Goal: Task Accomplishment & Management: Use online tool/utility

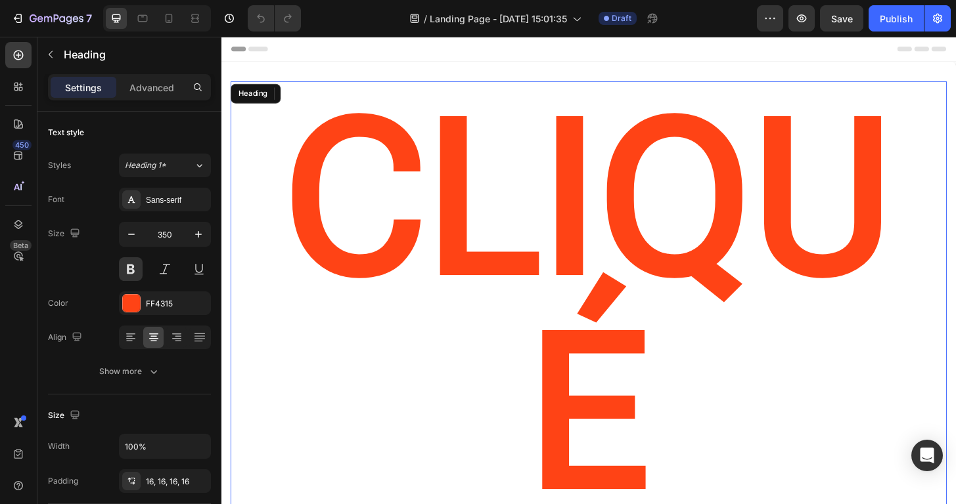
click at [445, 89] on h2 "CLIQUé" at bounding box center [615, 325] width 768 height 481
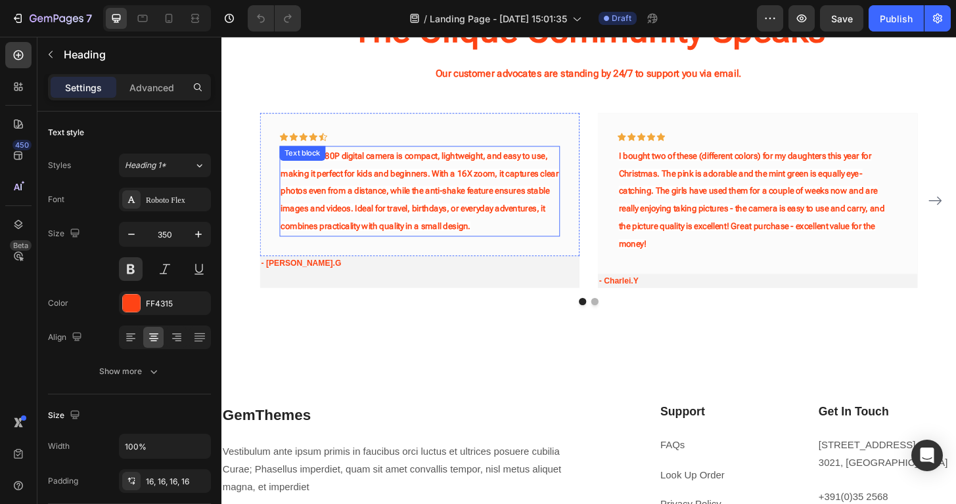
scroll to position [1221, 0]
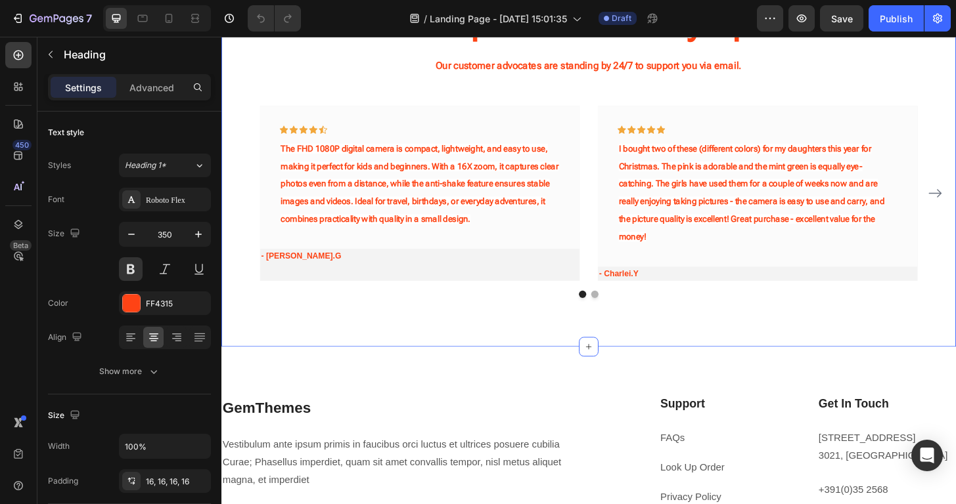
click at [529, 317] on div "The Cliqué Community Speaks Heading Our customer advocates are standing by 24/7…" at bounding box center [615, 157] width 788 height 426
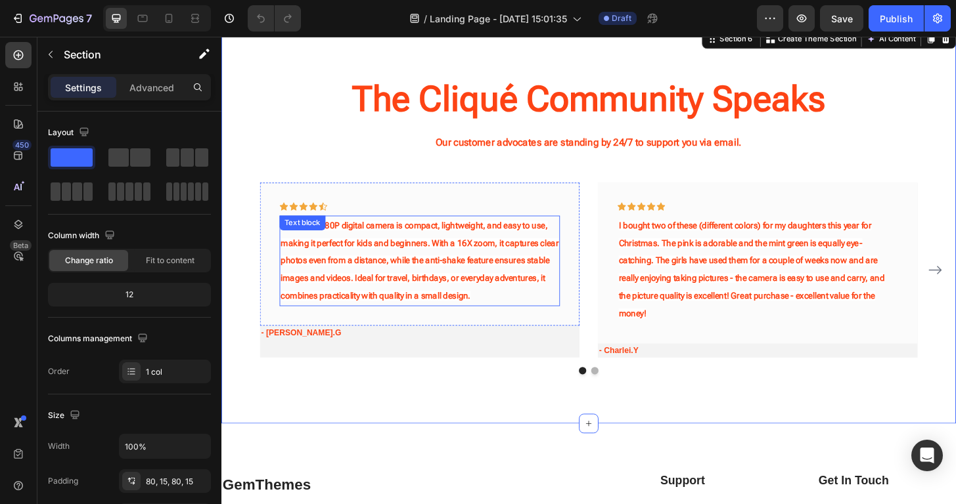
scroll to position [1101, 0]
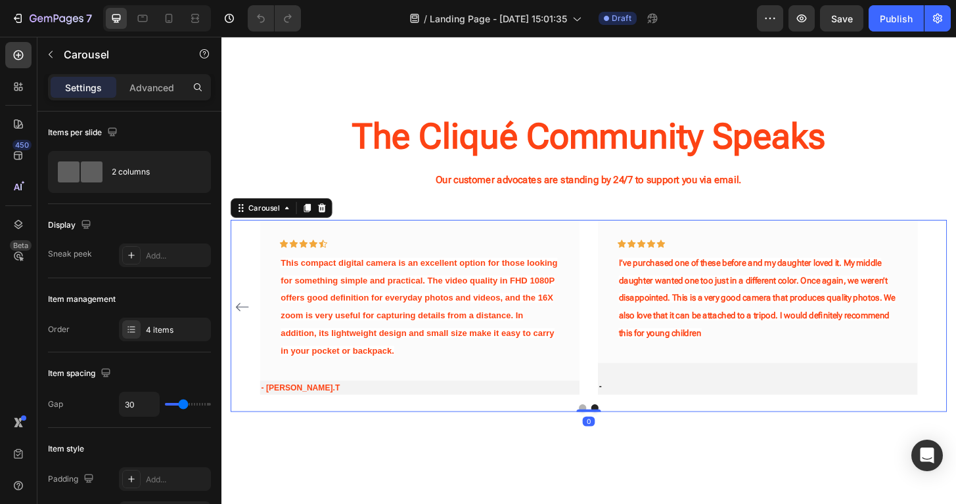
click at [955, 316] on div "Icon Icon Icon Icon Icon Row The FHD 1080P digital camera is compact, lightweig…" at bounding box center [615, 327] width 768 height 188
click at [244, 317] on button "Carousel Back Arrow" at bounding box center [243, 327] width 21 height 21
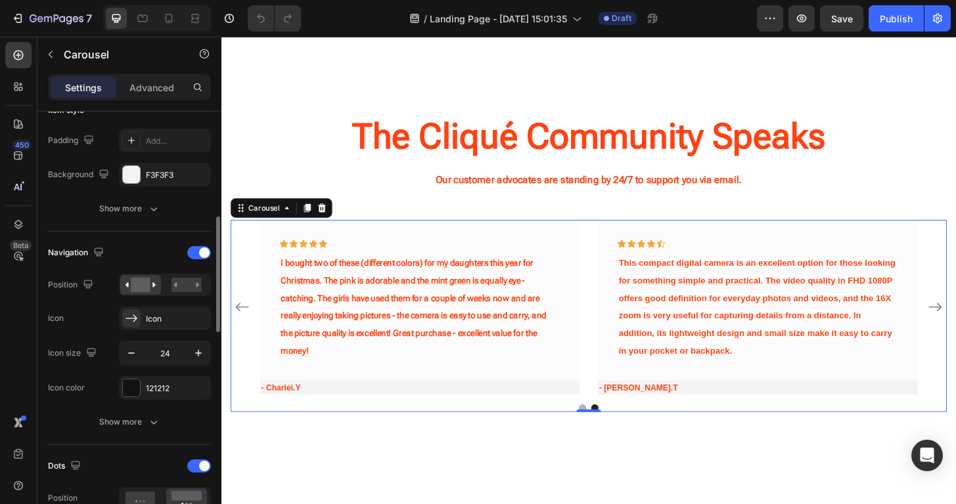
scroll to position [349, 0]
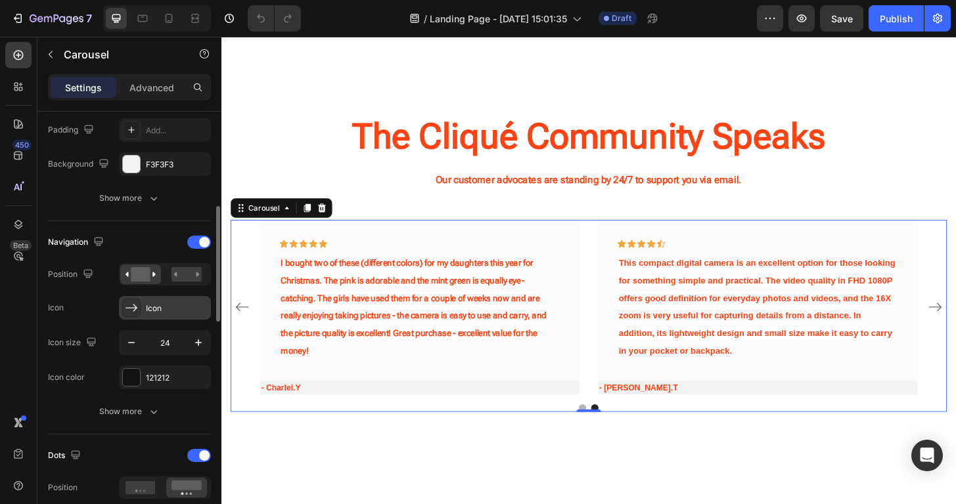
click at [145, 305] on div "Icon" at bounding box center [165, 308] width 92 height 24
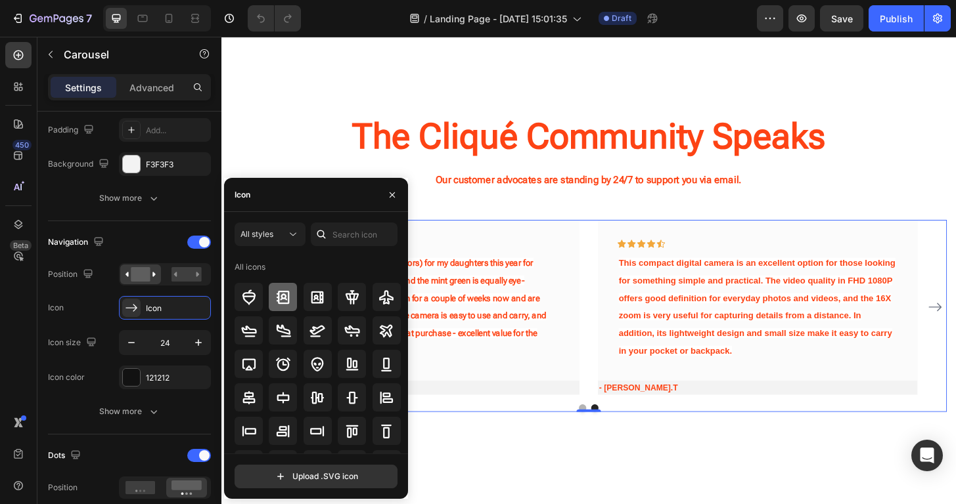
scroll to position [0, 0]
click at [195, 323] on div "Navigation Position Icon Icon Icon size 24 Icon color 121212" at bounding box center [129, 311] width 163 height 158
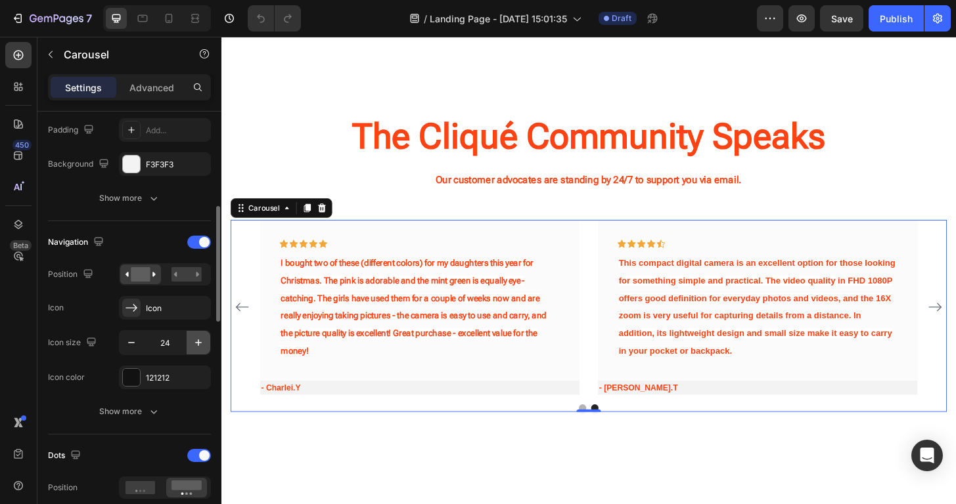
click at [198, 343] on icon "button" at bounding box center [198, 343] width 7 height 7
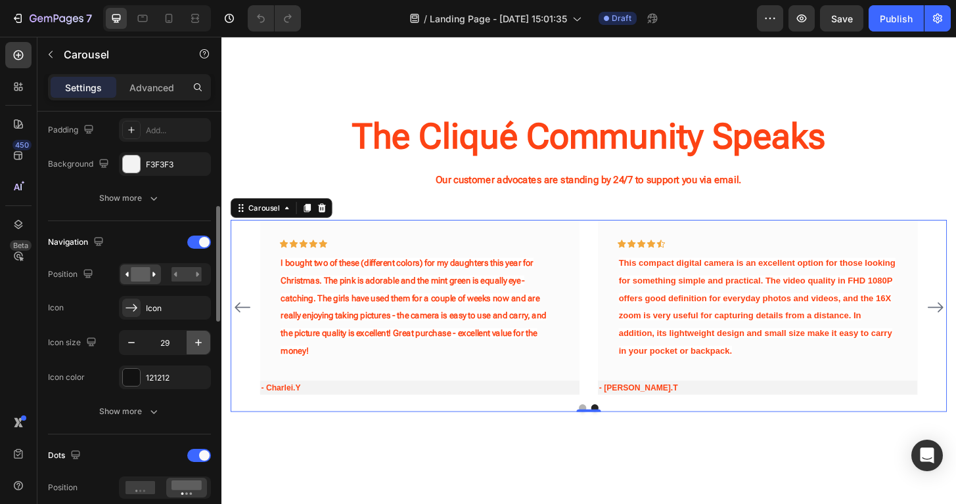
click at [198, 343] on icon "button" at bounding box center [198, 343] width 7 height 7
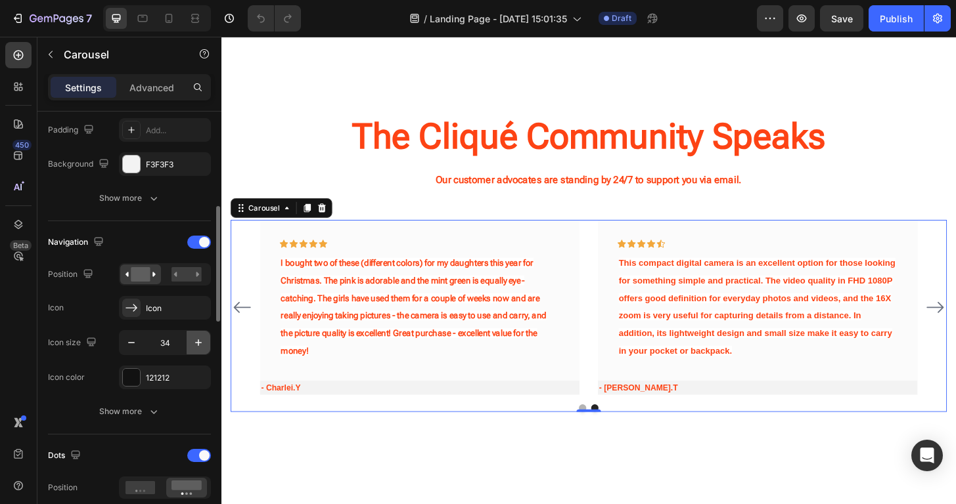
click at [198, 343] on icon "button" at bounding box center [198, 343] width 7 height 7
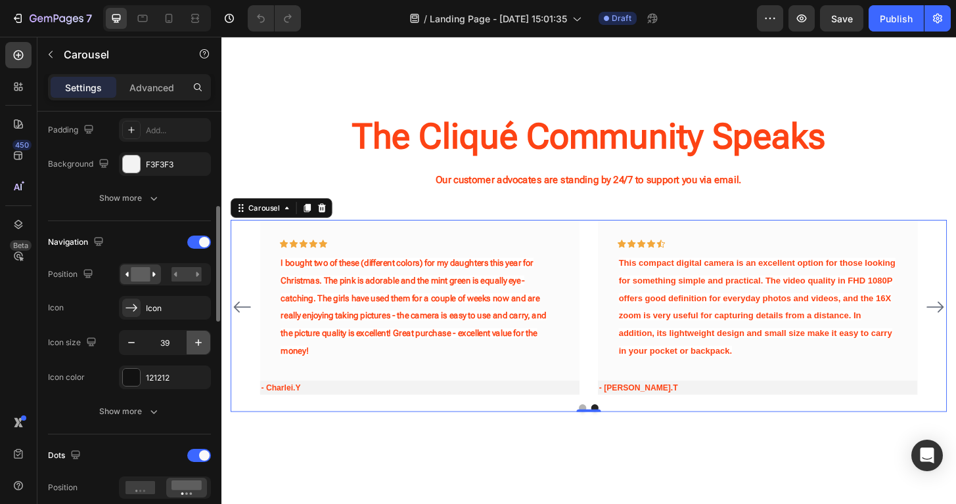
click at [198, 343] on icon "button" at bounding box center [198, 343] width 7 height 7
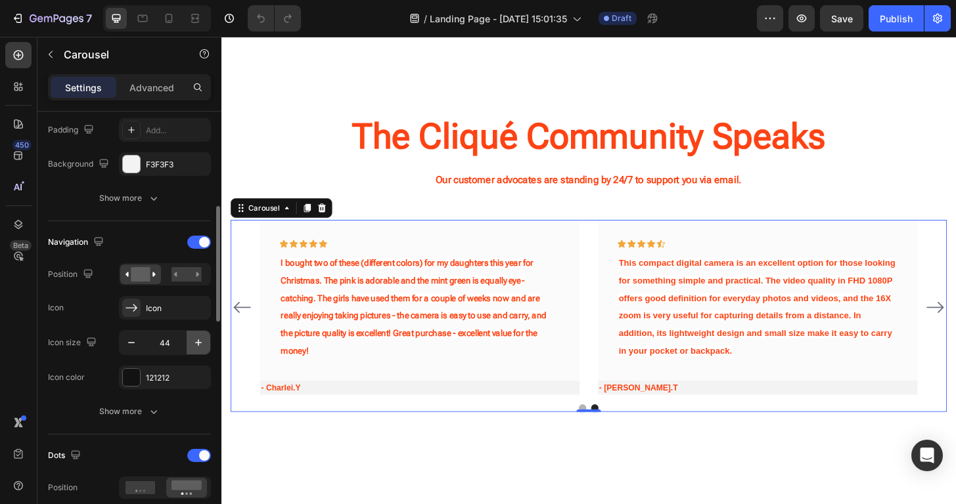
click at [198, 343] on icon "button" at bounding box center [198, 343] width 7 height 7
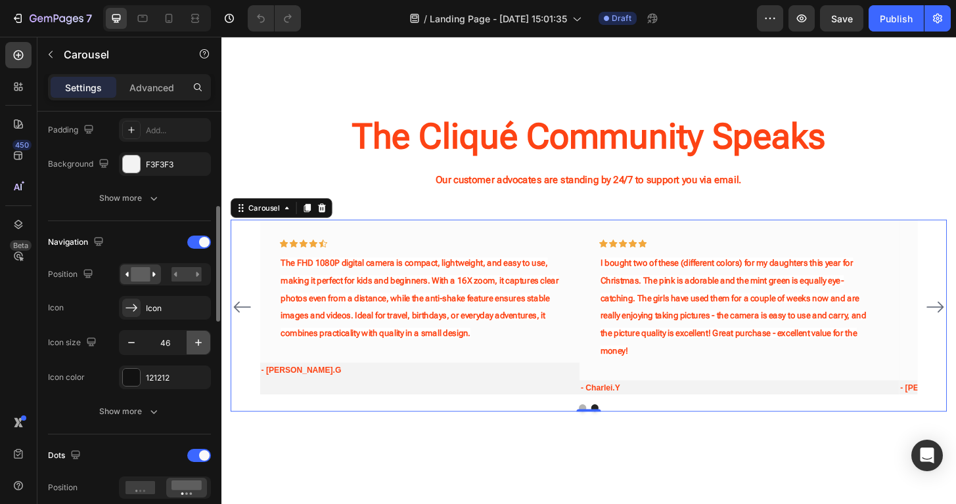
click at [198, 343] on icon "button" at bounding box center [198, 343] width 7 height 7
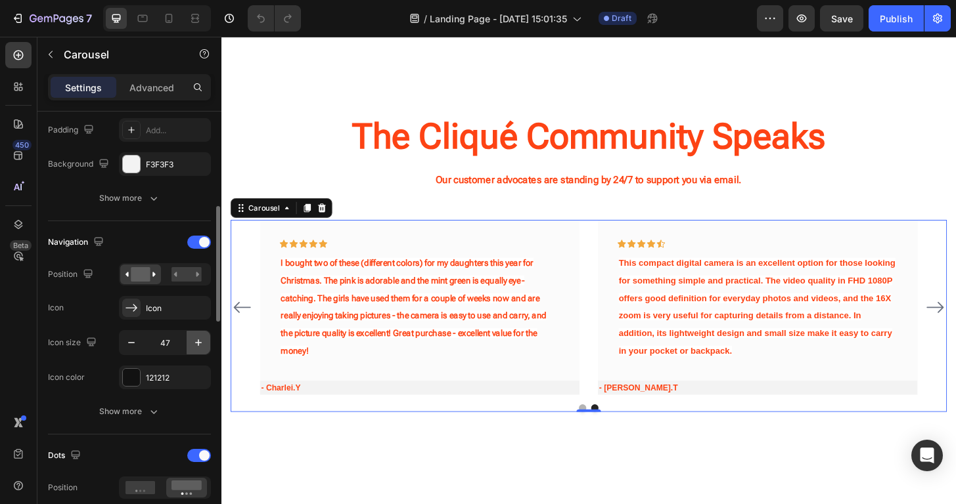
click at [198, 343] on icon "button" at bounding box center [198, 343] width 7 height 7
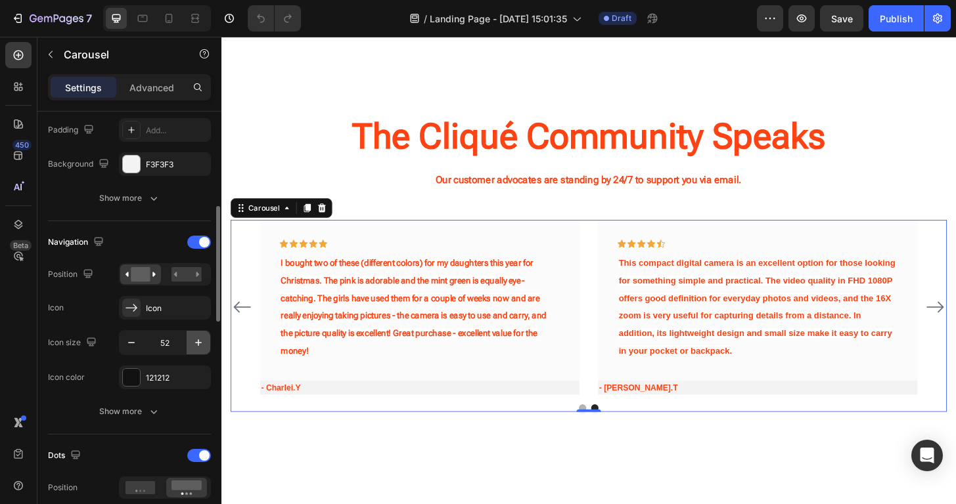
click at [198, 343] on icon "button" at bounding box center [198, 343] width 7 height 7
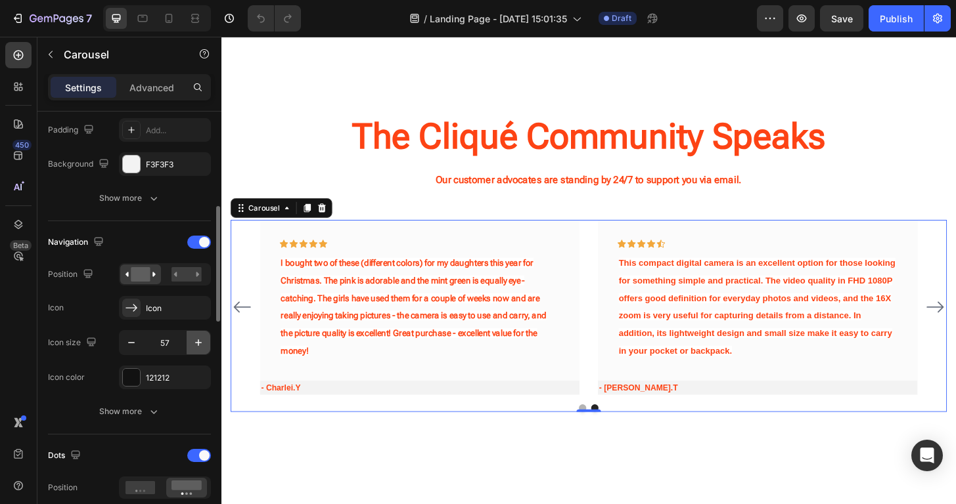
click at [198, 343] on icon "button" at bounding box center [198, 343] width 7 height 7
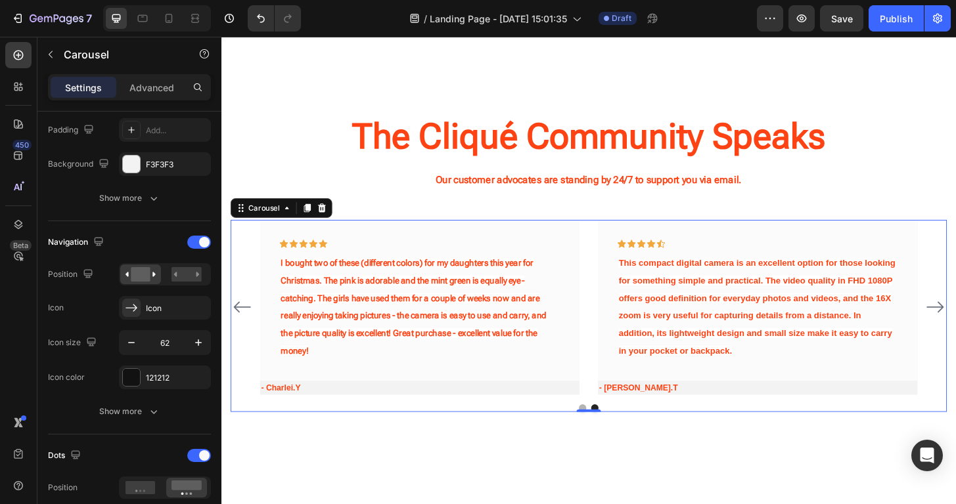
click at [244, 322] on icon "Carousel Back Arrow" at bounding box center [243, 327] width 18 height 12
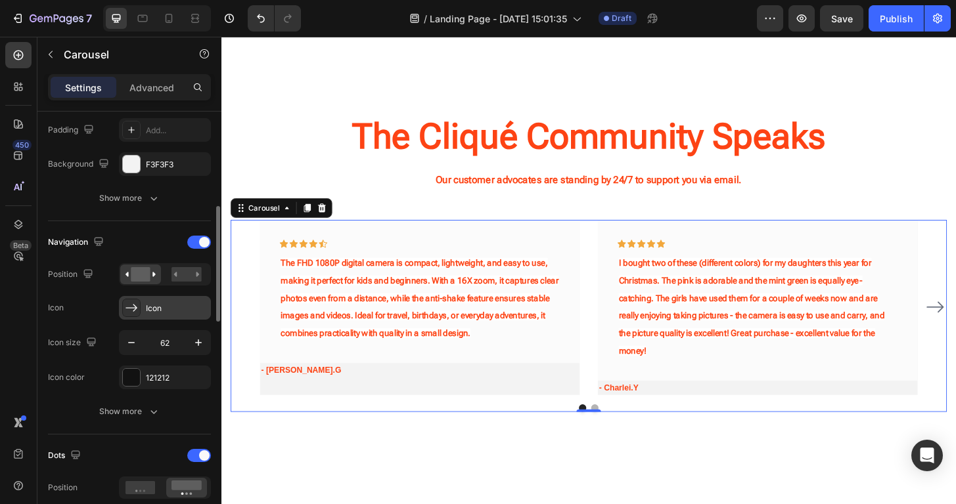
click at [158, 303] on div "Icon" at bounding box center [177, 309] width 62 height 12
click at [196, 336] on icon "button" at bounding box center [198, 342] width 13 height 13
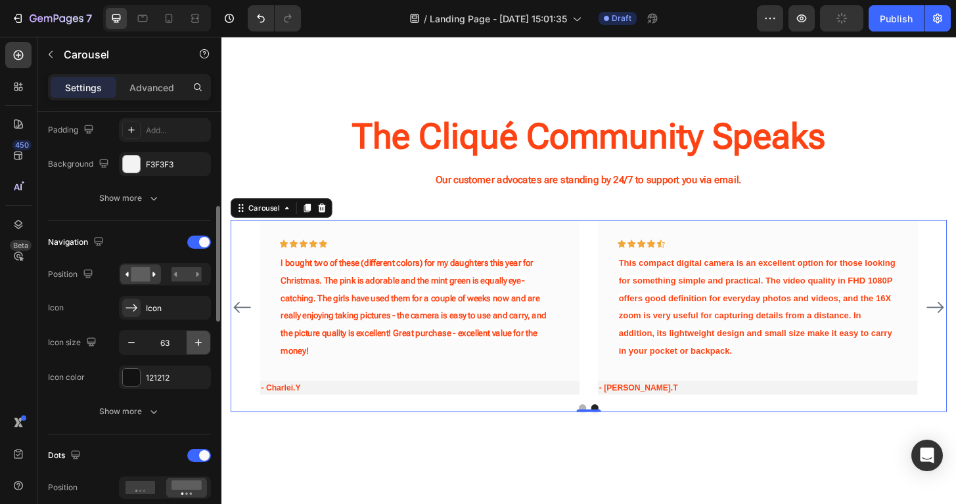
click at [200, 347] on icon "button" at bounding box center [198, 342] width 13 height 13
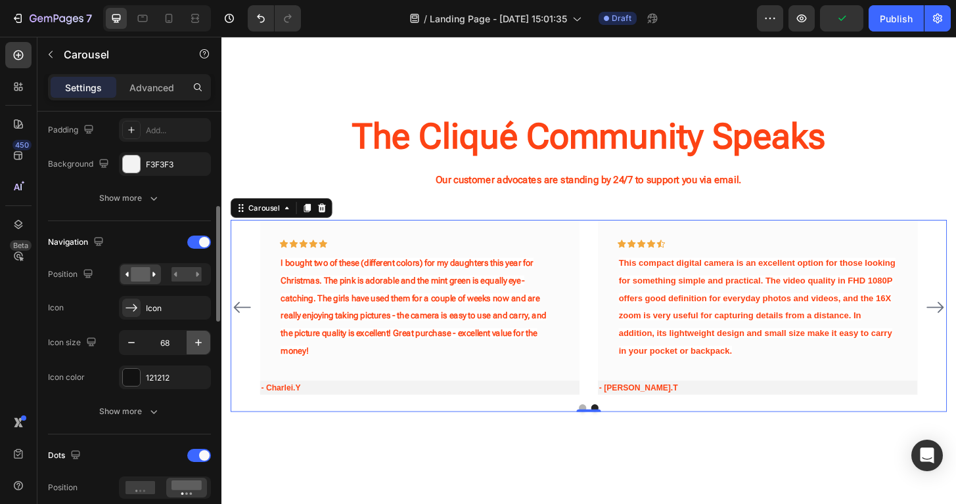
click at [200, 347] on icon "button" at bounding box center [198, 342] width 13 height 13
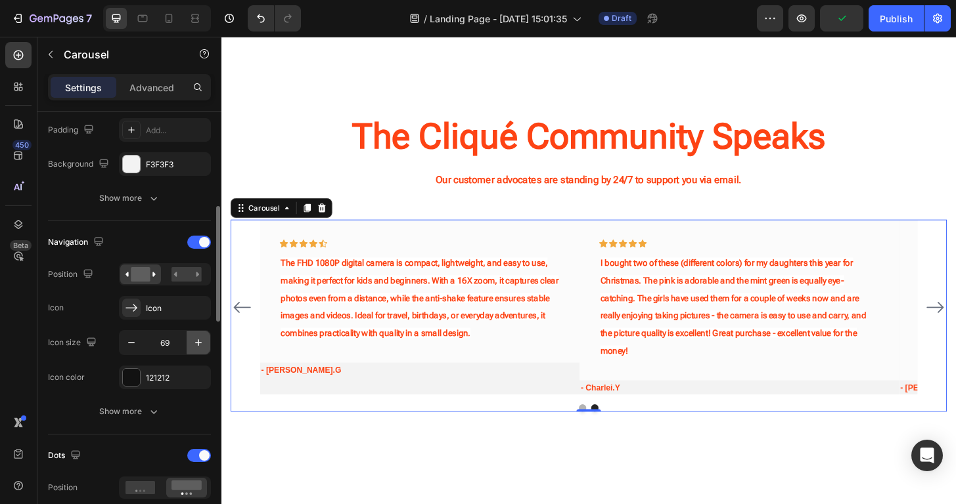
click at [200, 347] on icon "button" at bounding box center [198, 342] width 13 height 13
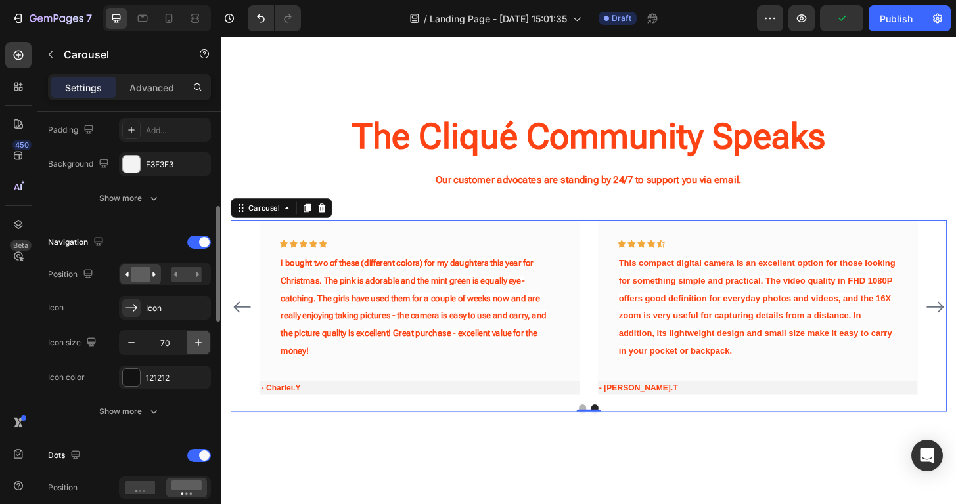
click at [200, 347] on icon "button" at bounding box center [198, 342] width 13 height 13
type input "71"
click at [166, 345] on input "71" at bounding box center [164, 343] width 43 height 24
type input "150"
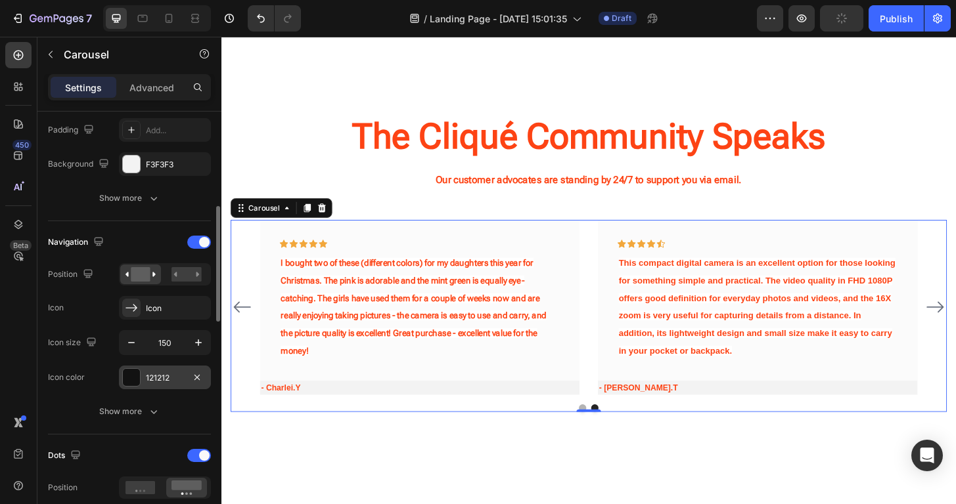
click at [170, 377] on div "121212" at bounding box center [165, 378] width 38 height 12
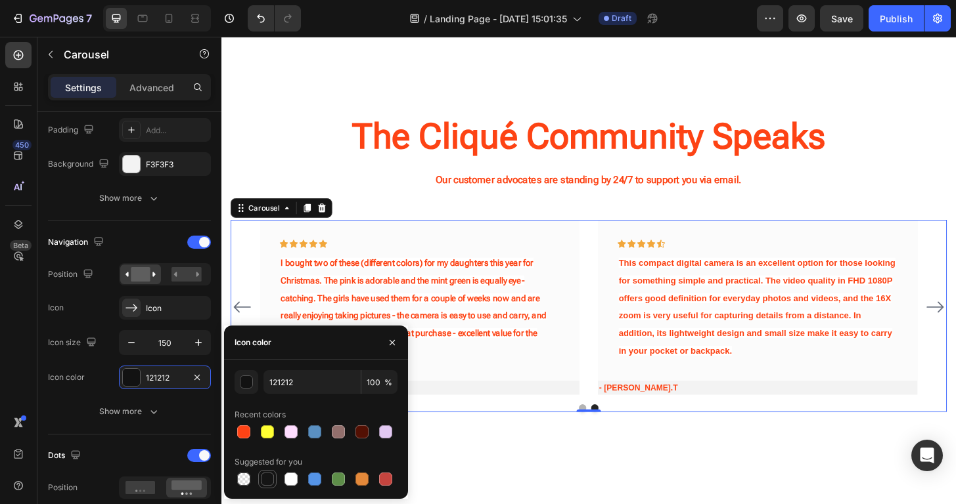
click at [267, 479] on div at bounding box center [267, 479] width 13 height 13
type input "151515"
click at [389, 463] on div "Suggested for you" at bounding box center [315, 462] width 163 height 21
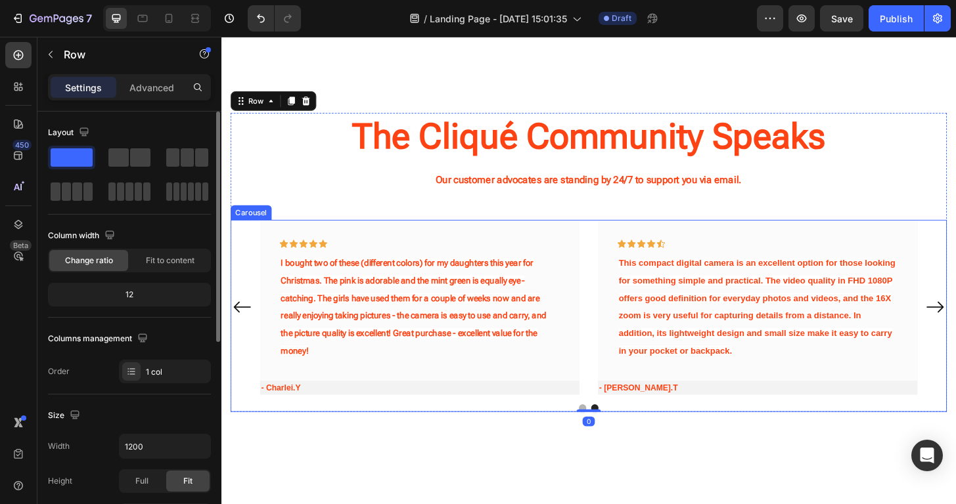
click at [251, 303] on div "Icon Icon Icon Icon Icon Row The FHD 1080P digital camera is compact, lightweig…" at bounding box center [615, 327] width 768 height 188
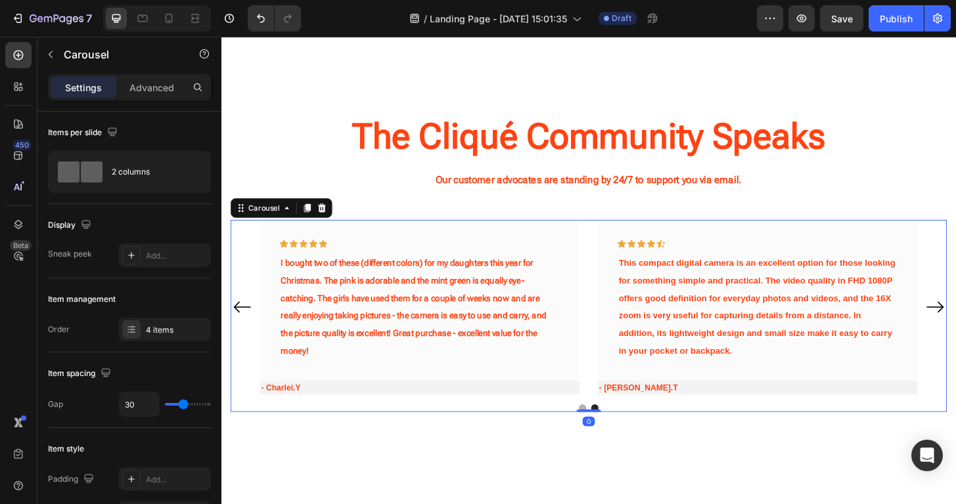
click at [242, 319] on icon "Carousel Back Arrow" at bounding box center [243, 327] width 21 height 99
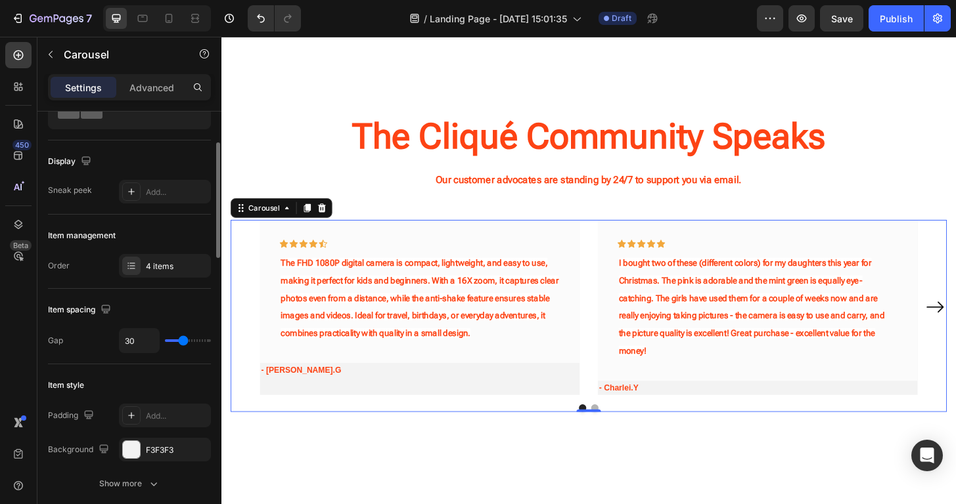
scroll to position [76, 0]
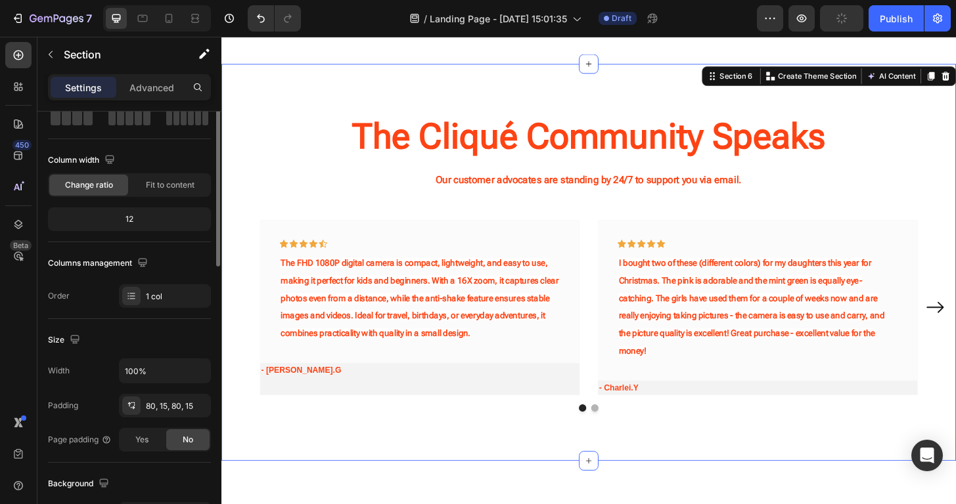
click at [554, 461] on div "The Cliqué Community Speaks Heading Our customer advocates are standing by 24/7…" at bounding box center [615, 279] width 788 height 426
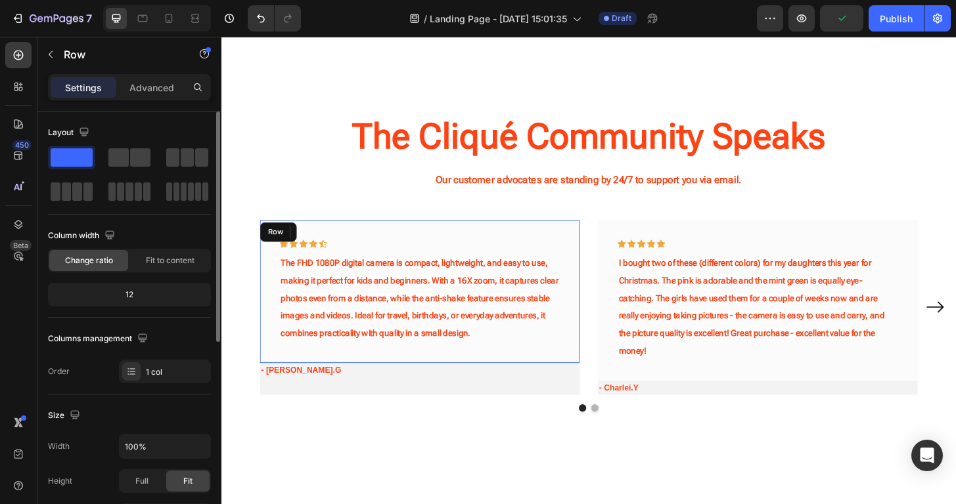
click at [489, 385] on div "Icon Icon Icon Icon Icon Row The FHD 1080P digital camera is compact, lightweig…" at bounding box center [434, 310] width 343 height 154
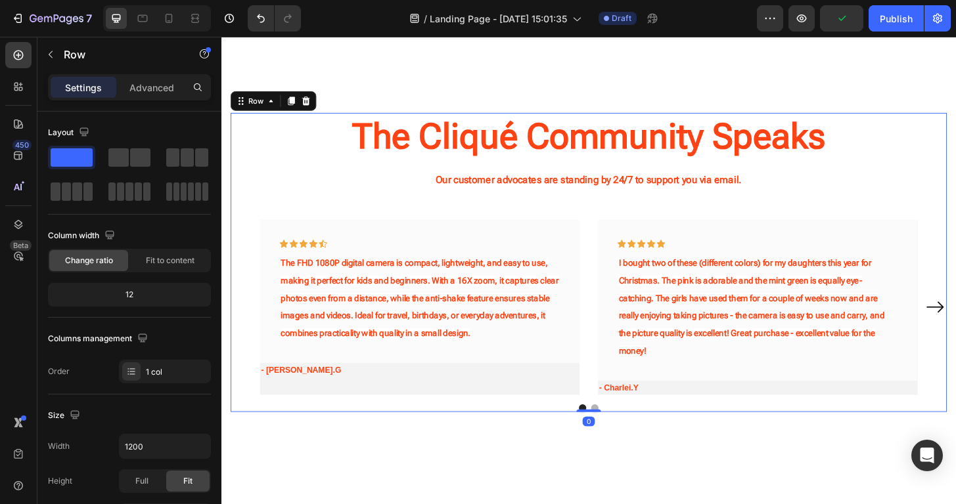
click at [373, 213] on div "The Cliqué Community Speaks Heading Our customer advocates are standing by 24/7…" at bounding box center [615, 278] width 768 height 321
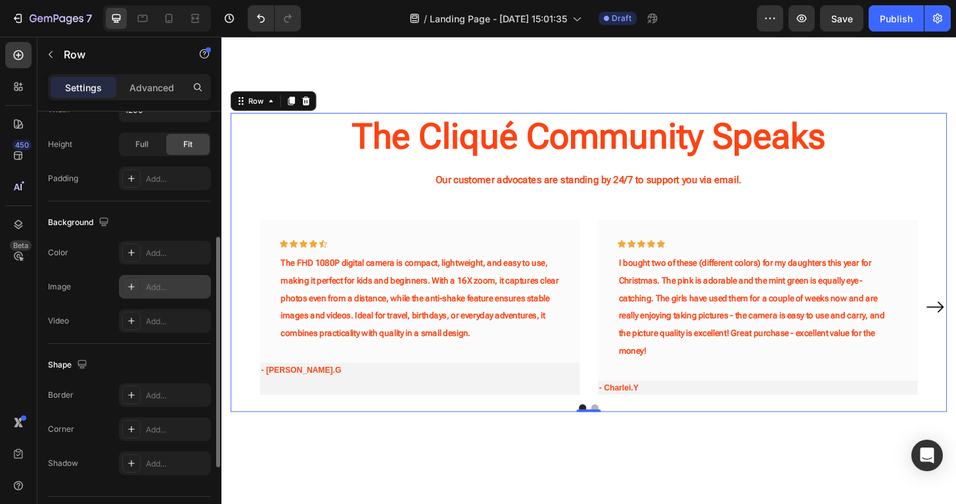
scroll to position [346, 0]
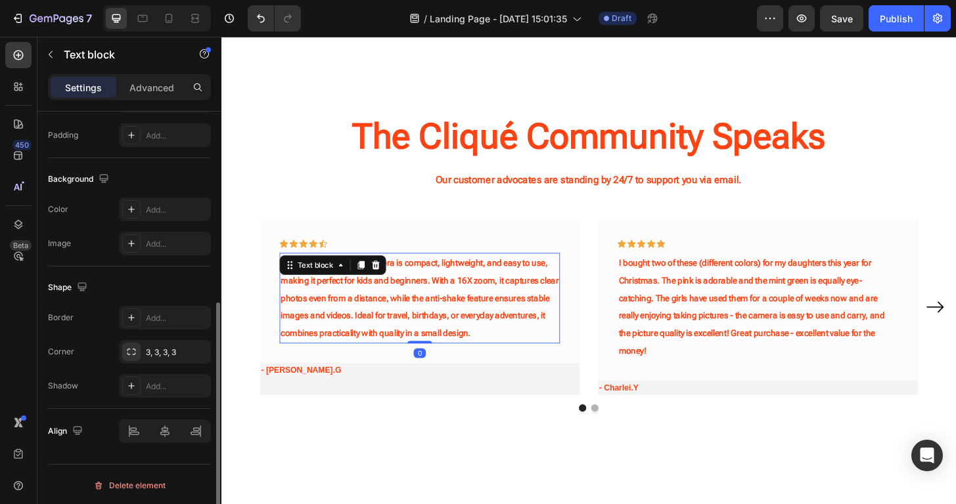
click at [295, 318] on span "The FHD 1080P digital camera is compact, lightweight, and easy to use, making i…" at bounding box center [434, 317] width 298 height 86
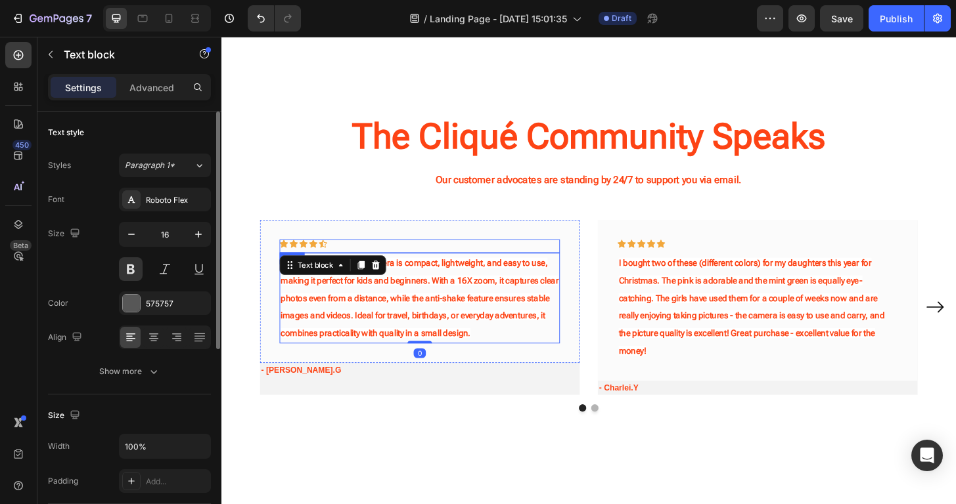
click at [362, 263] on div "Icon Icon Icon Icon Icon Row" at bounding box center [434, 261] width 301 height 14
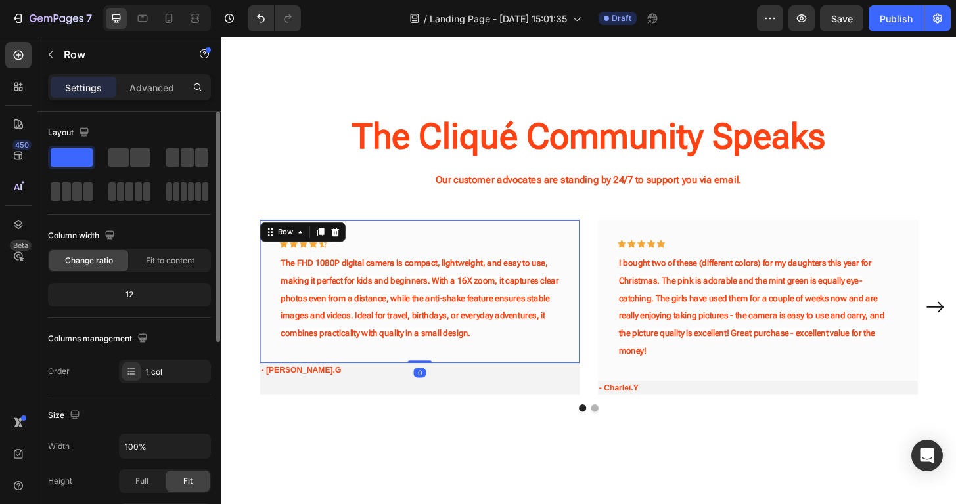
click at [402, 233] on div "Icon Icon Icon Icon Icon Row The FHD 1080P digital camera is compact, lightweig…" at bounding box center [434, 310] width 343 height 154
click at [177, 92] on div "Advanced" at bounding box center [152, 87] width 66 height 21
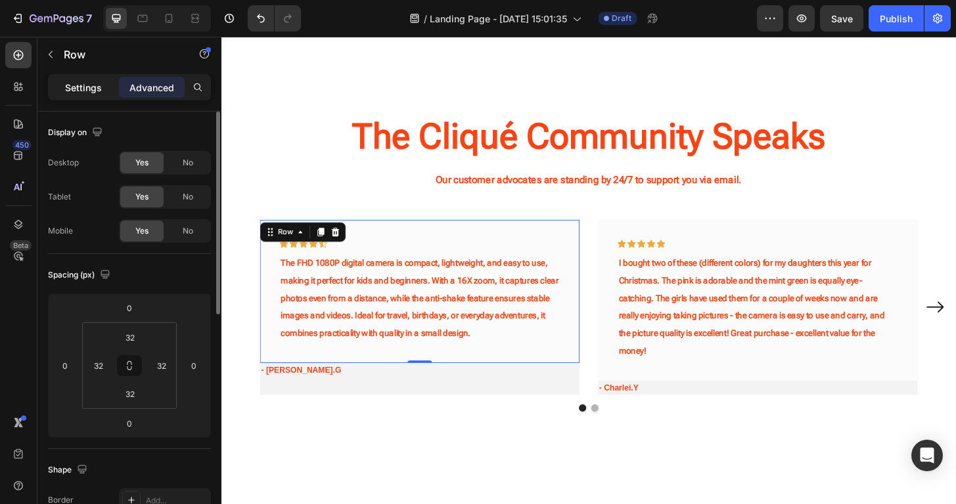
click at [84, 89] on p "Settings" at bounding box center [83, 88] width 37 height 14
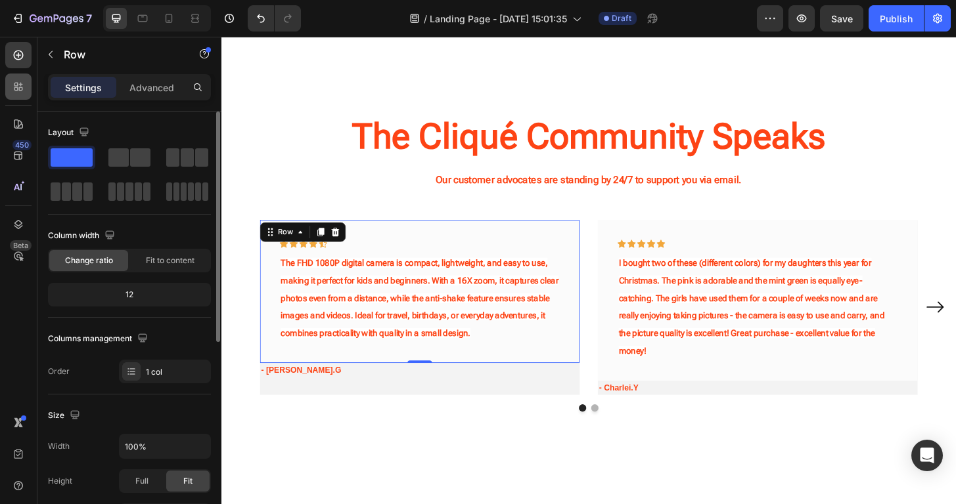
click at [28, 95] on div at bounding box center [18, 87] width 26 height 26
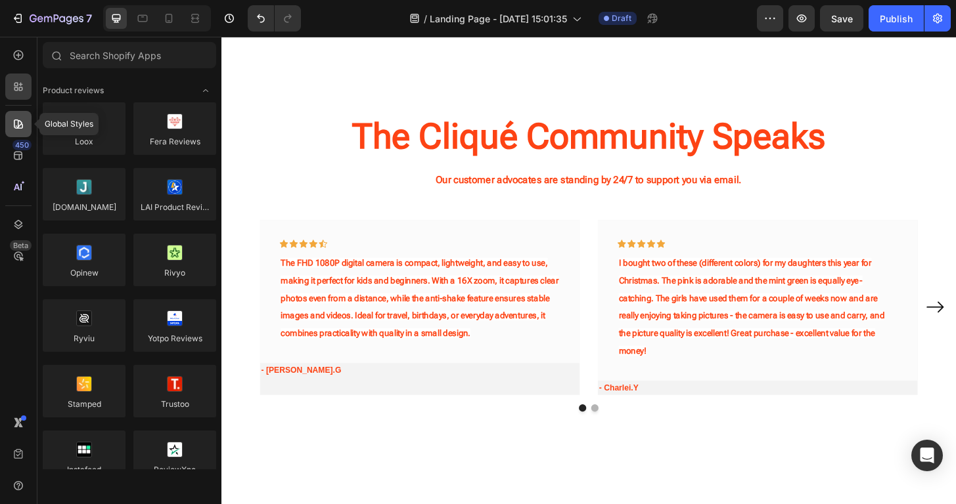
click at [16, 121] on icon at bounding box center [18, 124] width 13 height 13
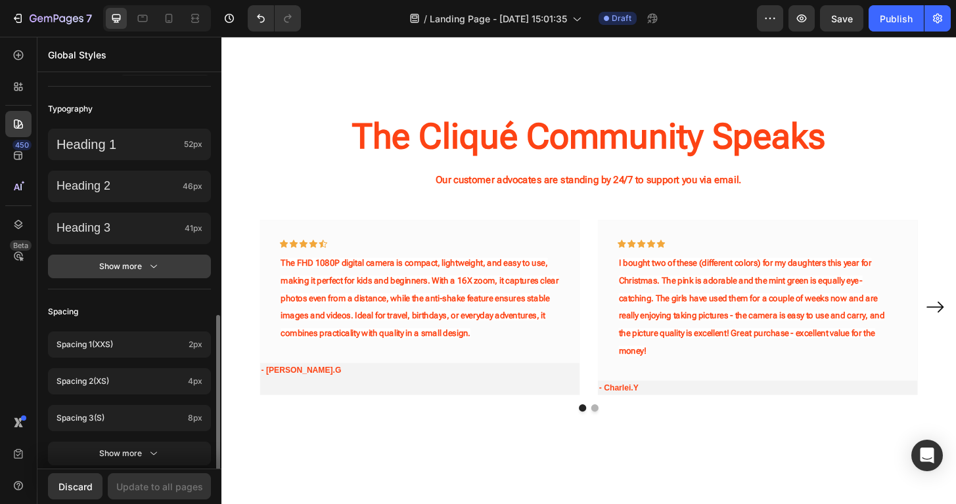
scroll to position [568, 0]
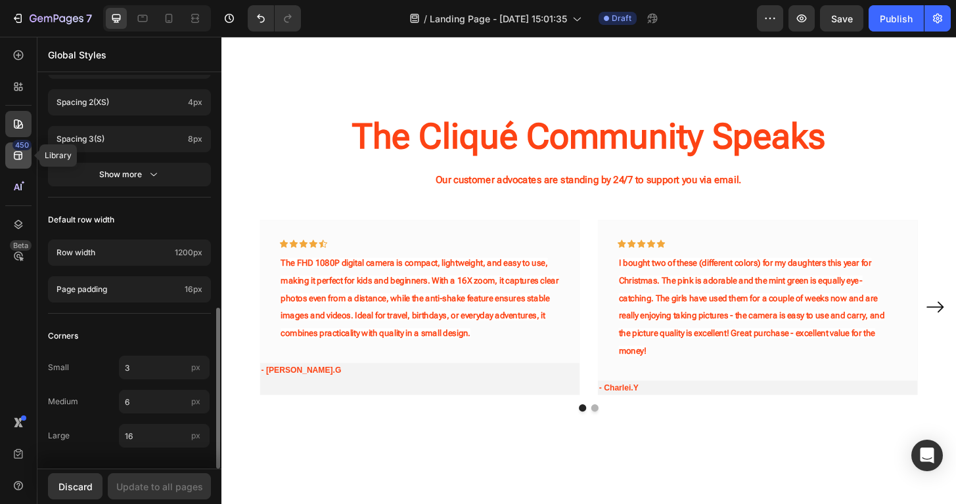
click at [16, 156] on icon at bounding box center [18, 155] width 13 height 13
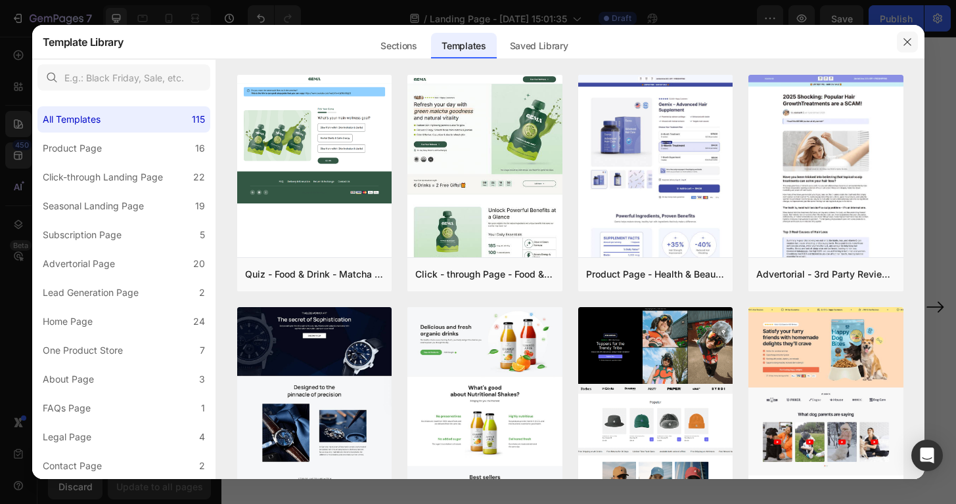
click at [909, 43] on icon "button" at bounding box center [907, 42] width 11 height 11
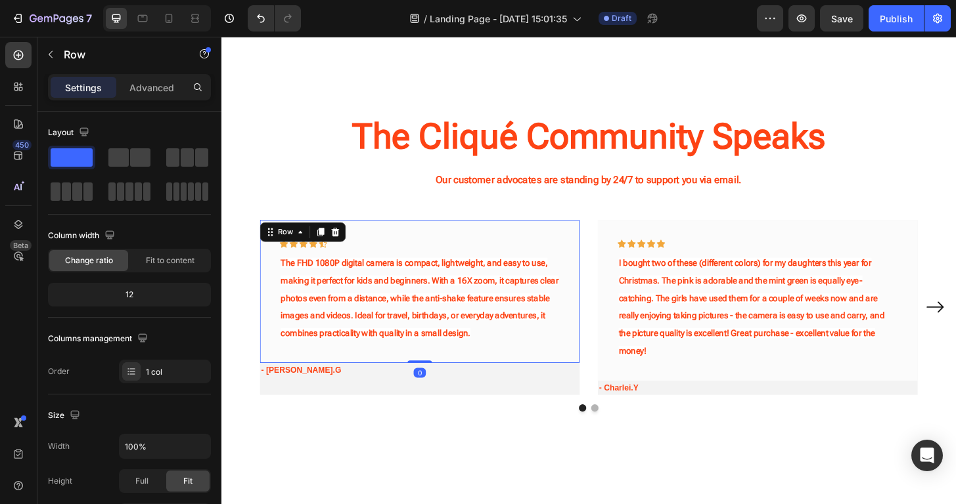
click at [359, 386] on div "Icon Icon Icon Icon Icon Row The FHD 1080P digital camera is compact, lightweig…" at bounding box center [434, 310] width 343 height 154
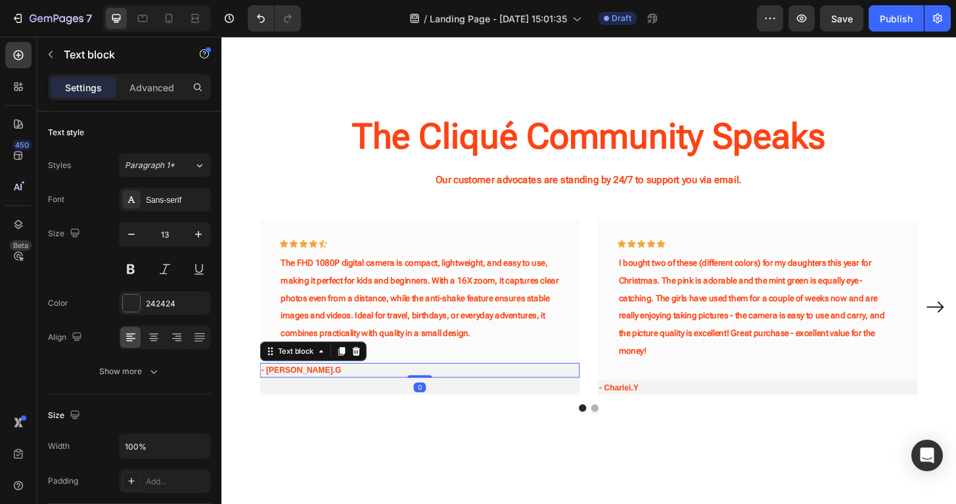
click at [351, 401] on div "- [PERSON_NAME].G" at bounding box center [434, 395] width 343 height 16
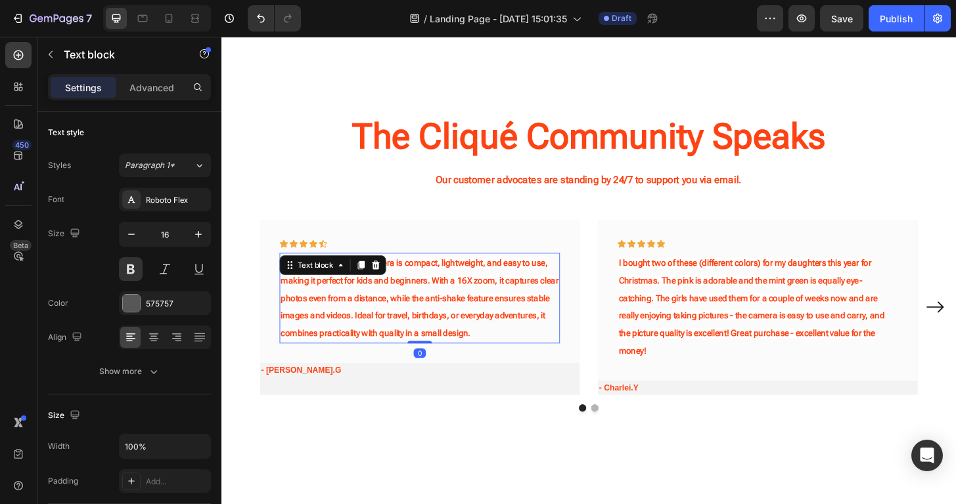
click at [384, 365] on p "The FHD 1080P digital camera is compact, lightweight, and easy to use, making i…" at bounding box center [434, 317] width 298 height 95
click at [370, 387] on div "Icon Icon Icon Icon Icon Row The FHD 1080P digital camera is compact, lightweig…" at bounding box center [434, 310] width 343 height 154
click at [368, 361] on p "The FHD 1080P digital camera is compact, lightweight, and easy to use, making i…" at bounding box center [434, 317] width 298 height 95
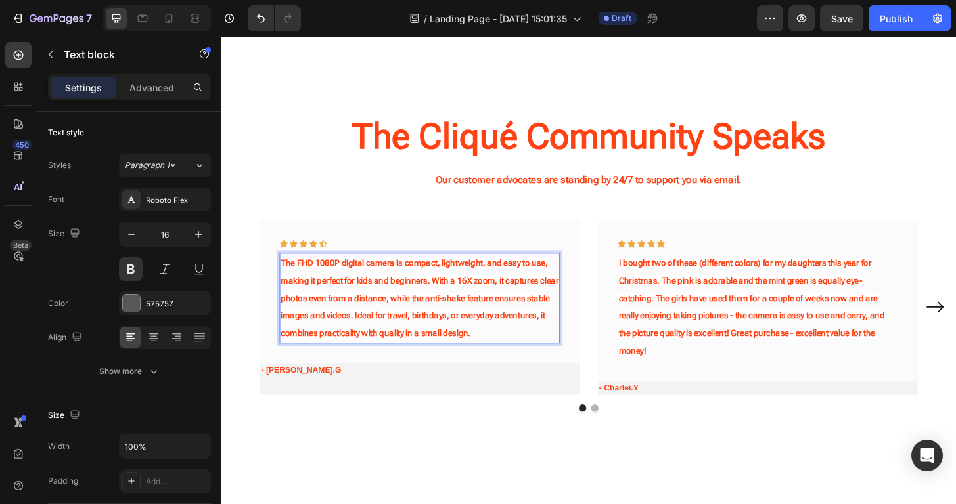
click at [368, 361] on p "The FHD 1080P digital camera is compact, lightweight, and easy to use, making i…" at bounding box center [434, 317] width 298 height 95
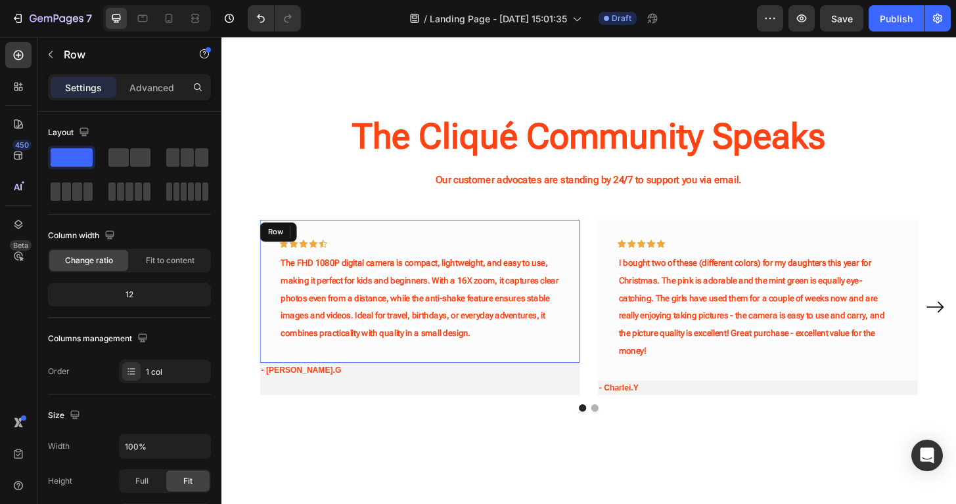
click at [279, 333] on div "Icon Icon Icon Icon Icon Row The FHD 1080P digital camera is compact, lightweig…" at bounding box center [434, 310] width 343 height 154
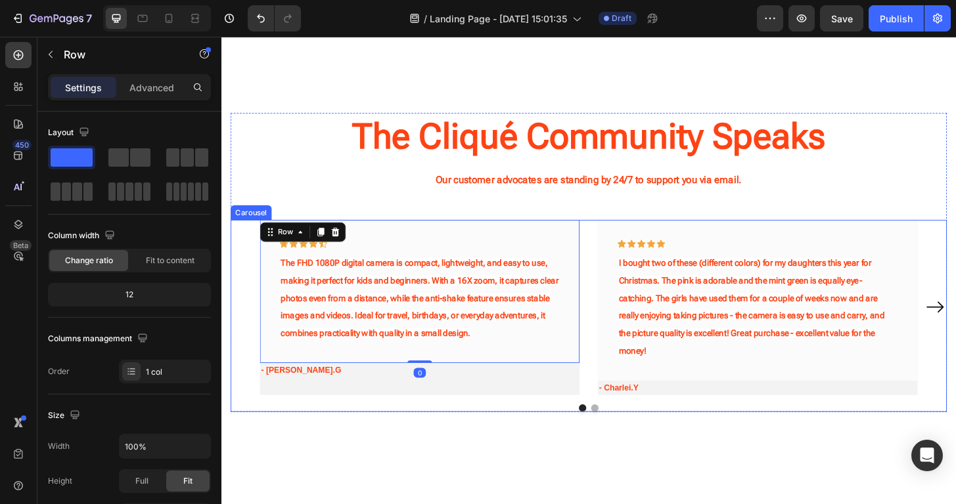
click at [257, 315] on div "Icon Icon Icon Icon Icon Row The FHD 1080P digital camera is compact, lightweig…" at bounding box center [615, 327] width 768 height 188
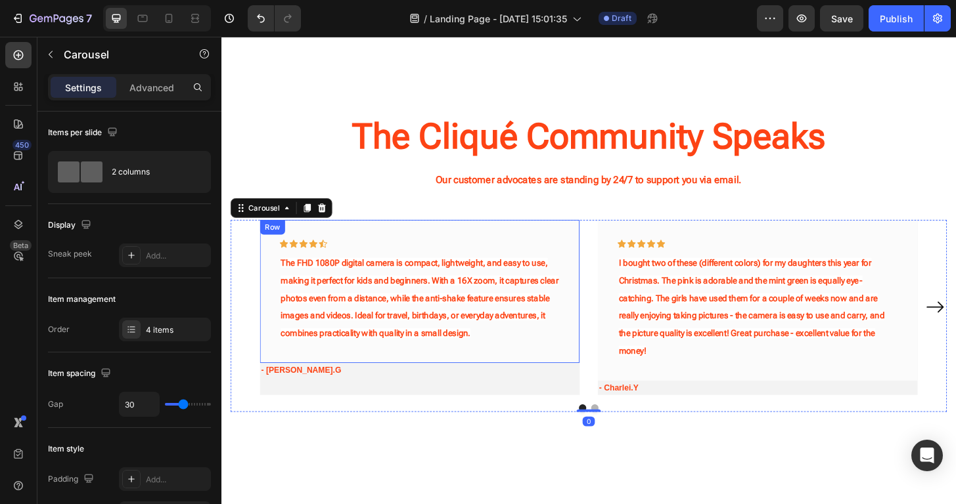
click at [277, 315] on div "Icon Icon Icon Icon Icon Row The FHD 1080P digital camera is compact, lightweig…" at bounding box center [434, 310] width 343 height 154
click at [242, 298] on div "Icon Icon Icon Icon Icon Row The FHD 1080P digital camera is compact, lightweig…" at bounding box center [615, 327] width 768 height 188
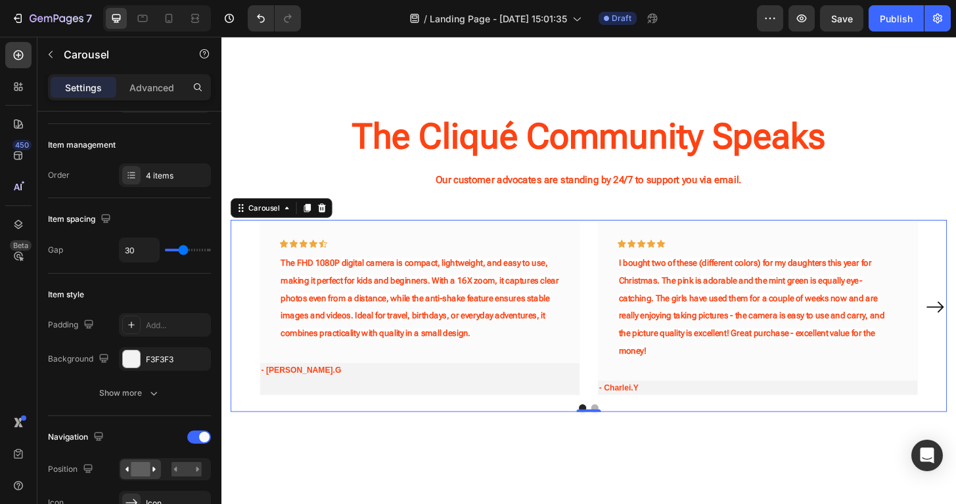
scroll to position [0, 0]
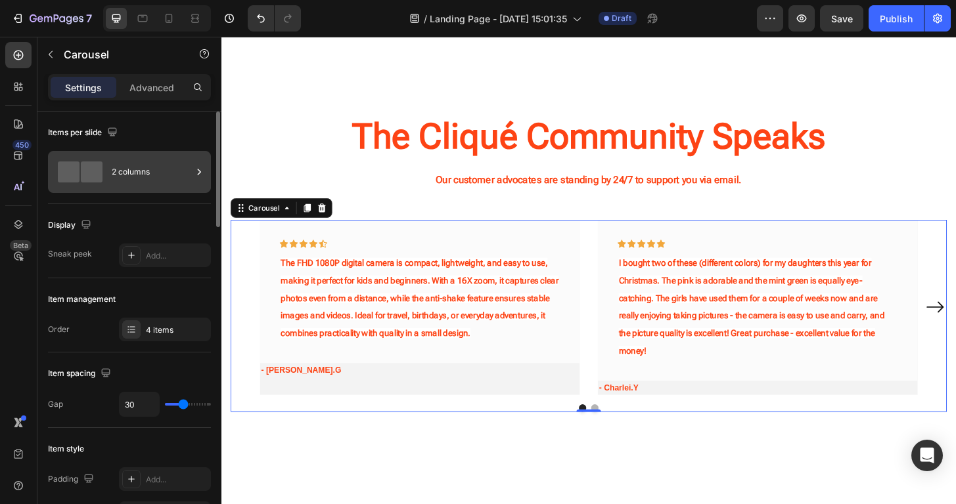
click at [139, 174] on div "2 columns" at bounding box center [152, 172] width 80 height 30
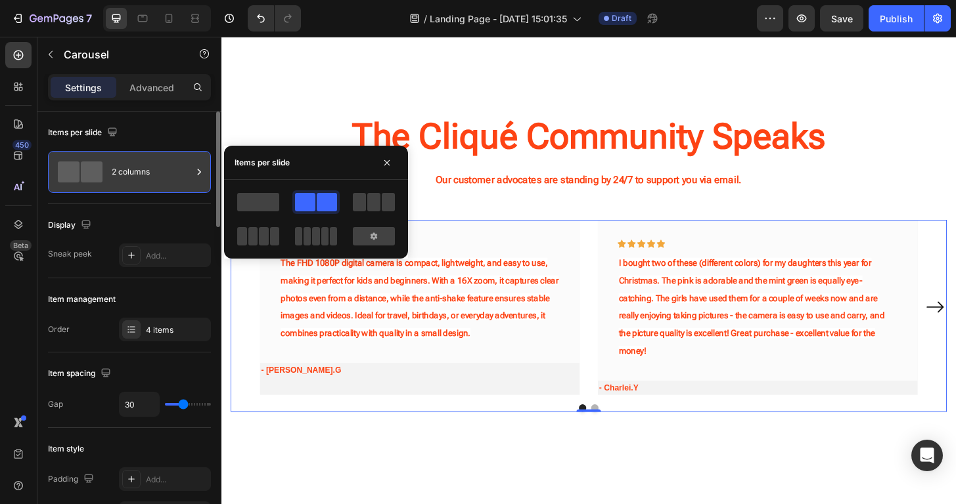
click at [139, 174] on div "2 columns" at bounding box center [152, 172] width 80 height 30
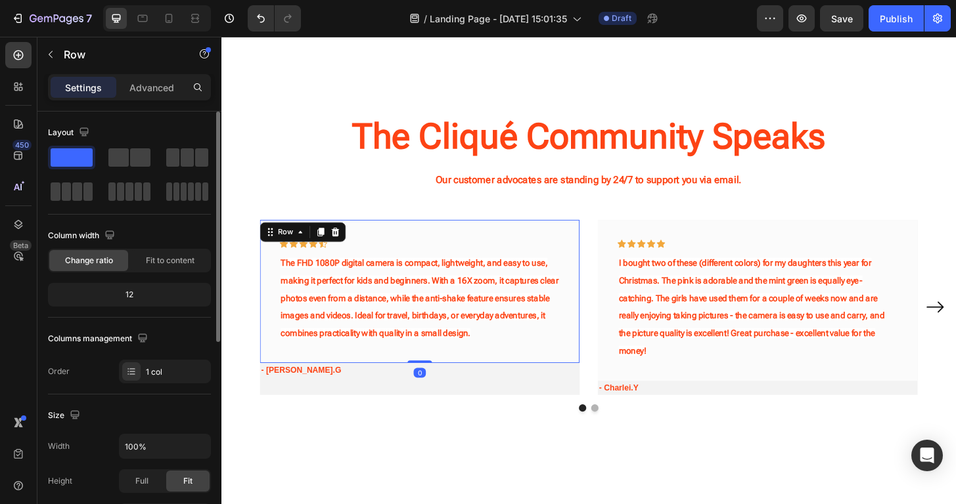
click at [358, 239] on div "Icon Icon Icon Icon Icon Row The FHD 1080P digital camera is compact, lightweig…" at bounding box center [434, 310] width 343 height 154
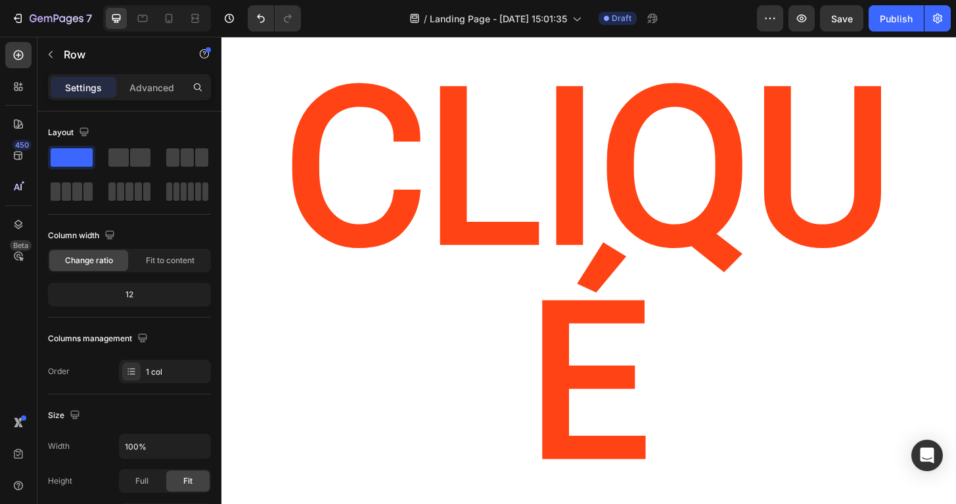
scroll to position [39, 0]
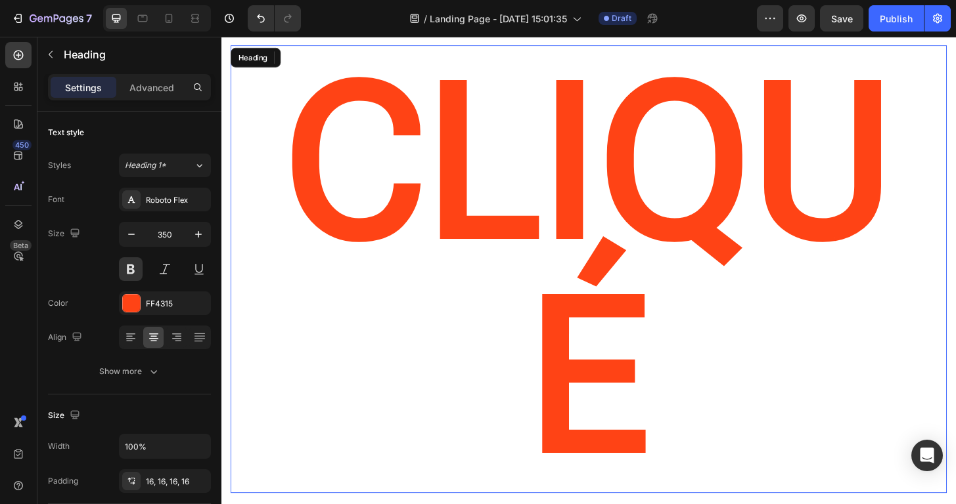
click at [661, 269] on h2 "CLIQUé" at bounding box center [615, 286] width 768 height 481
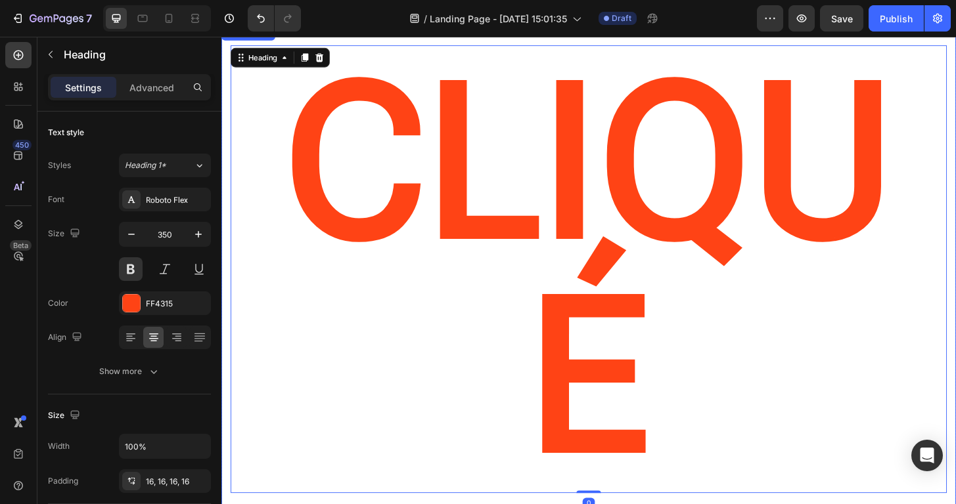
click at [652, 309] on div "CLIQUé Heading 0" at bounding box center [615, 303] width 788 height 557
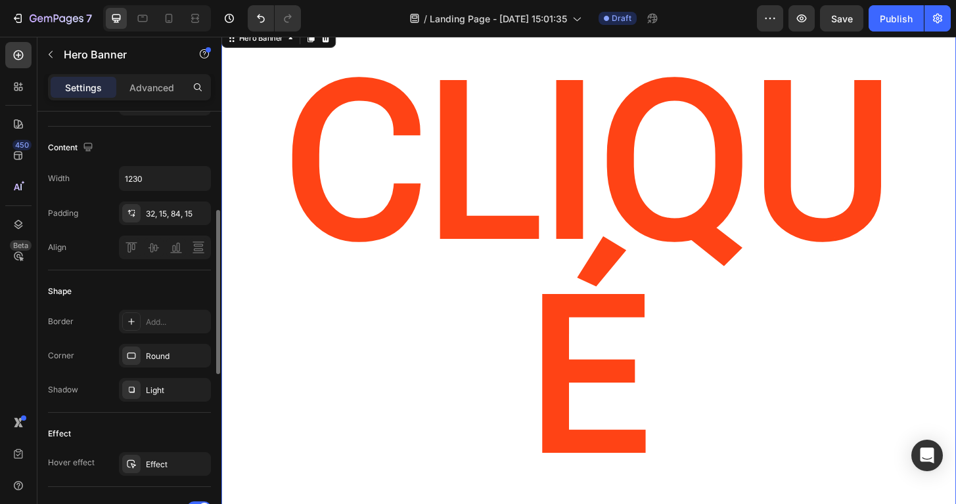
scroll to position [422, 0]
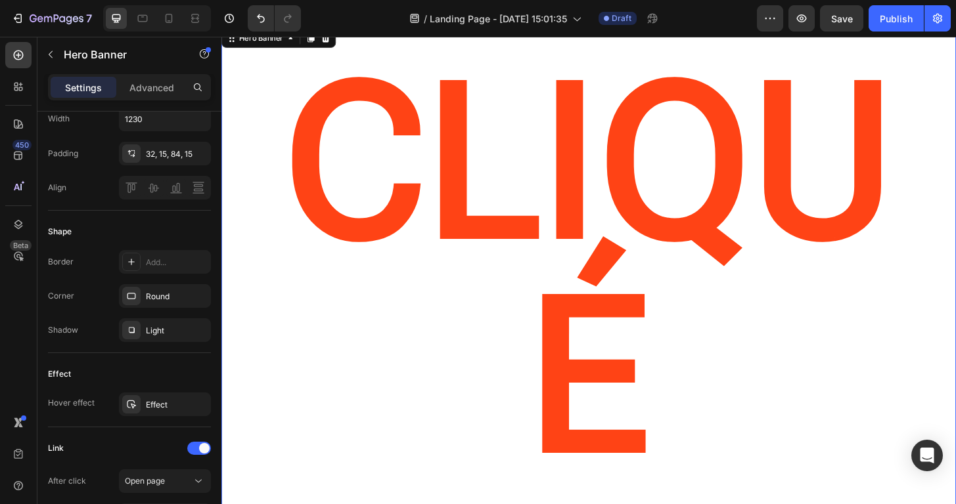
click at [318, 338] on div "CLIQUé Heading" at bounding box center [615, 303] width 788 height 557
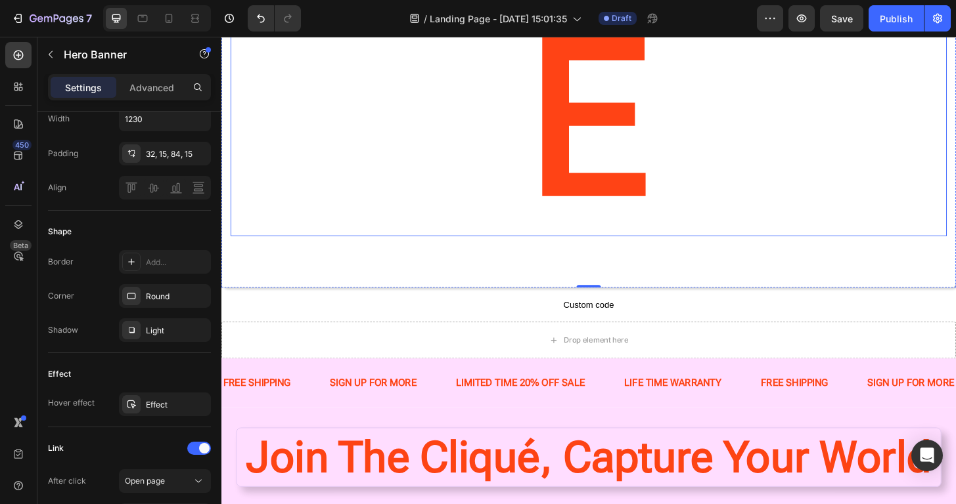
scroll to position [181, 0]
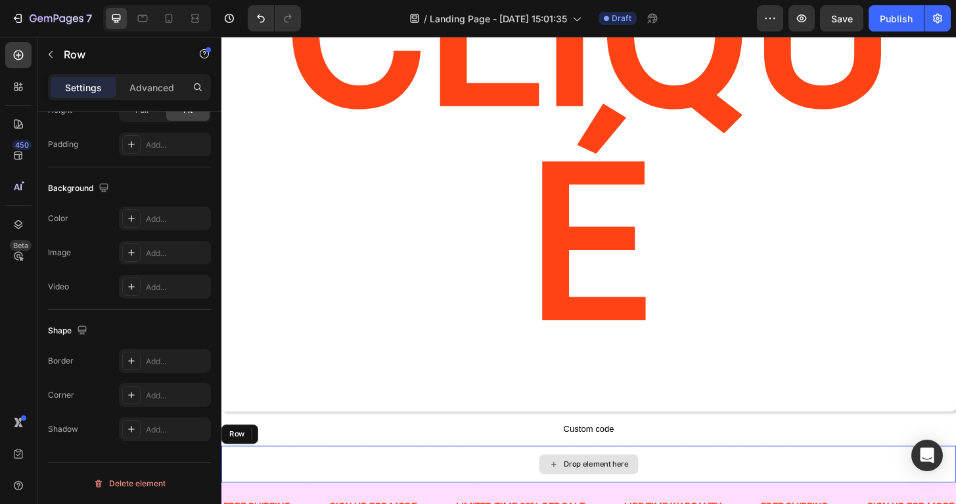
click at [467, 476] on div "Drop element here" at bounding box center [615, 495] width 788 height 39
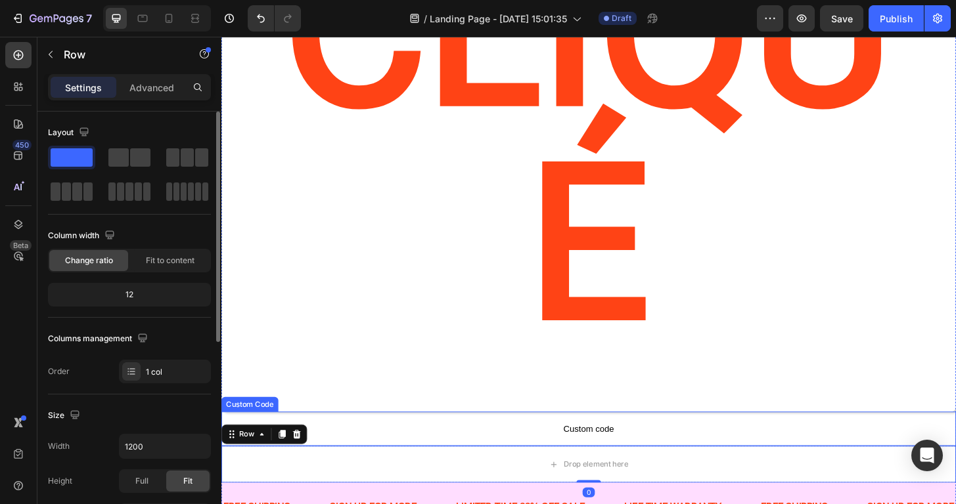
click at [651, 450] on span "Custom code" at bounding box center [615, 458] width 788 height 16
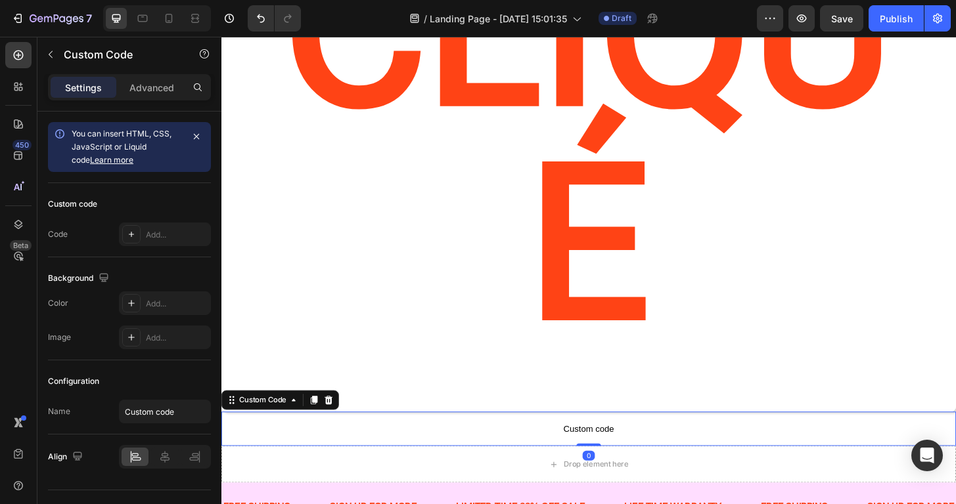
click at [614, 450] on span "Custom code" at bounding box center [615, 458] width 788 height 16
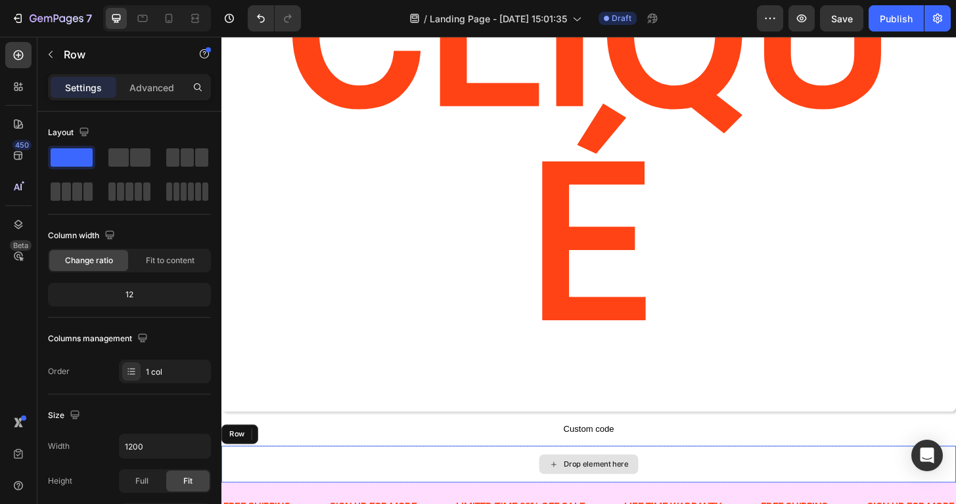
click at [410, 476] on div "Drop element here" at bounding box center [615, 495] width 788 height 39
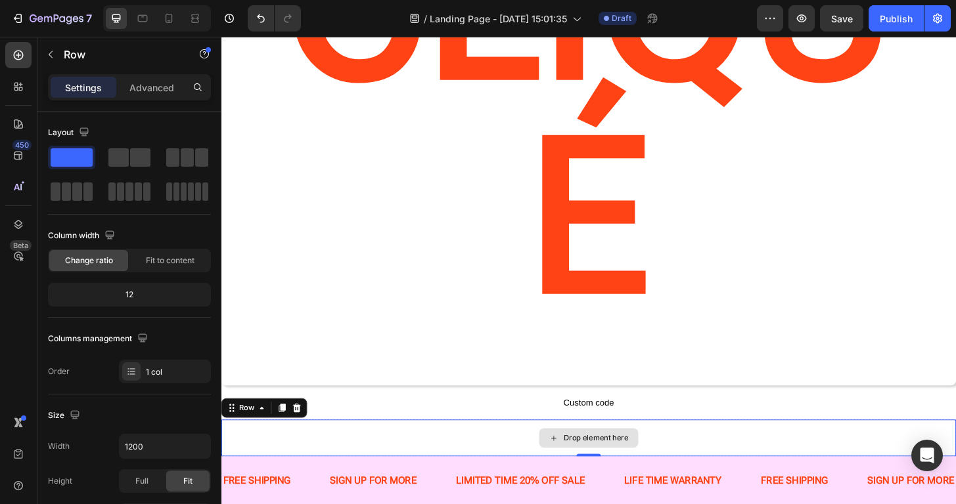
click at [473, 448] on div "Drop element here" at bounding box center [615, 467] width 788 height 39
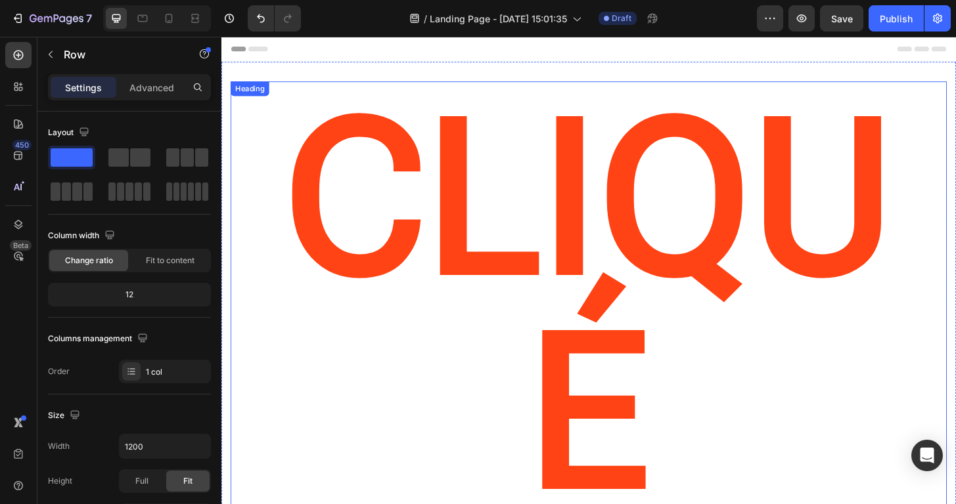
scroll to position [0, 0]
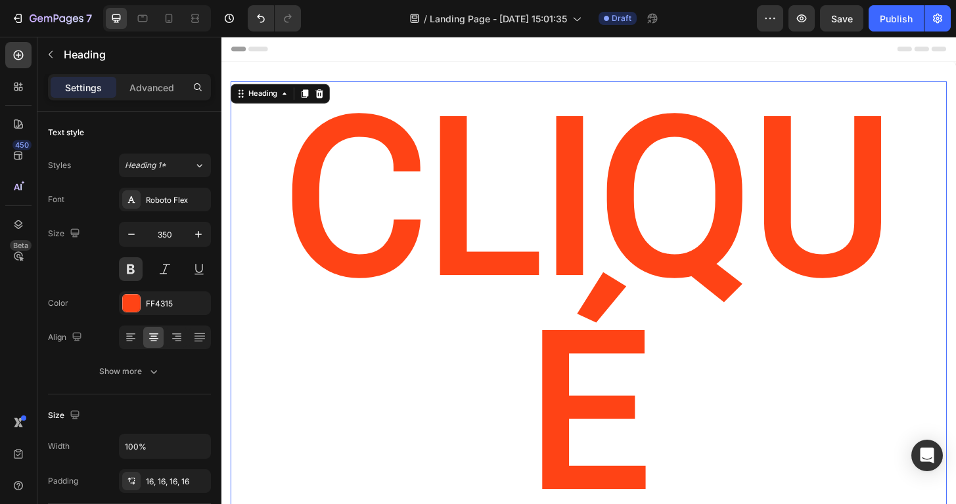
click at [597, 259] on h2 "CLIQUé" at bounding box center [615, 325] width 768 height 481
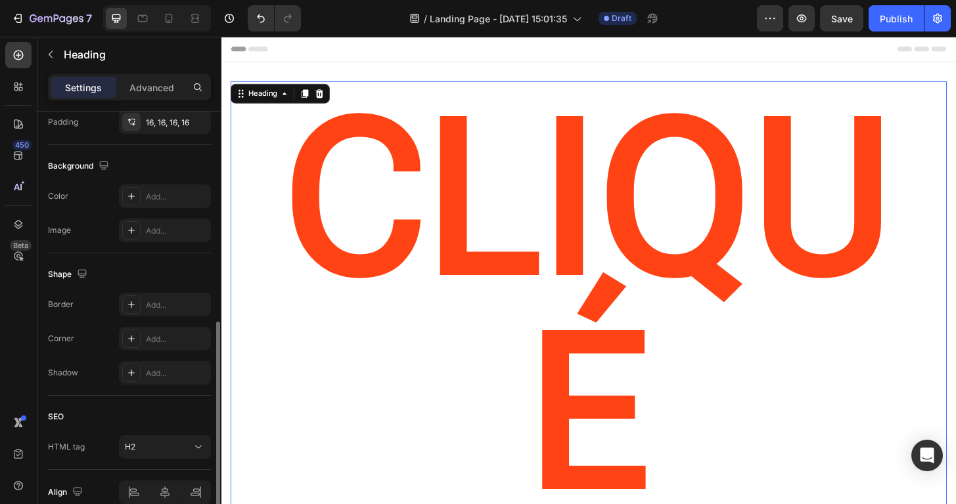
scroll to position [422, 0]
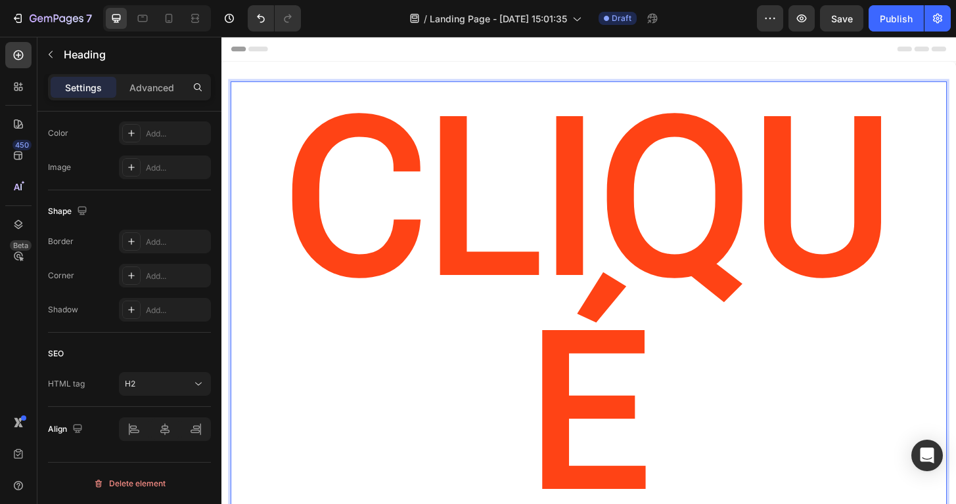
click at [336, 273] on p "CLIQUé" at bounding box center [615, 325] width 747 height 460
click at [402, 278] on p "CLIQUé" at bounding box center [615, 325] width 747 height 460
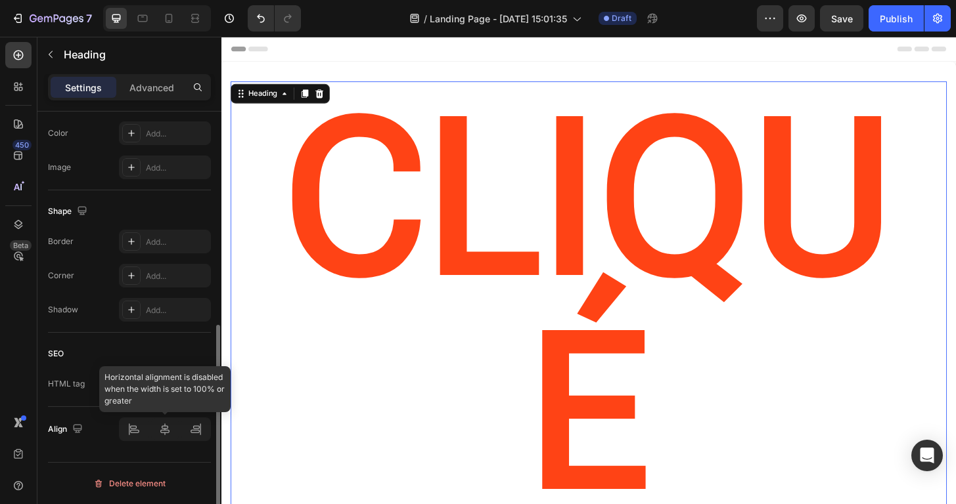
click at [135, 422] on div at bounding box center [165, 430] width 92 height 24
click at [135, 430] on div at bounding box center [165, 430] width 92 height 24
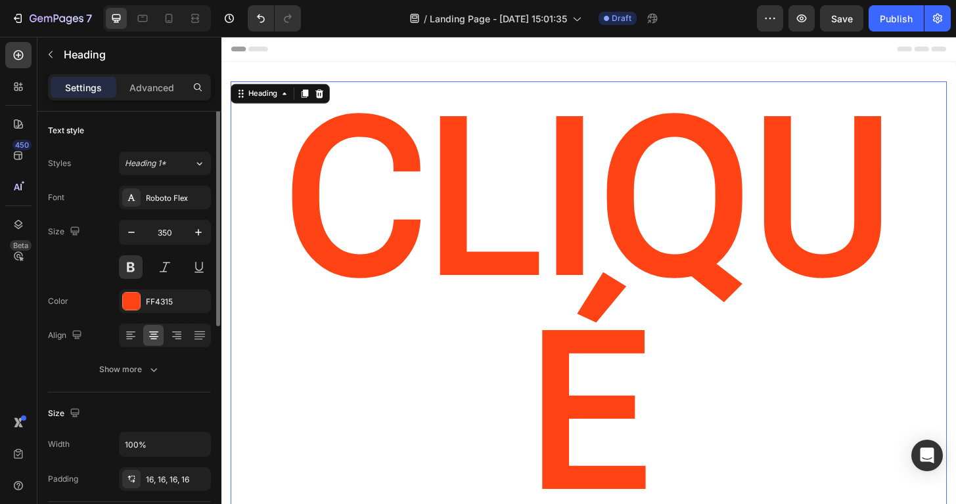
scroll to position [0, 0]
click at [152, 89] on p "Advanced" at bounding box center [151, 88] width 45 height 14
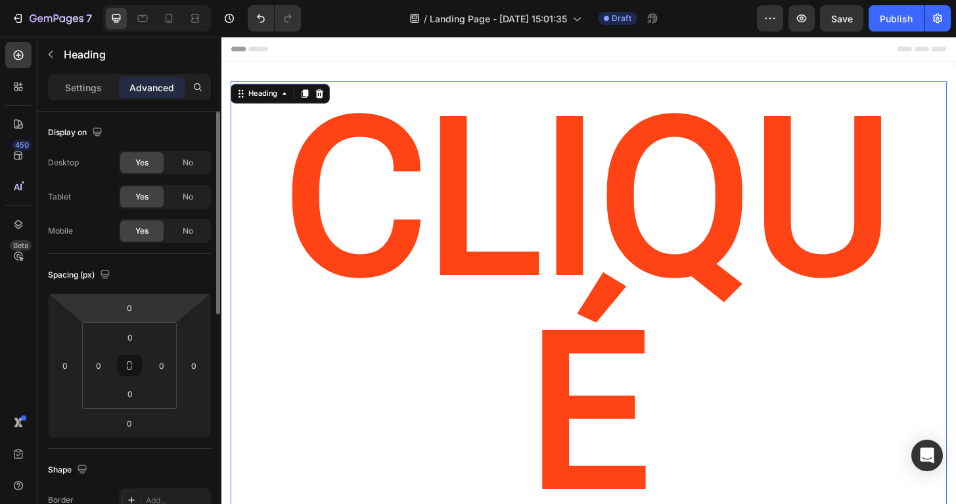
click at [96, 100] on div "Settings Advanced" at bounding box center [129, 87] width 163 height 26
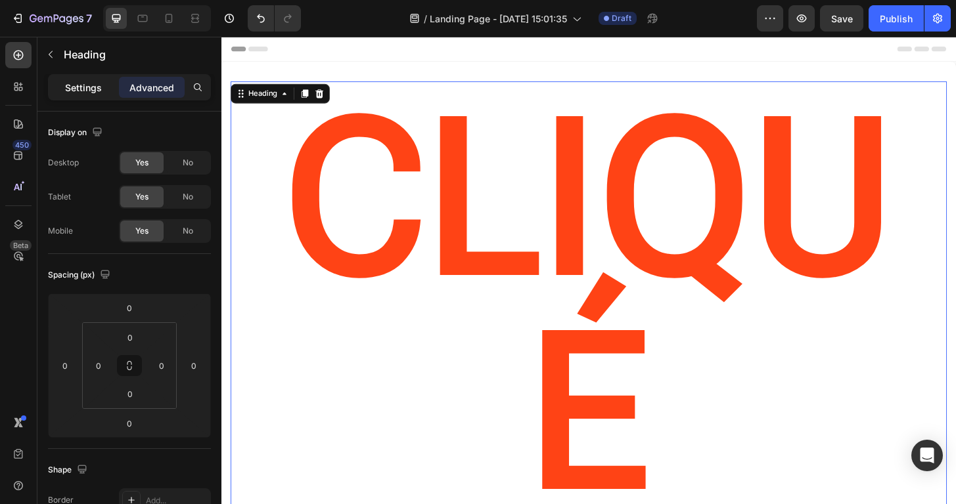
click at [92, 92] on p "Settings" at bounding box center [83, 88] width 37 height 14
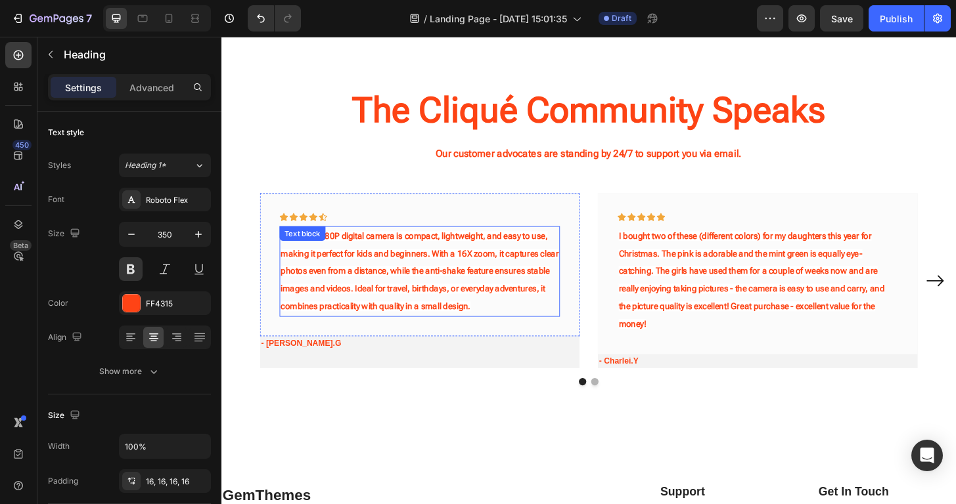
scroll to position [1553, 0]
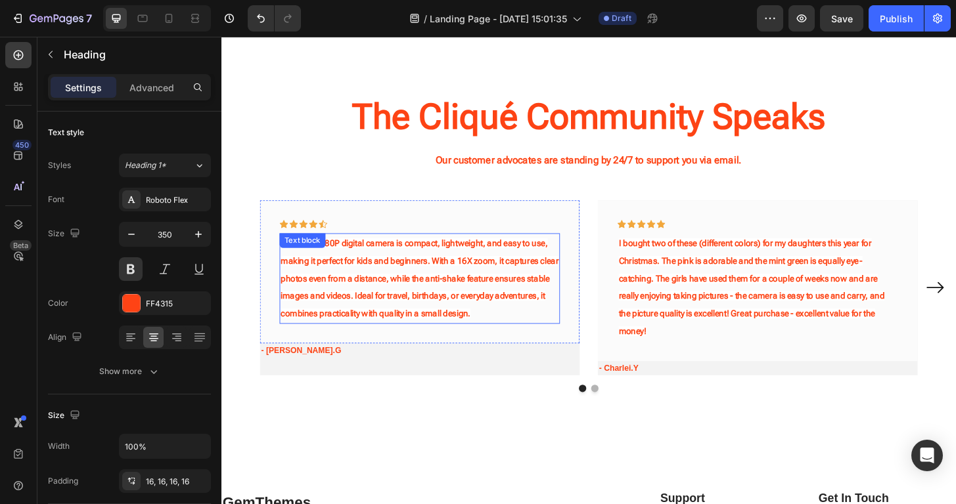
click at [435, 326] on span "The FHD 1080P digital camera is compact, lightweight, and easy to use, making i…" at bounding box center [434, 296] width 298 height 86
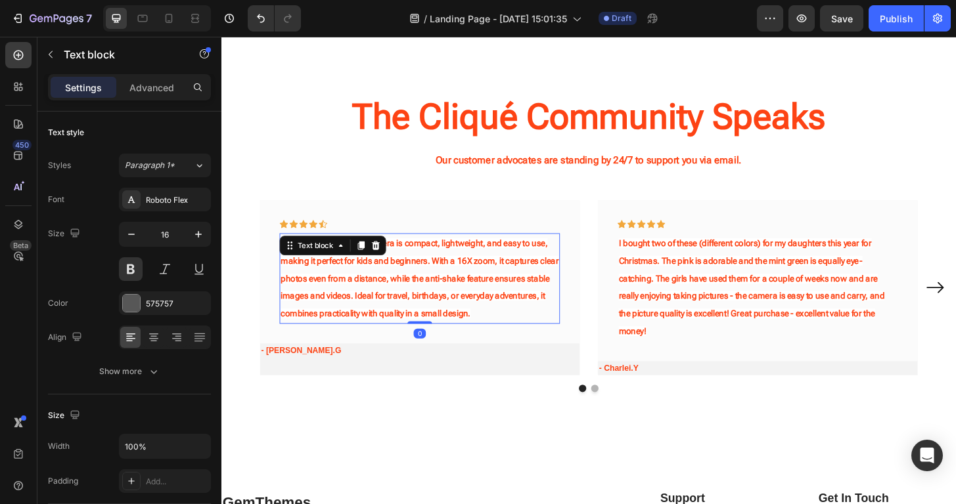
click at [435, 326] on span "The FHD 1080P digital camera is compact, lightweight, and easy to use, making i…" at bounding box center [434, 296] width 298 height 86
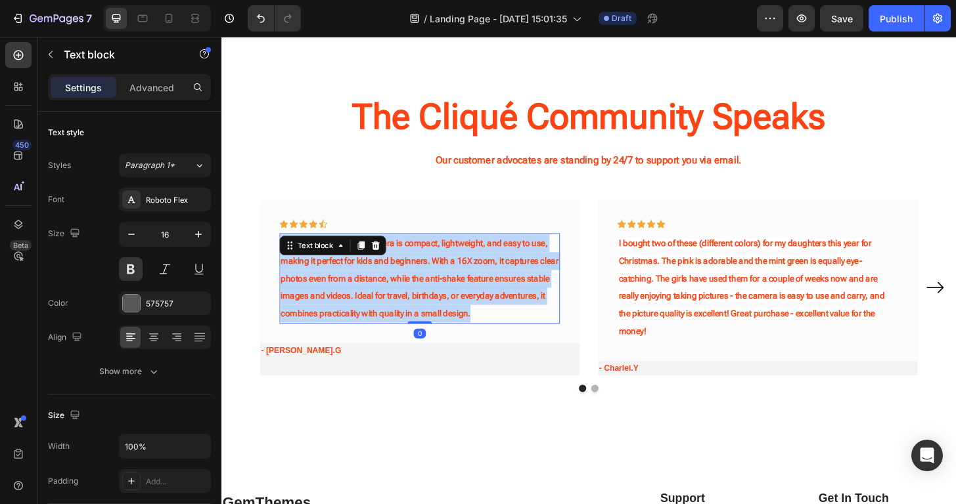
click at [435, 326] on span "The FHD 1080P digital camera is compact, lightweight, and easy to use, making i…" at bounding box center [434, 296] width 298 height 86
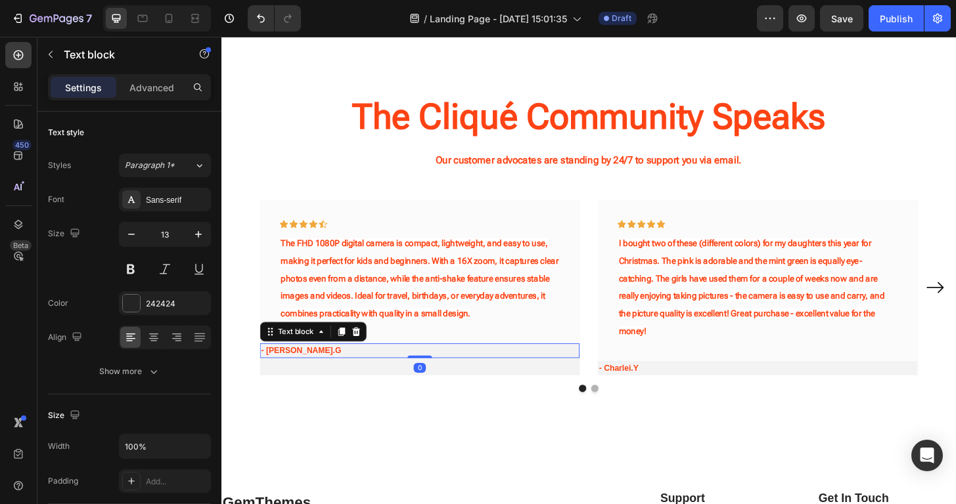
click at [381, 380] on p "- [PERSON_NAME].G" at bounding box center [434, 373] width 340 height 13
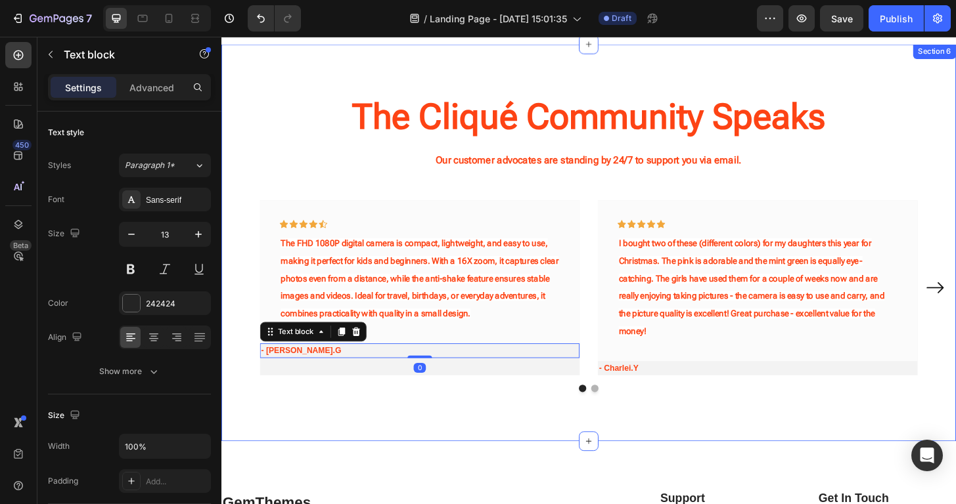
click at [397, 427] on div "The Cliqué Community Speaks Heading Our customer advocates are standing by 24/7…" at bounding box center [615, 258] width 788 height 426
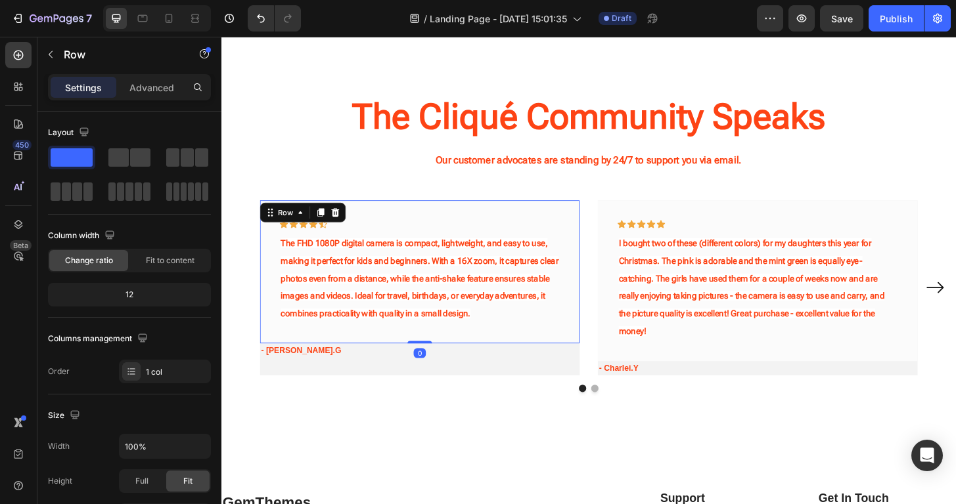
click at [435, 213] on div "Icon Icon Icon Icon Icon Row The FHD 1080P digital camera is compact, lightweig…" at bounding box center [434, 289] width 343 height 154
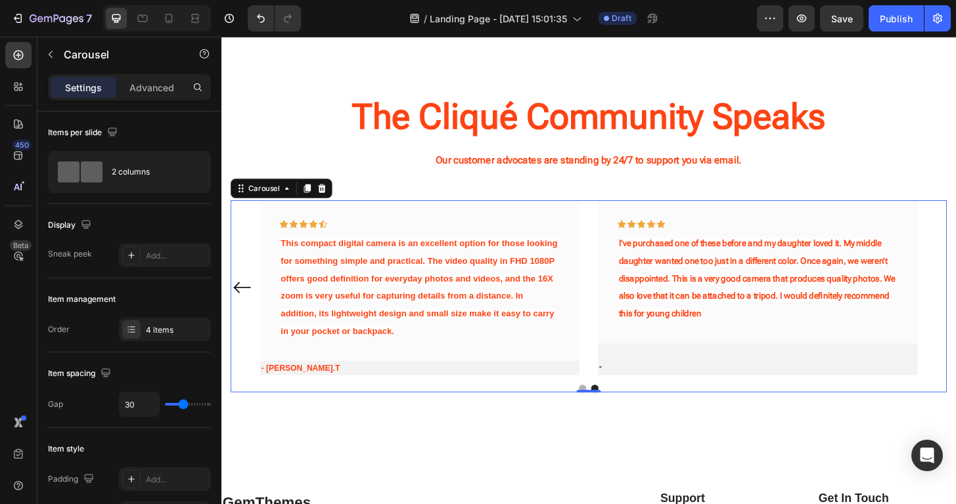
click at [955, 299] on div "Icon Icon Icon Icon Icon Row The FHD 1080P digital camera is compact, lightweig…" at bounding box center [615, 306] width 768 height 188
click at [239, 296] on icon "Carousel Back Arrow" at bounding box center [243, 306] width 21 height 99
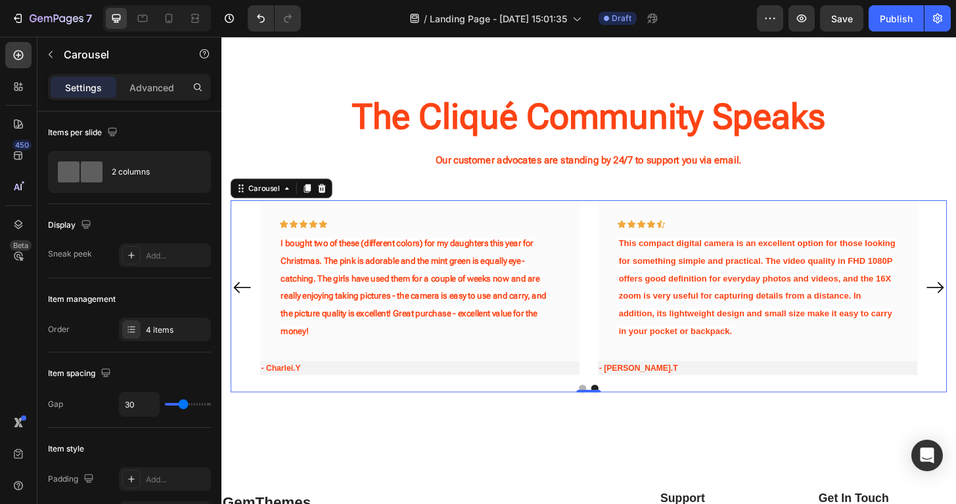
click at [239, 296] on icon "Carousel Back Arrow" at bounding box center [243, 306] width 21 height 99
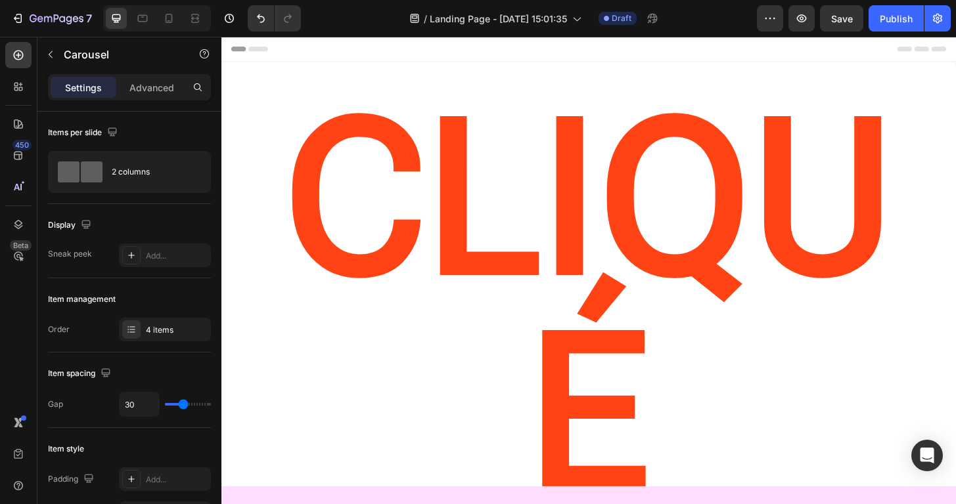
scroll to position [0, 0]
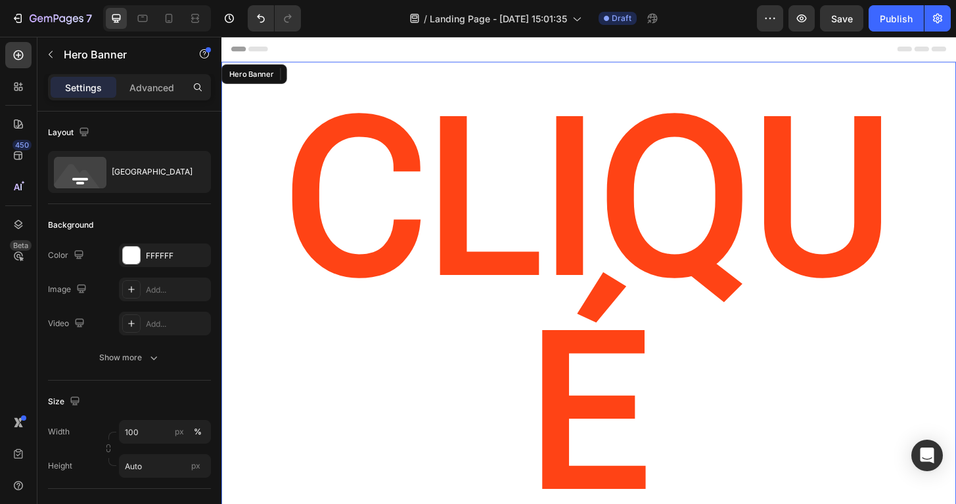
click at [533, 351] on div "CLIQUé Heading" at bounding box center [615, 342] width 788 height 557
click at [20, 79] on div at bounding box center [18, 87] width 26 height 26
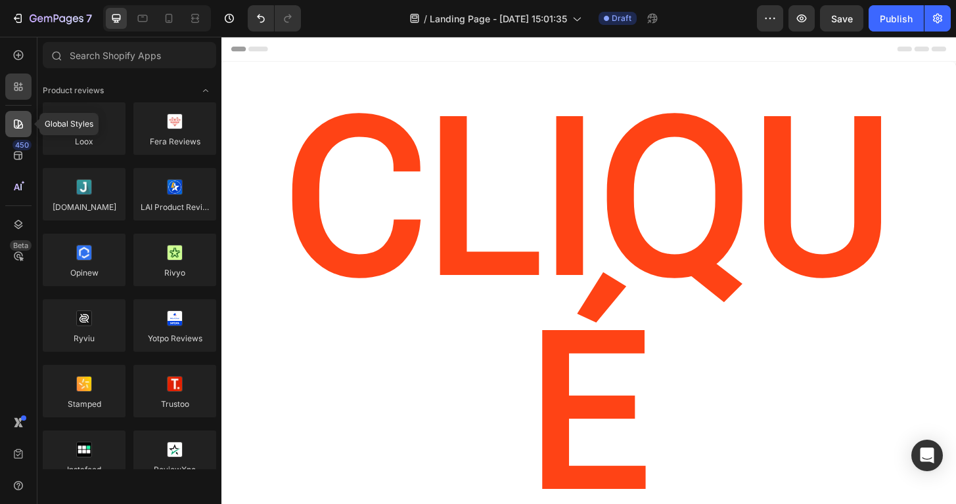
click at [16, 123] on icon at bounding box center [18, 124] width 13 height 13
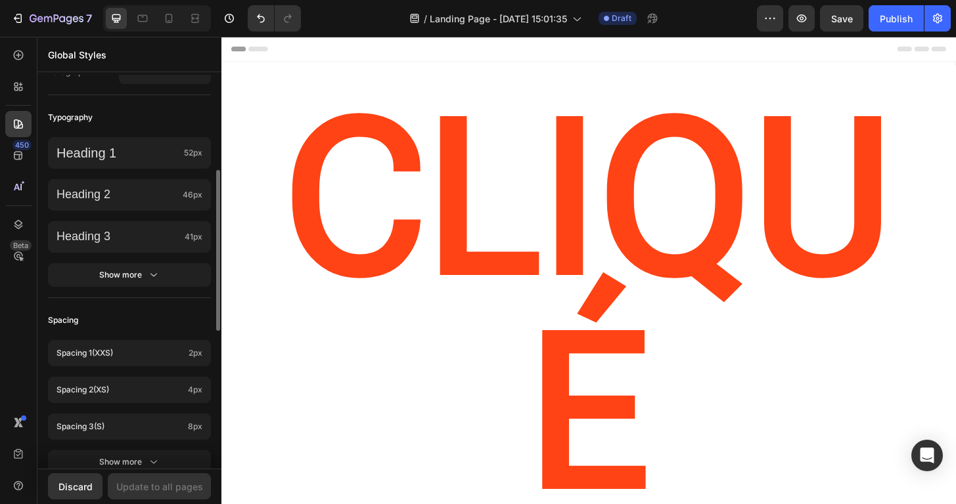
scroll to position [266, 0]
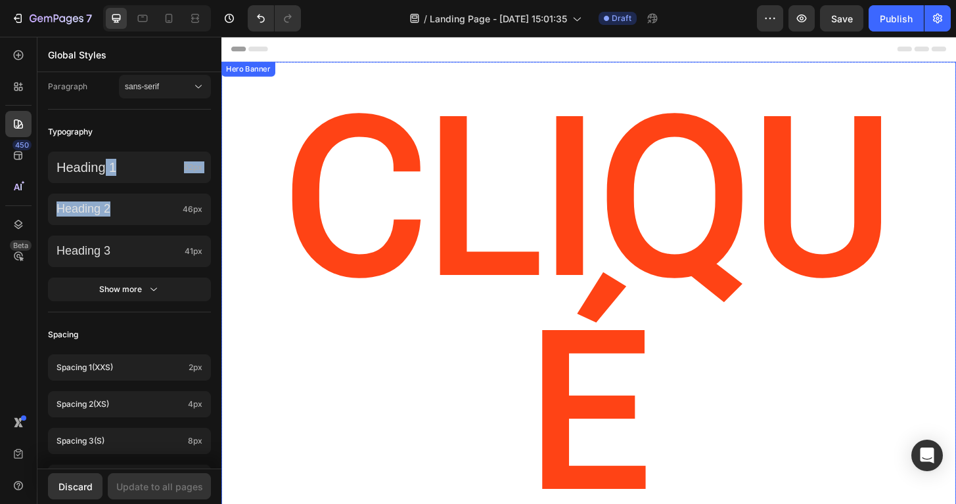
drag, startPoint x: 323, startPoint y: 210, endPoint x: 354, endPoint y: 362, distance: 155.5
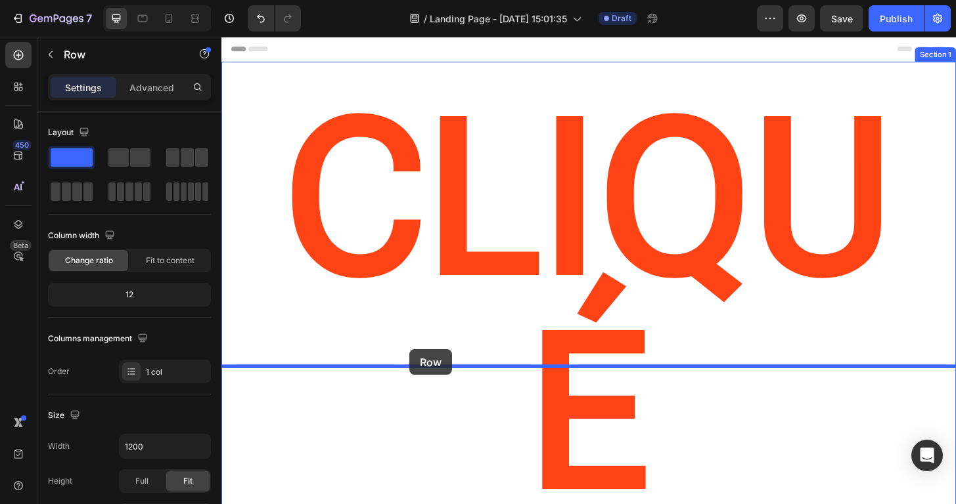
drag, startPoint x: 422, startPoint y: 442, endPoint x: 423, endPoint y: 373, distance: 69.0
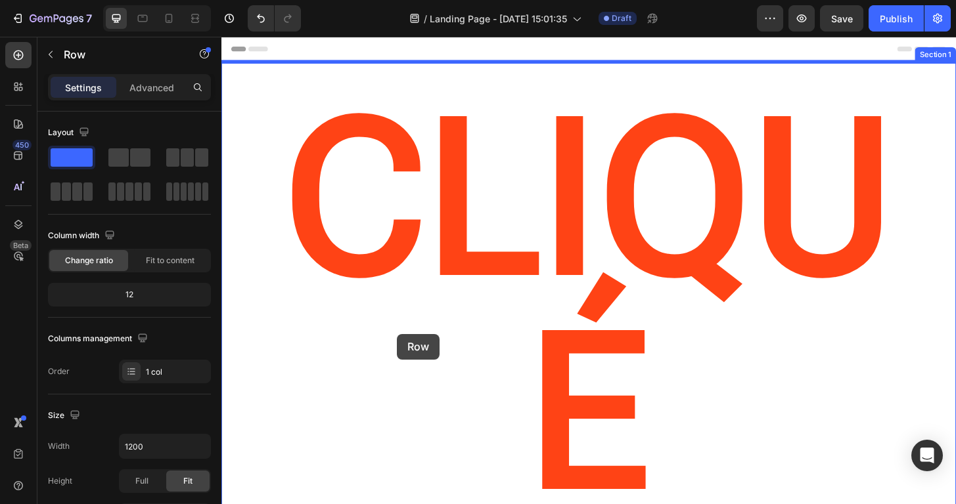
drag, startPoint x: 414, startPoint y: 401, endPoint x: 410, endPoint y: 356, distance: 45.5
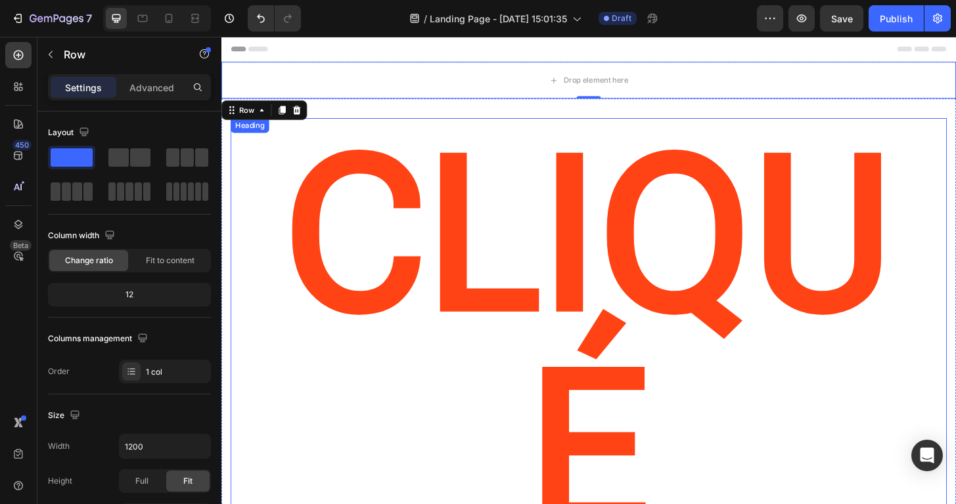
scroll to position [0, 0]
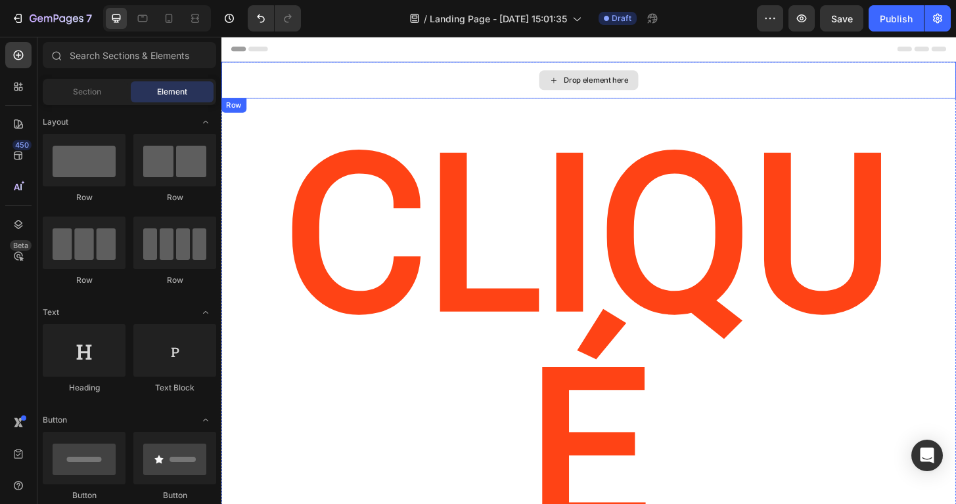
click at [580, 79] on icon at bounding box center [578, 83] width 11 height 11
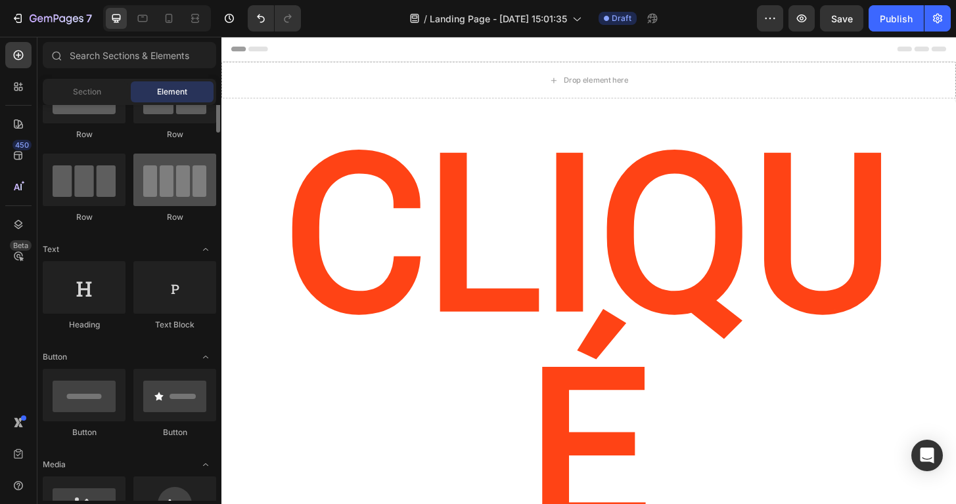
scroll to position [79, 0]
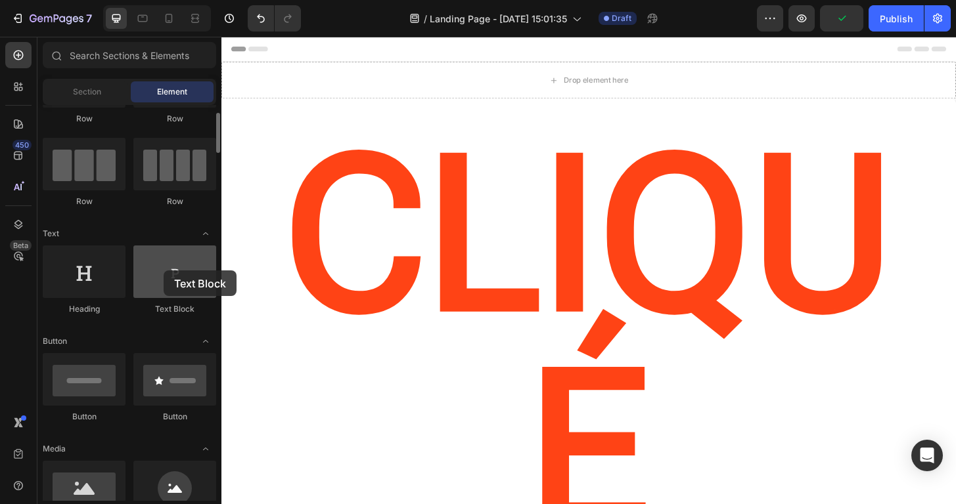
click at [164, 271] on div at bounding box center [174, 272] width 83 height 53
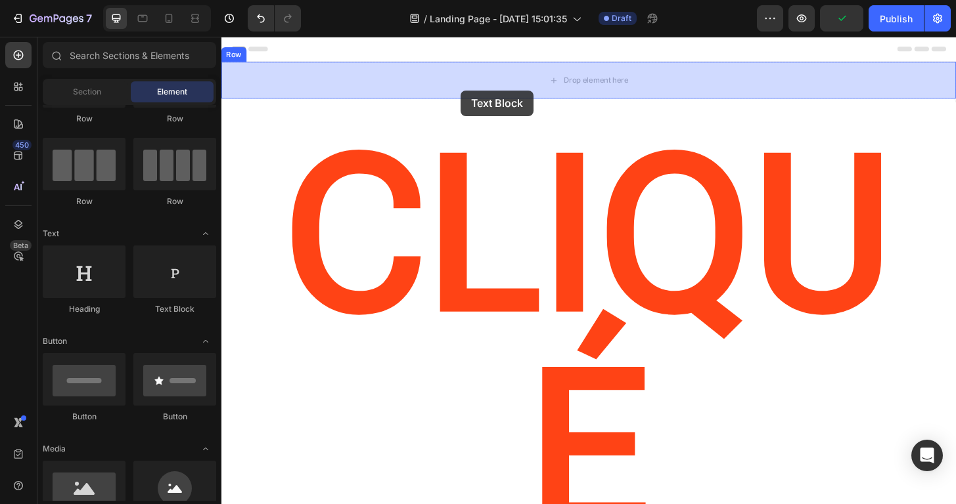
drag, startPoint x: 385, startPoint y: 307, endPoint x: 478, endPoint y: 93, distance: 233.5
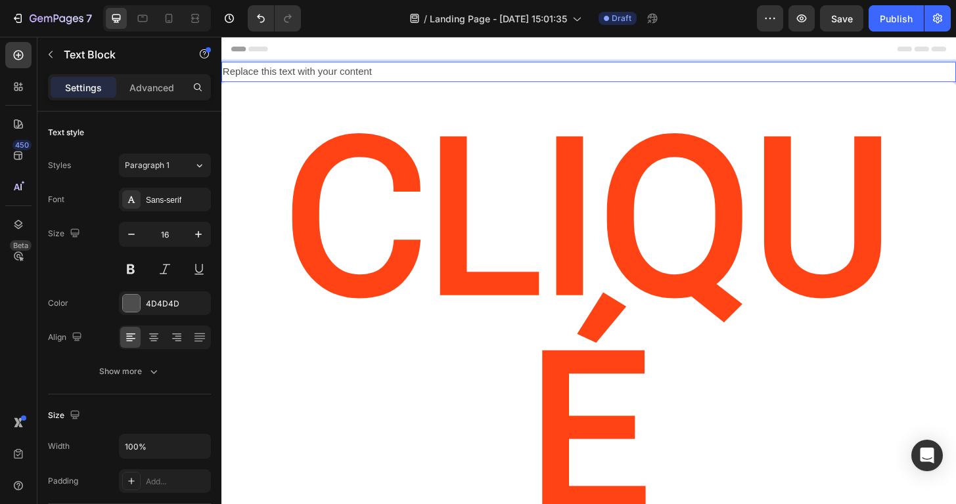
click at [417, 77] on div "Replace this text with your content" at bounding box center [615, 75] width 788 height 22
click at [417, 77] on p "Replace this text with your content" at bounding box center [616, 74] width 786 height 19
click at [323, 72] on p "Digital cameras" at bounding box center [616, 74] width 786 height 19
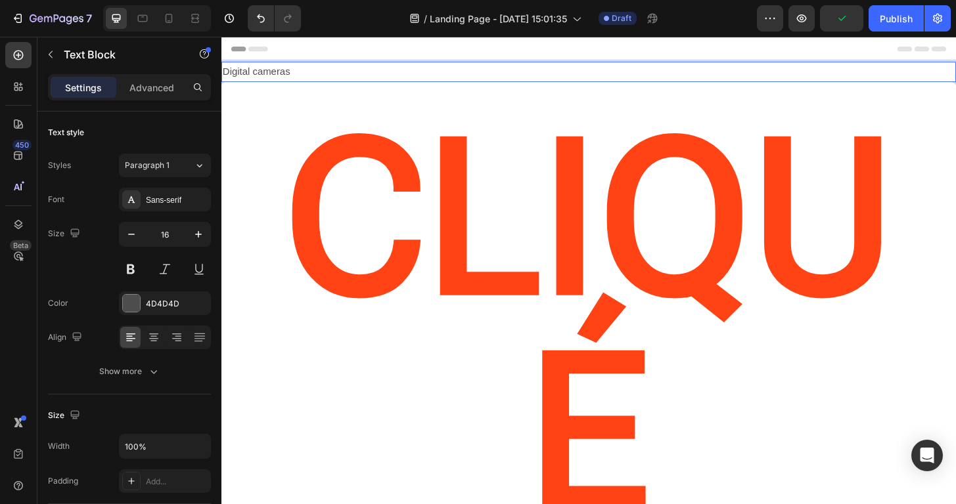
click at [323, 72] on p "Digital cameras" at bounding box center [616, 74] width 786 height 19
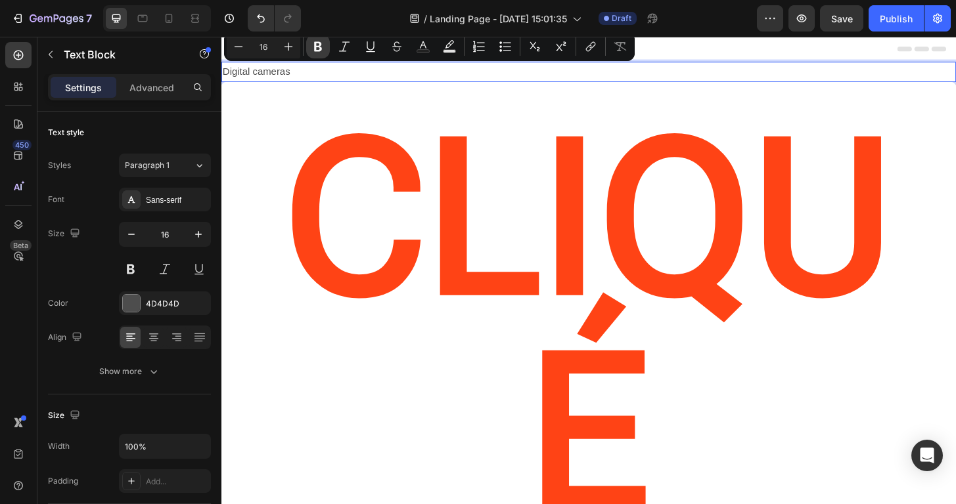
click at [315, 48] on icon "Editor contextual toolbar" at bounding box center [318, 47] width 8 height 10
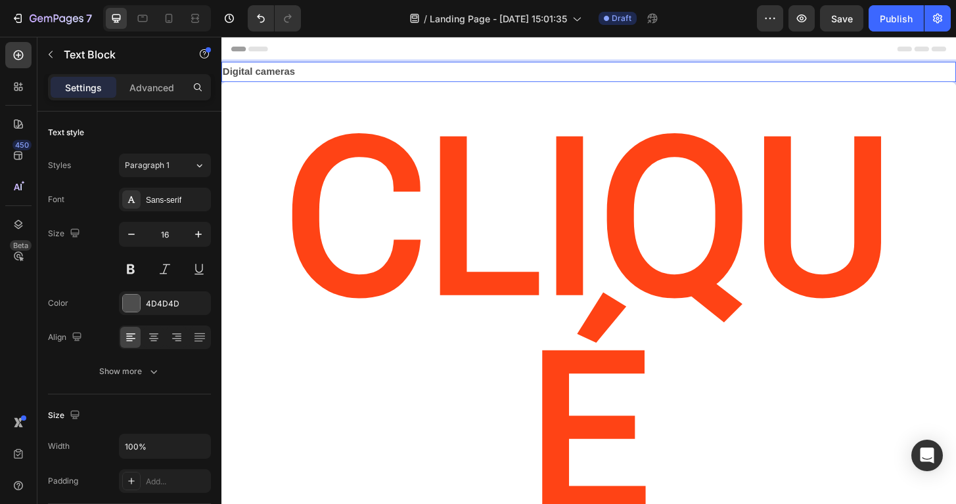
click at [292, 74] on strong "Digital cameras" at bounding box center [262, 73] width 78 height 11
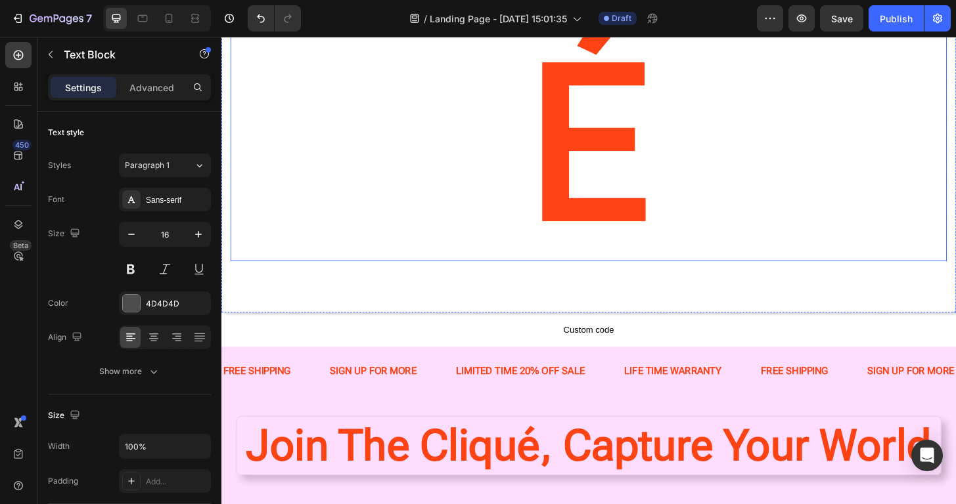
scroll to position [319, 0]
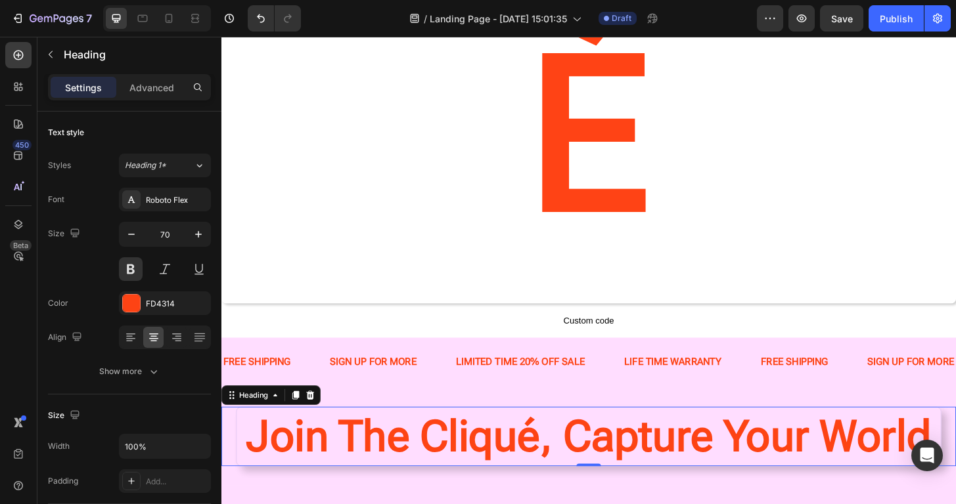
click at [420, 434] on h2 "Join The Cliqué, Capture Your World" at bounding box center [615, 466] width 757 height 64
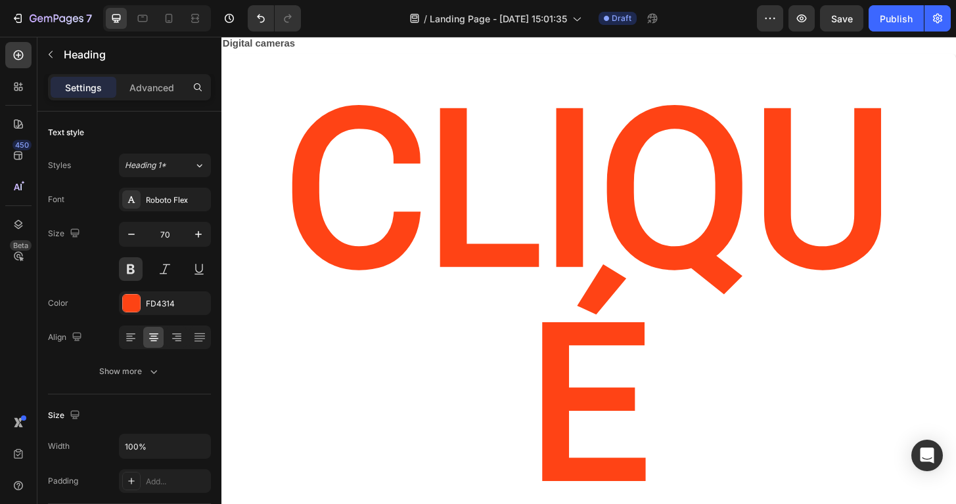
scroll to position [0, 0]
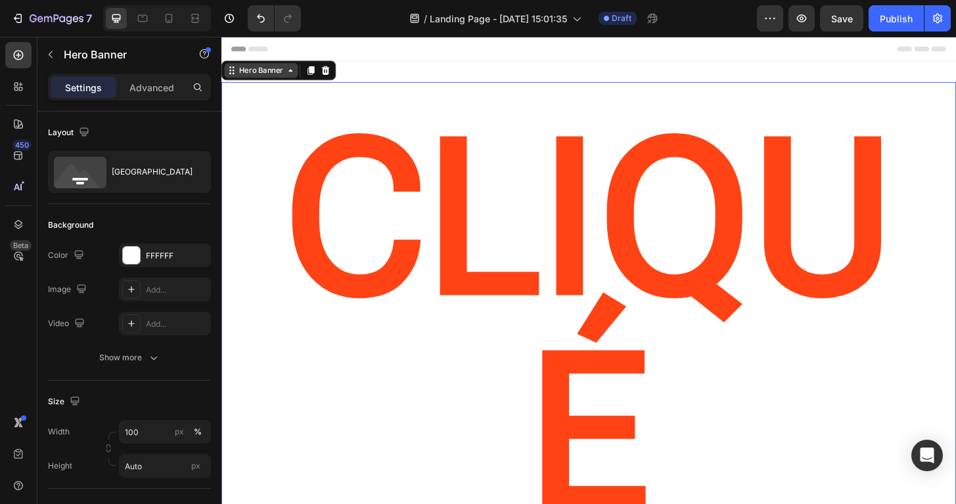
click at [265, 76] on div "Hero Banner" at bounding box center [264, 73] width 53 height 12
click at [335, 76] on icon at bounding box center [333, 72] width 9 height 9
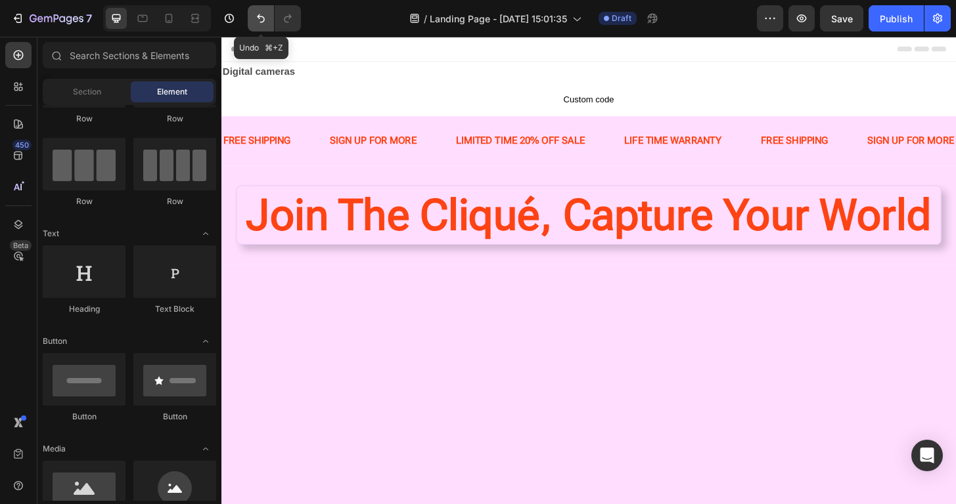
click at [257, 17] on icon "Undo/Redo" at bounding box center [261, 18] width 8 height 9
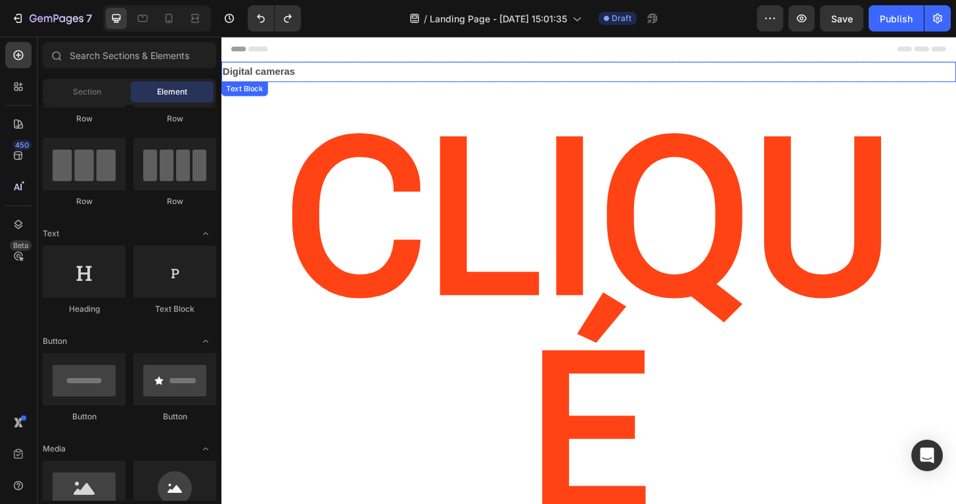
click at [282, 68] on strong "Digital cameras" at bounding box center [262, 73] width 78 height 11
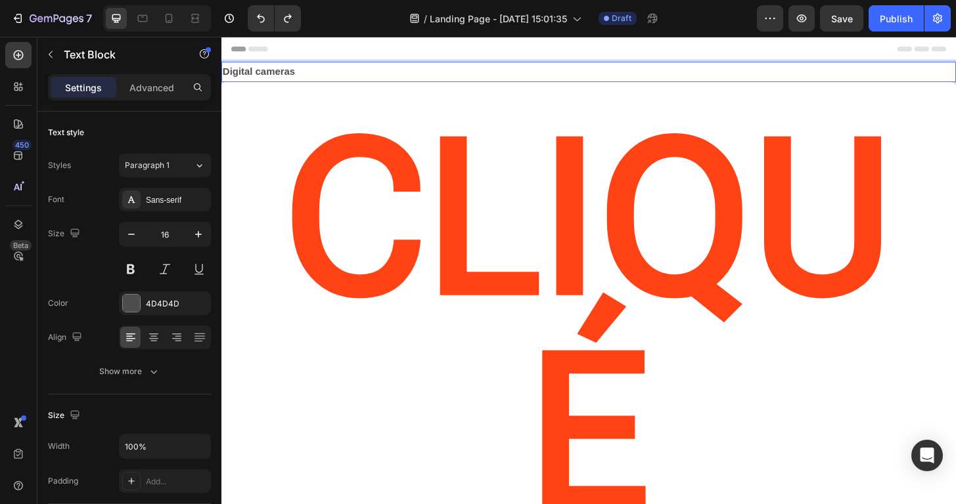
click at [287, 72] on strong "Digital cameras" at bounding box center [262, 73] width 78 height 11
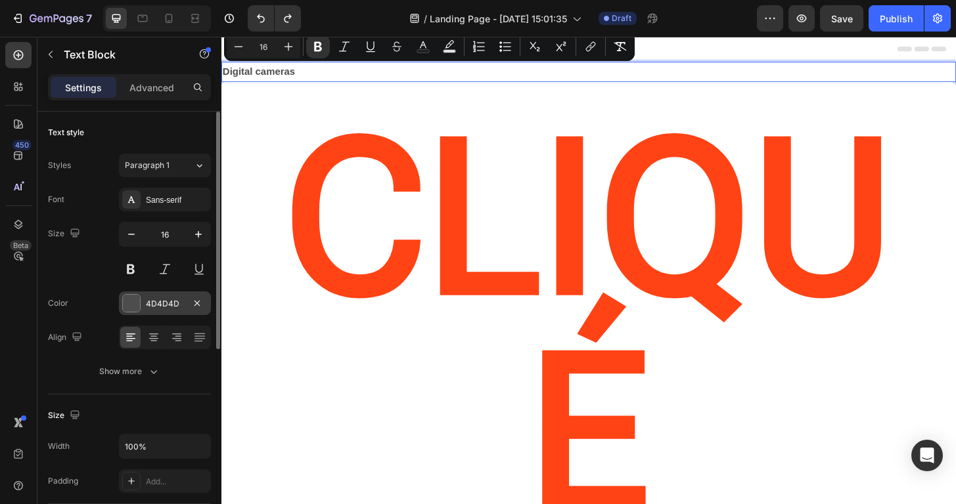
click at [173, 298] on div "4D4D4D" at bounding box center [165, 304] width 38 height 12
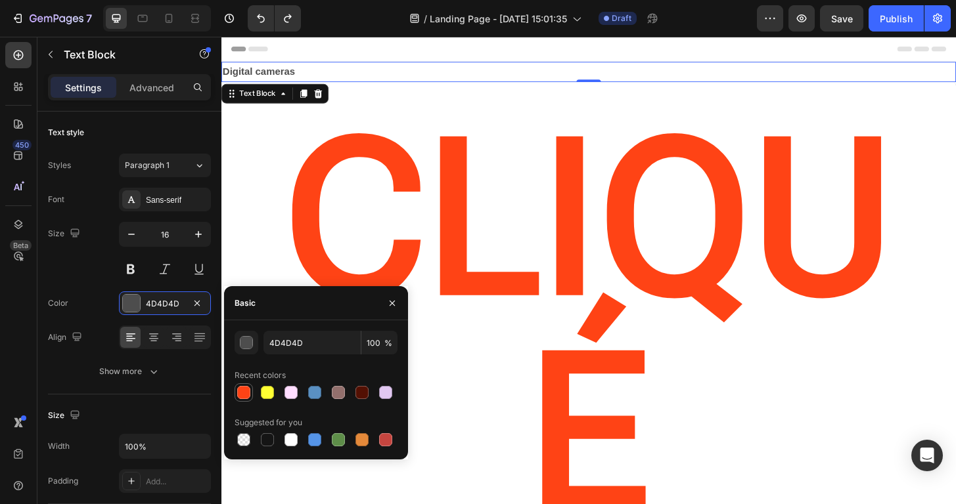
click at [242, 389] on div at bounding box center [243, 392] width 13 height 13
type input "FF4315"
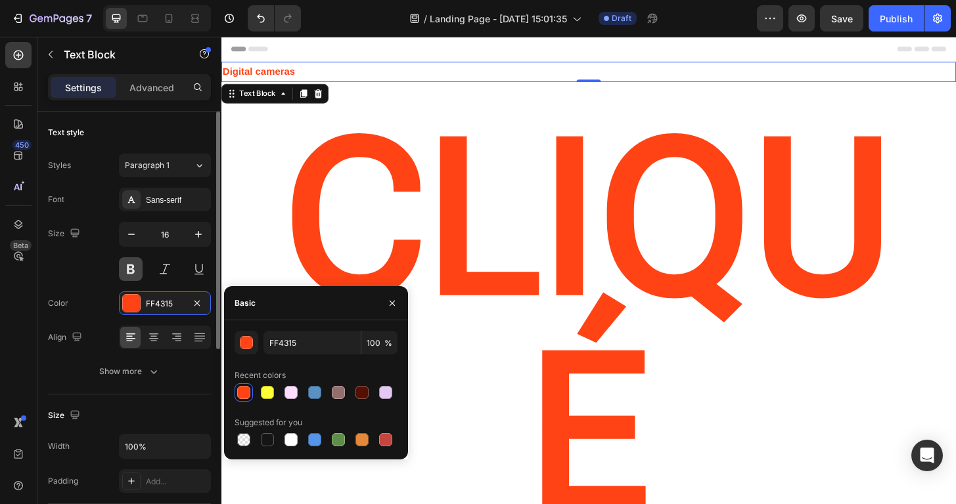
click at [134, 270] on button at bounding box center [131, 269] width 24 height 24
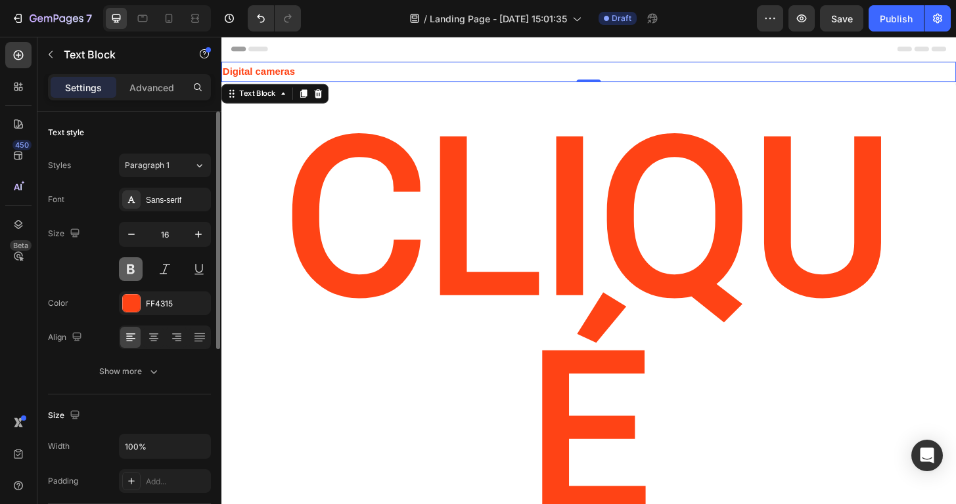
click at [133, 268] on button at bounding box center [131, 269] width 24 height 24
click at [131, 271] on button at bounding box center [131, 269] width 24 height 24
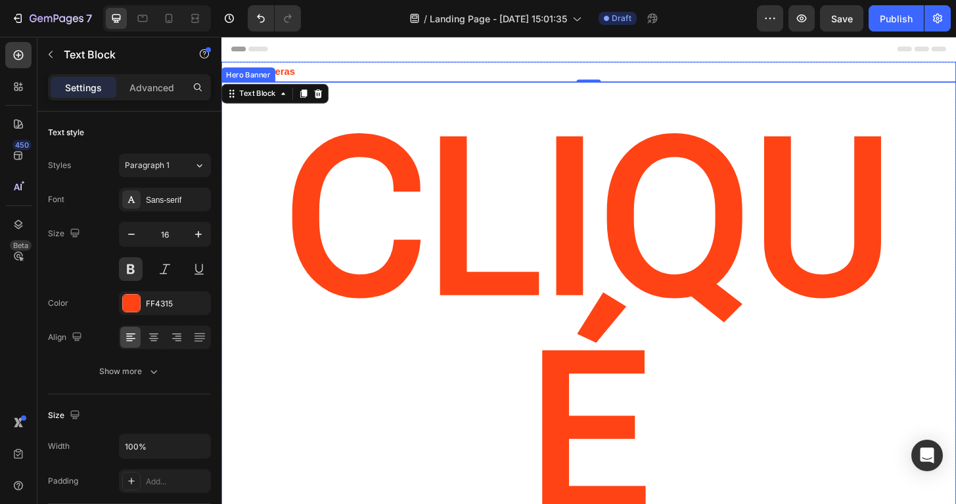
click at [263, 76] on div "Hero Banner" at bounding box center [250, 78] width 53 height 12
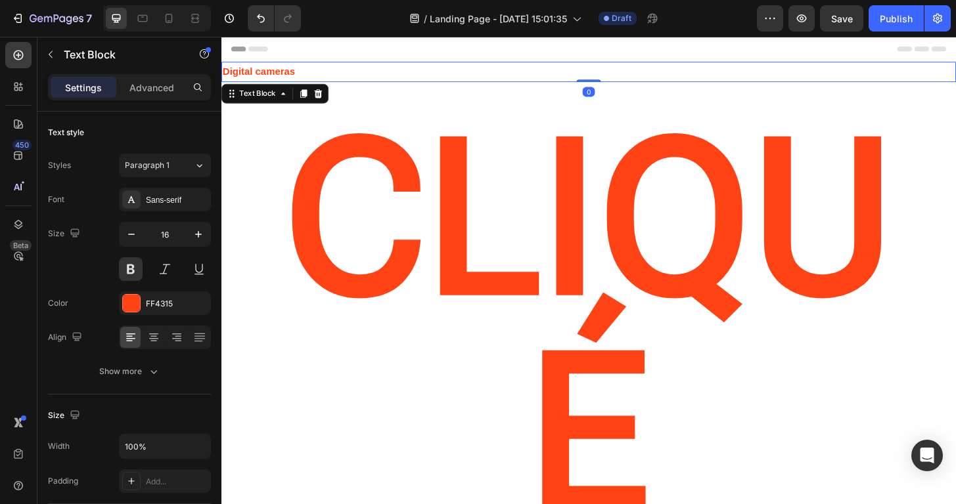
click at [361, 83] on p "Digital cameras" at bounding box center [616, 74] width 786 height 19
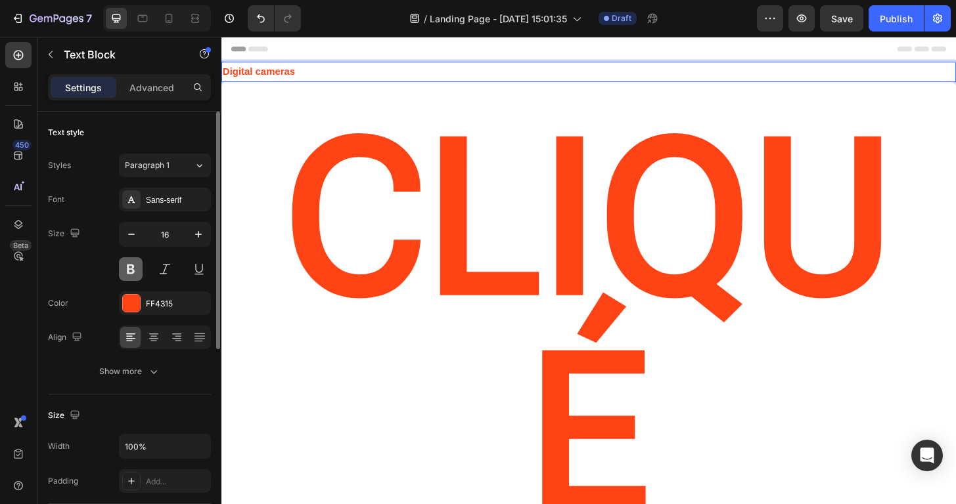
click at [138, 265] on button at bounding box center [131, 269] width 24 height 24
click at [137, 269] on button at bounding box center [131, 269] width 24 height 24
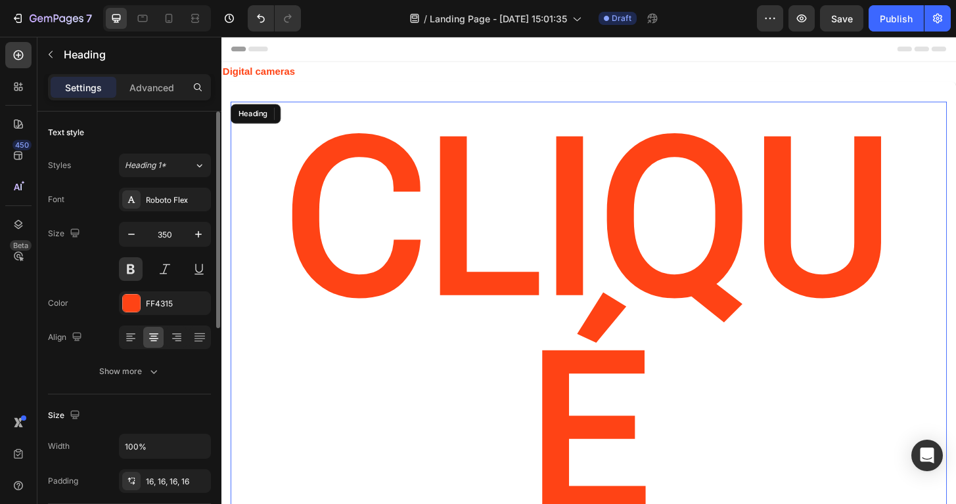
click at [306, 178] on h2 "CLIQUé" at bounding box center [615, 346] width 768 height 481
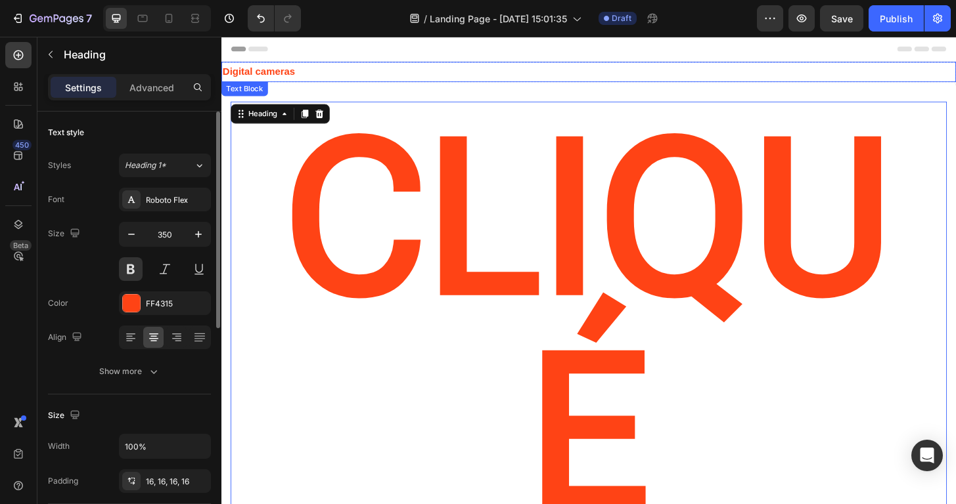
click at [275, 73] on strong "Digital cameras" at bounding box center [262, 73] width 78 height 11
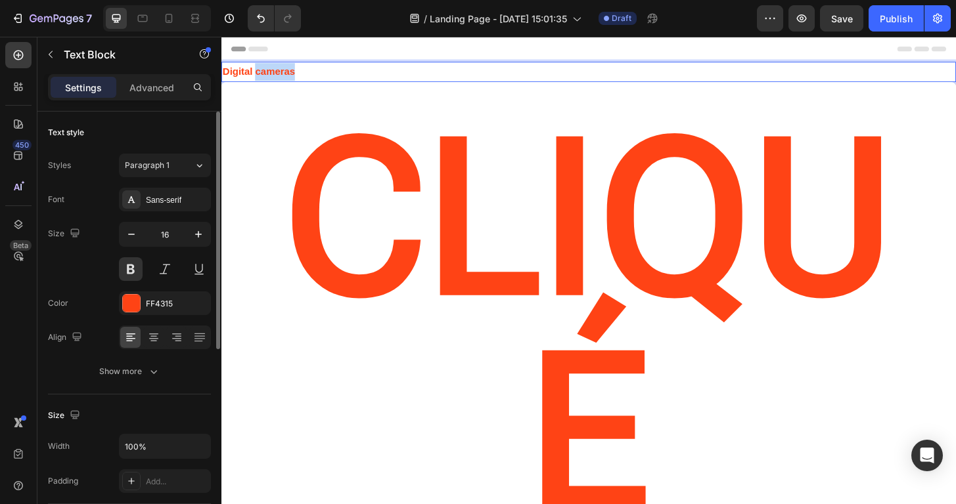
click at [297, 72] on strong "Digital cameras" at bounding box center [262, 73] width 78 height 11
click at [315, 72] on p "Digital cameras" at bounding box center [616, 74] width 786 height 19
click at [308, 72] on p "Digital cameras" at bounding box center [616, 74] width 786 height 19
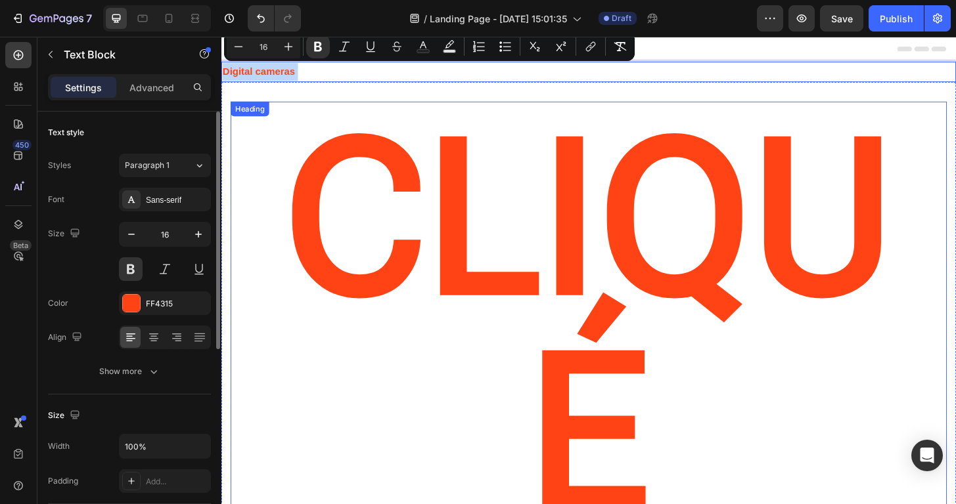
click at [285, 123] on div "CLIQUé Heading" at bounding box center [615, 346] width 768 height 481
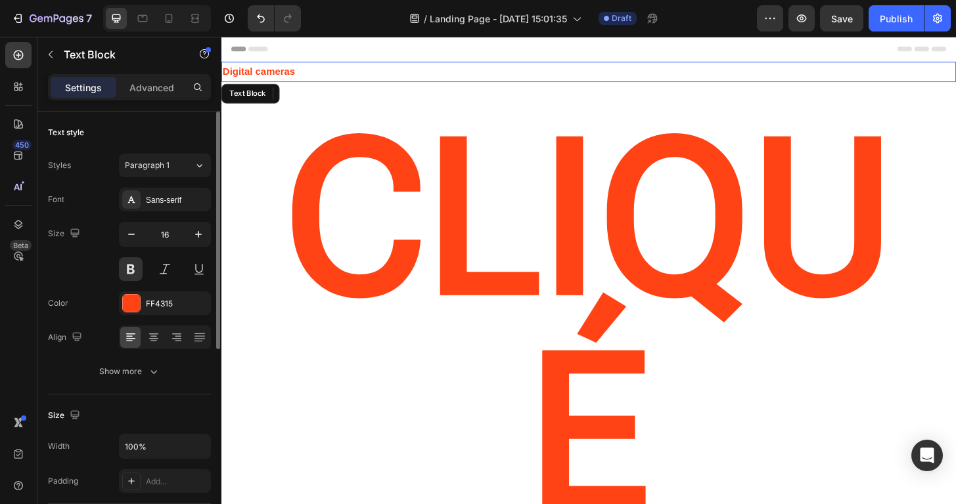
click at [273, 72] on strong "Digital cameras" at bounding box center [262, 73] width 78 height 11
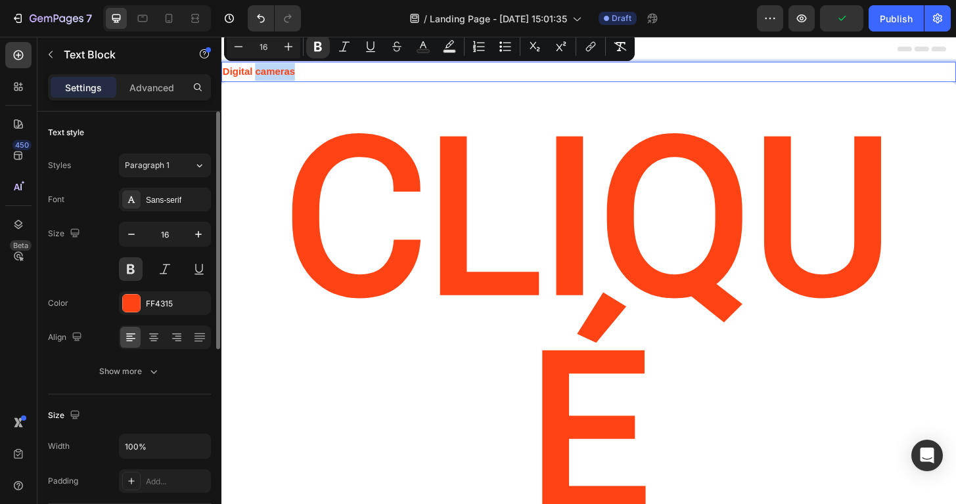
click at [273, 72] on strong "Digital cameras" at bounding box center [262, 73] width 78 height 11
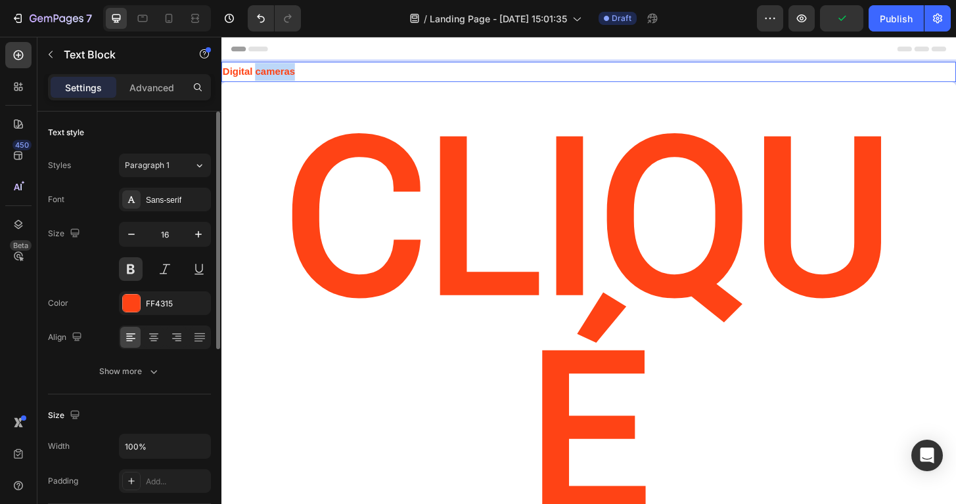
click at [273, 72] on strong "Digital cameras" at bounding box center [262, 73] width 78 height 11
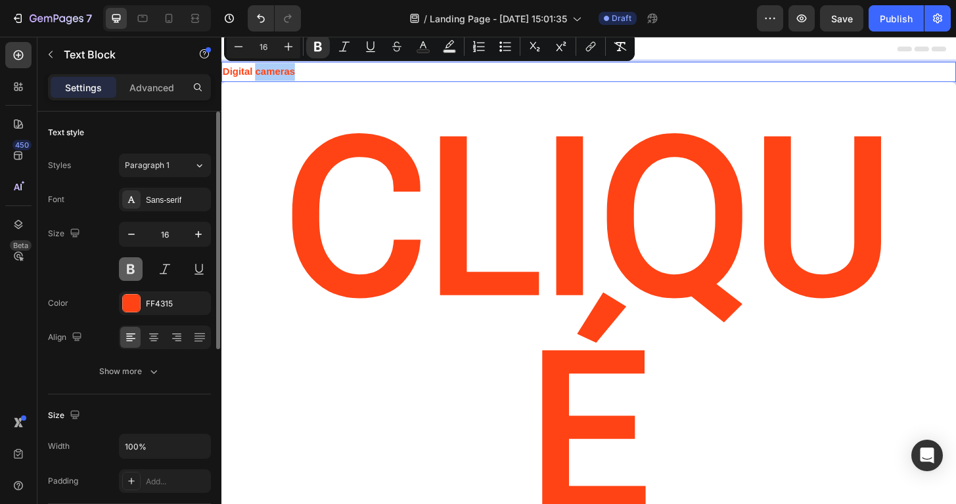
click at [131, 269] on button at bounding box center [131, 269] width 24 height 24
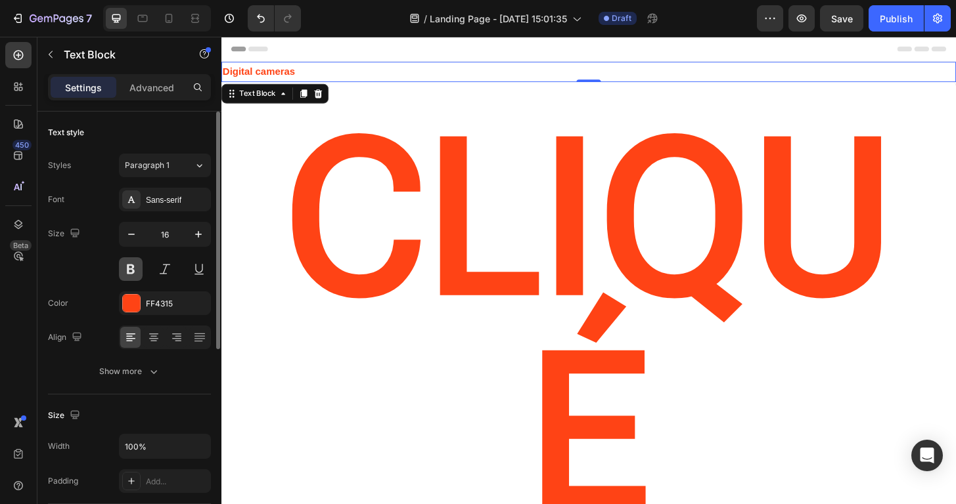
click at [131, 269] on button at bounding box center [131, 269] width 24 height 24
click at [308, 74] on p "Digital cameras" at bounding box center [616, 74] width 786 height 19
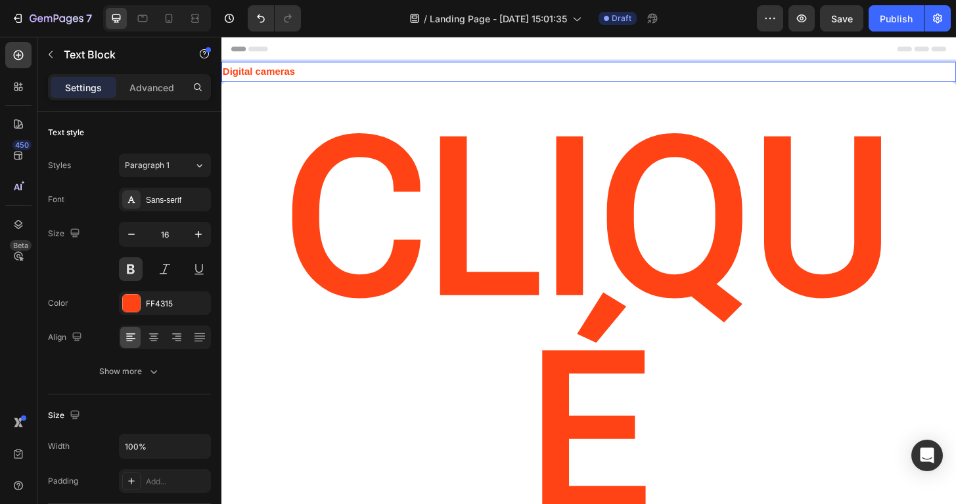
click at [300, 76] on strong "Digital cameras" at bounding box center [262, 73] width 78 height 11
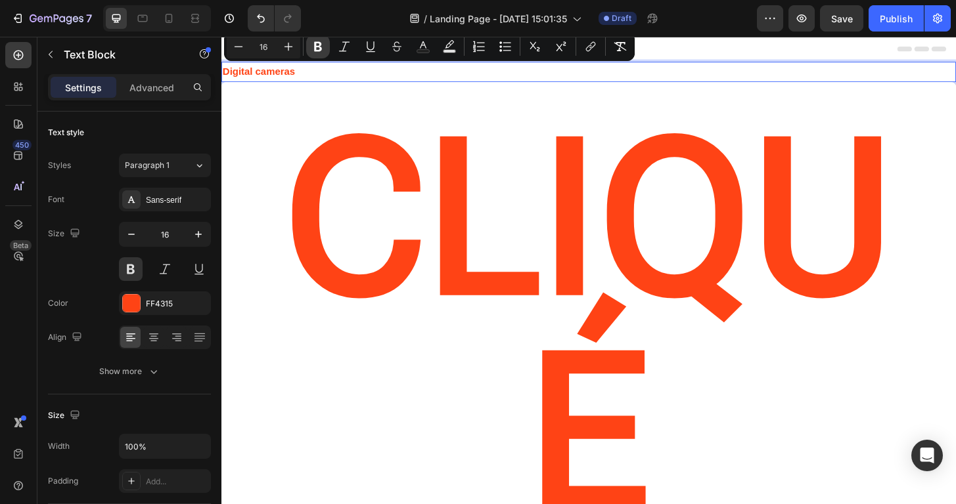
click at [319, 47] on icon "Editor contextual toolbar" at bounding box center [318, 47] width 8 height 10
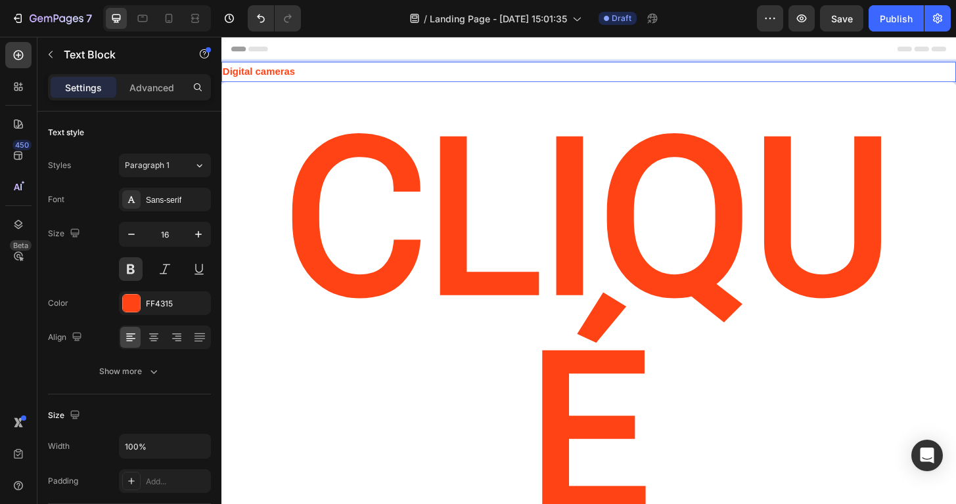
click at [305, 71] on p "Digital cameras" at bounding box center [616, 74] width 786 height 19
click at [198, 232] on icon "button" at bounding box center [198, 234] width 13 height 13
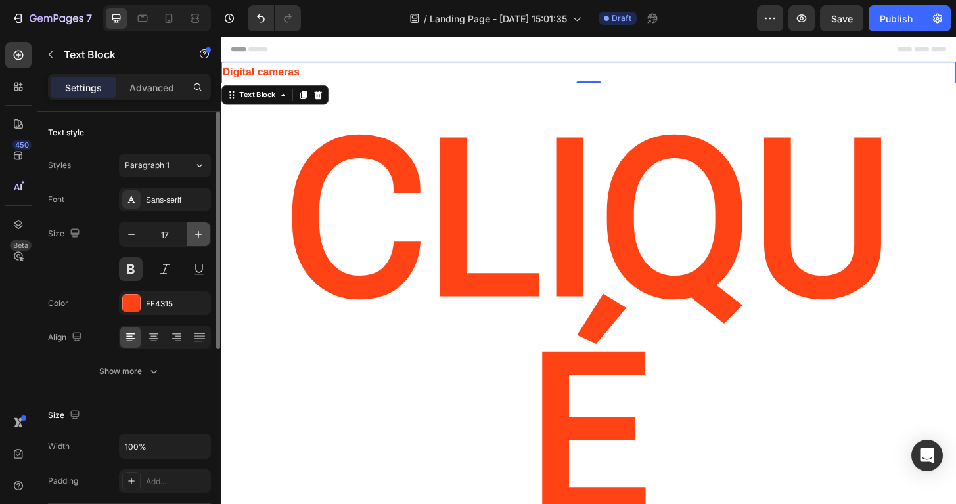
click at [198, 232] on icon "button" at bounding box center [198, 234] width 13 height 13
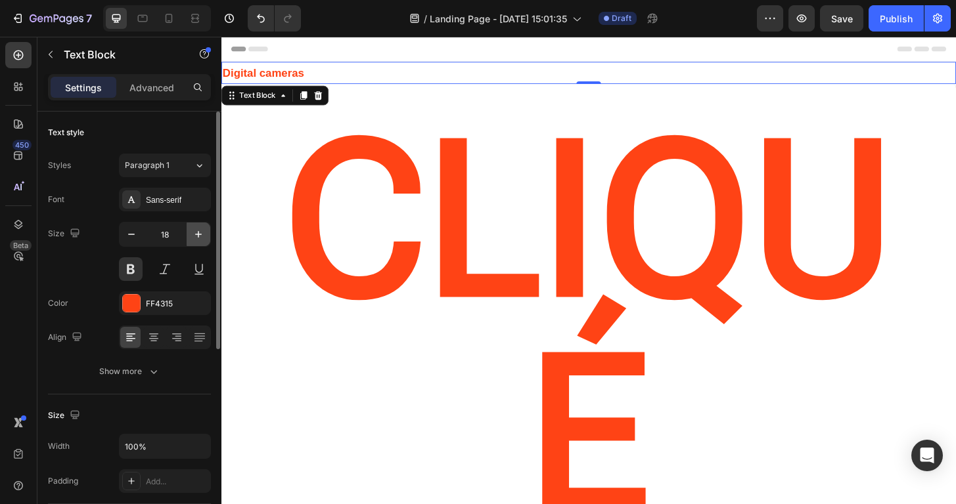
click at [198, 232] on icon "button" at bounding box center [198, 234] width 13 height 13
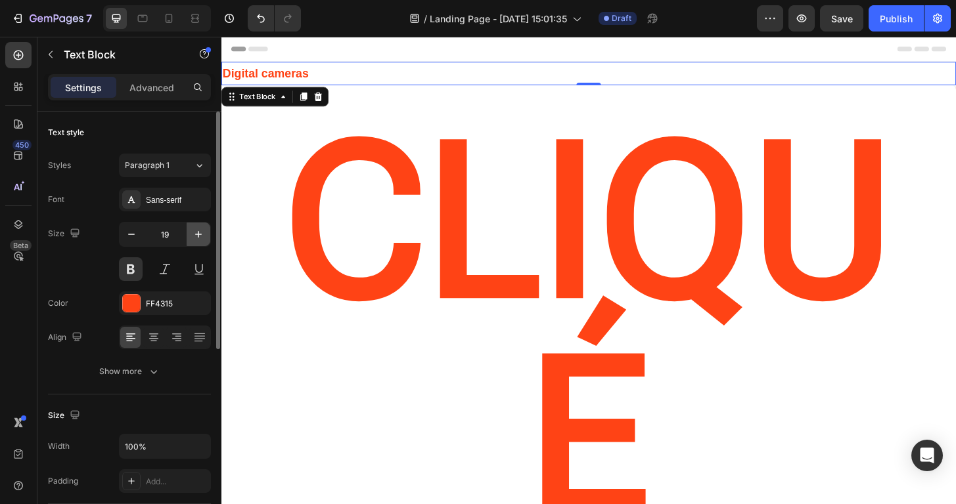
click at [198, 232] on icon "button" at bounding box center [198, 234] width 13 height 13
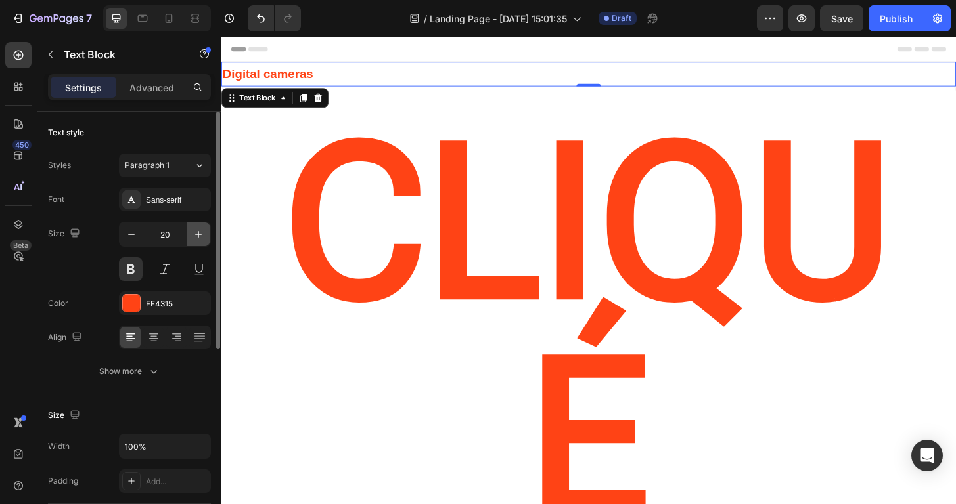
click at [198, 232] on icon "button" at bounding box center [198, 234] width 13 height 13
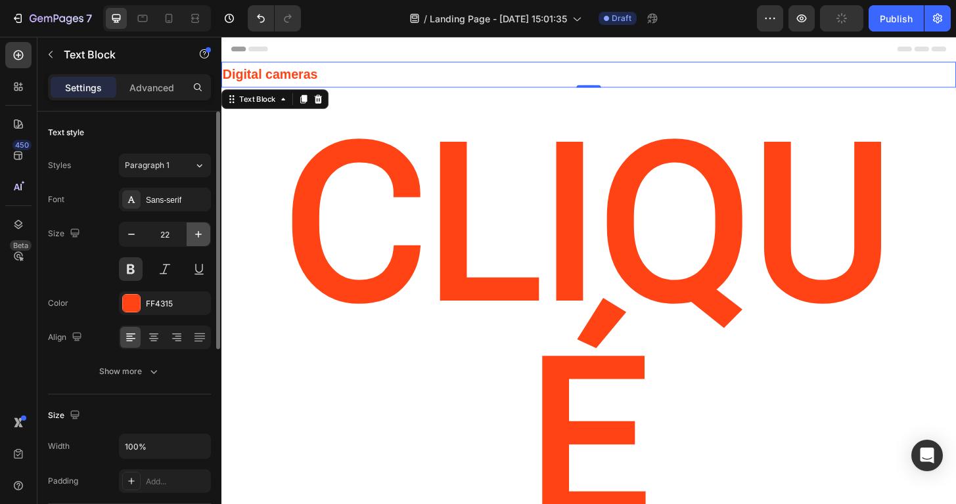
click at [198, 232] on icon "button" at bounding box center [198, 234] width 13 height 13
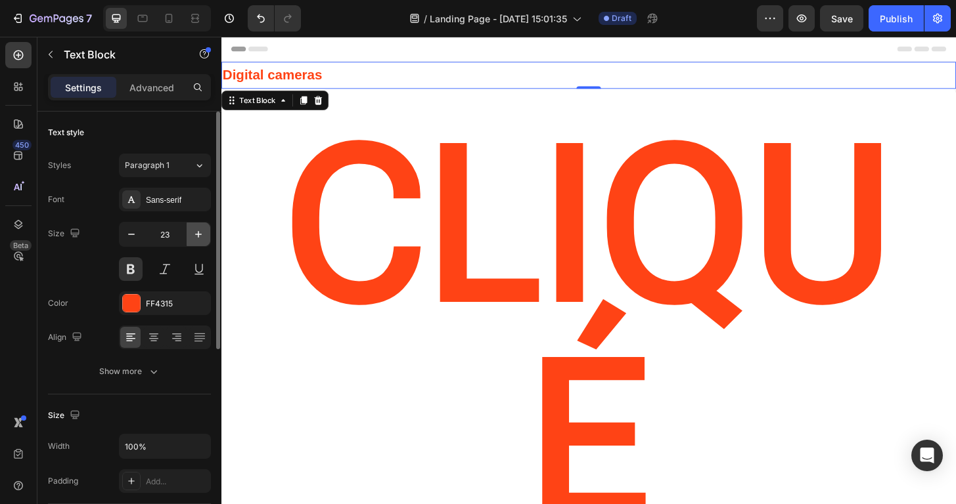
click at [198, 232] on icon "button" at bounding box center [198, 234] width 13 height 13
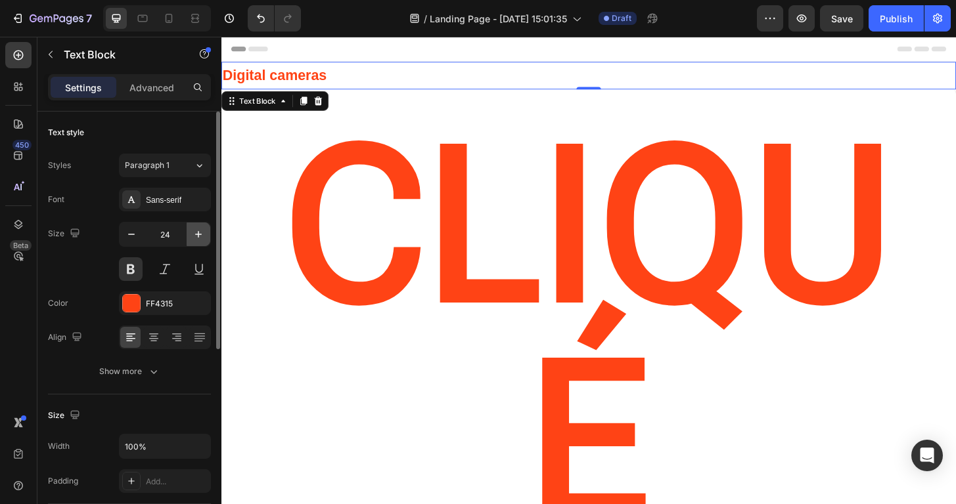
click at [198, 232] on icon "button" at bounding box center [198, 234] width 13 height 13
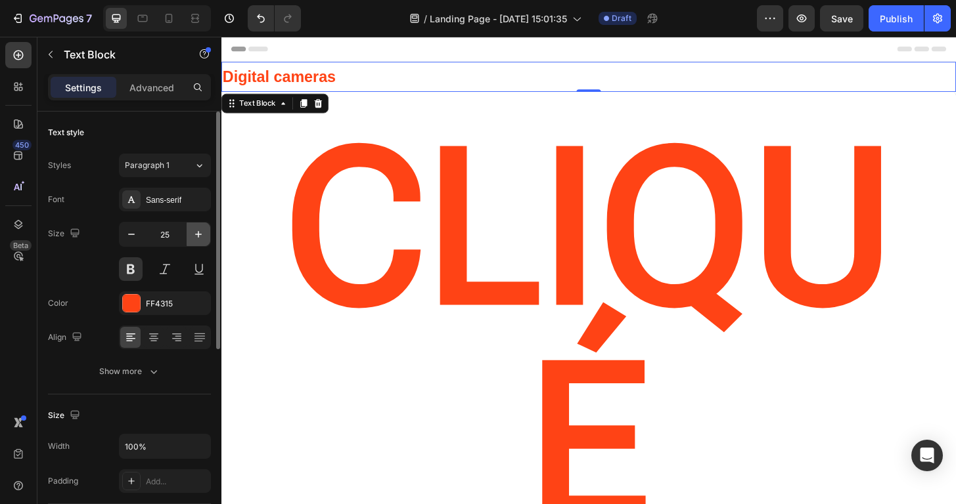
click at [198, 232] on icon "button" at bounding box center [198, 234] width 13 height 13
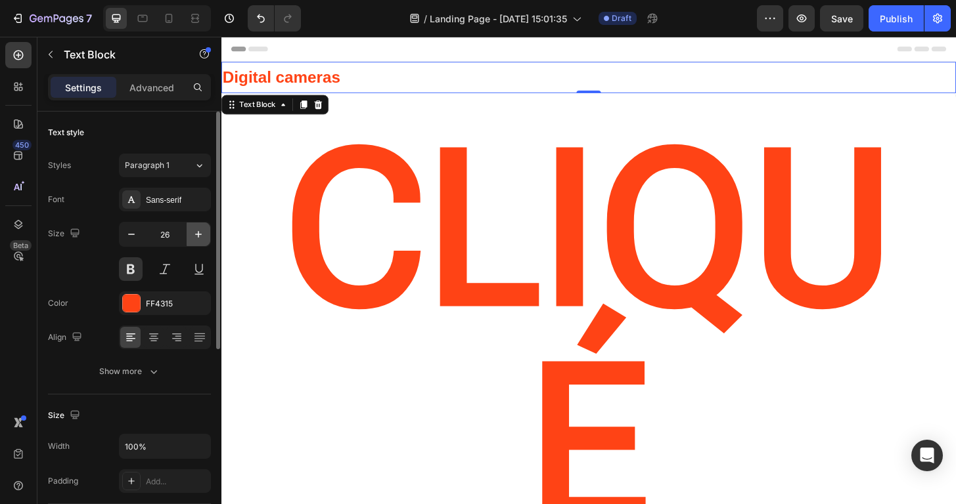
click at [198, 232] on icon "button" at bounding box center [198, 234] width 13 height 13
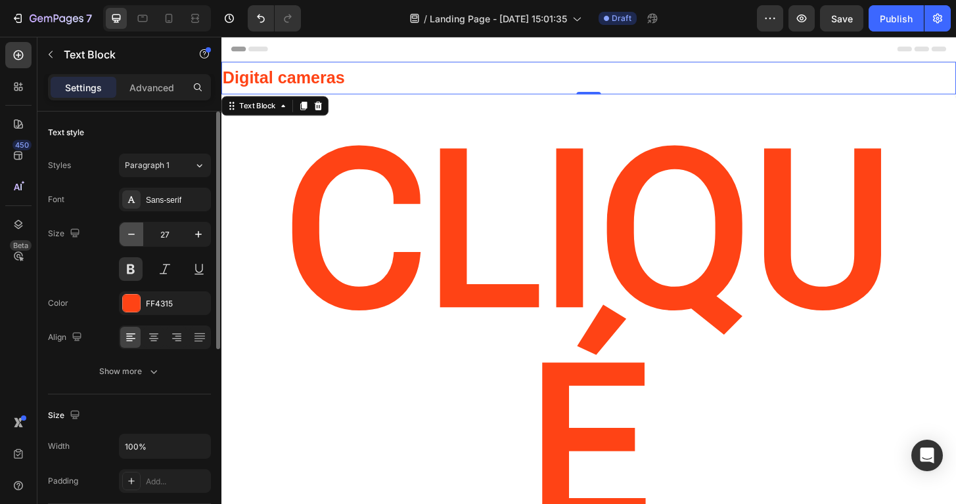
click at [137, 239] on icon "button" at bounding box center [131, 234] width 13 height 13
type input "26"
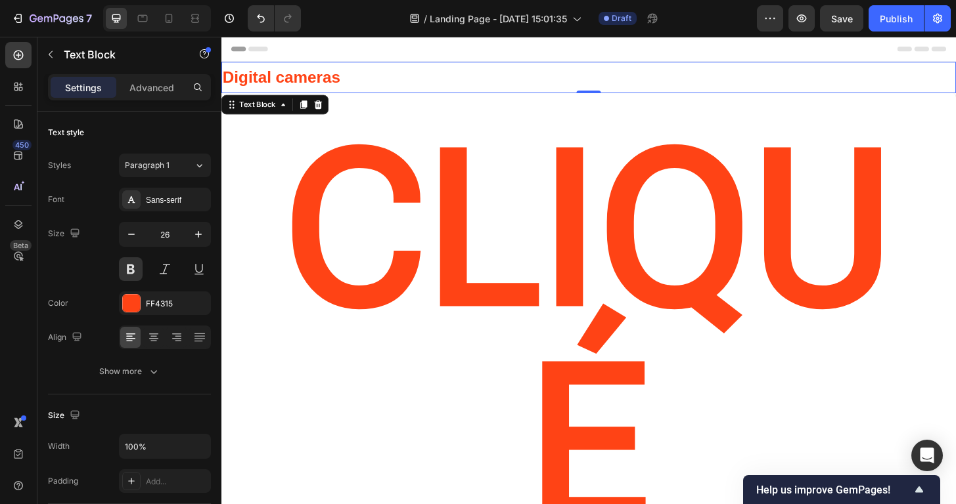
click at [344, 54] on div "Header" at bounding box center [615, 50] width 767 height 26
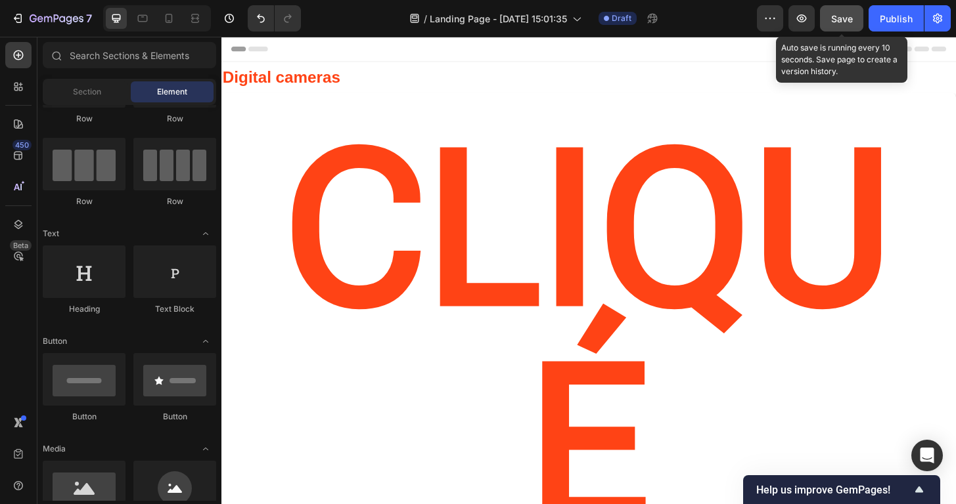
click at [841, 28] on button "Save" at bounding box center [841, 18] width 43 height 26
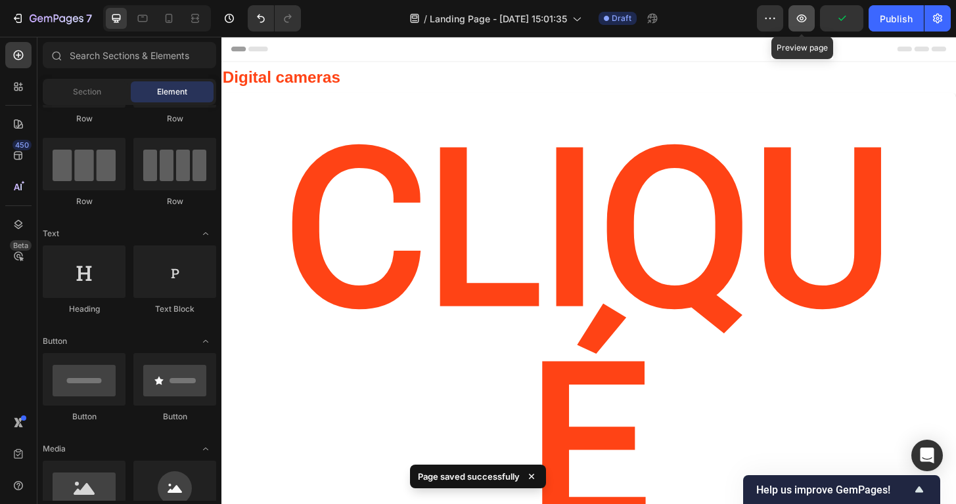
click at [799, 24] on icon "button" at bounding box center [801, 18] width 13 height 13
click at [799, 19] on icon "button" at bounding box center [801, 18] width 13 height 13
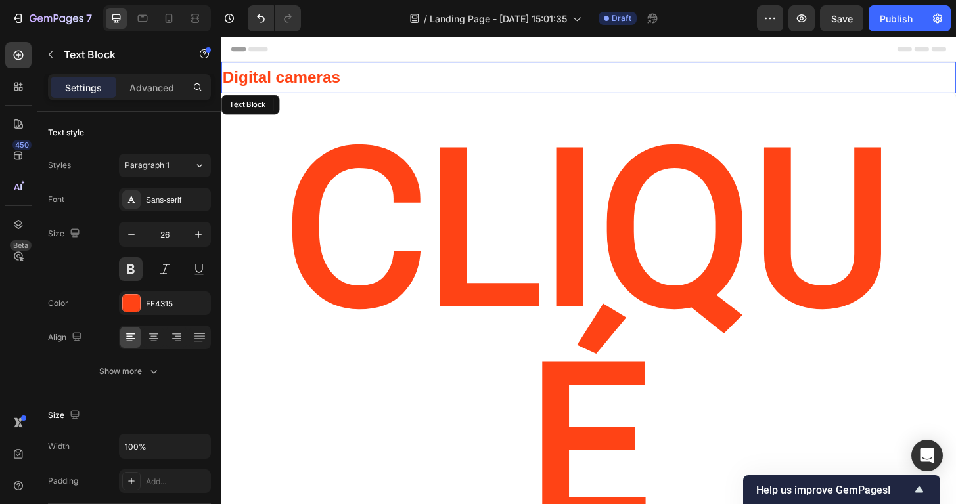
click at [577, 78] on p "Digital cameras" at bounding box center [616, 80] width 786 height 31
click at [804, 22] on icon "button" at bounding box center [801, 18] width 13 height 13
click at [369, 79] on p "Digital cameras" at bounding box center [616, 80] width 786 height 31
click at [481, 49] on div "Header" at bounding box center [615, 50] width 767 height 26
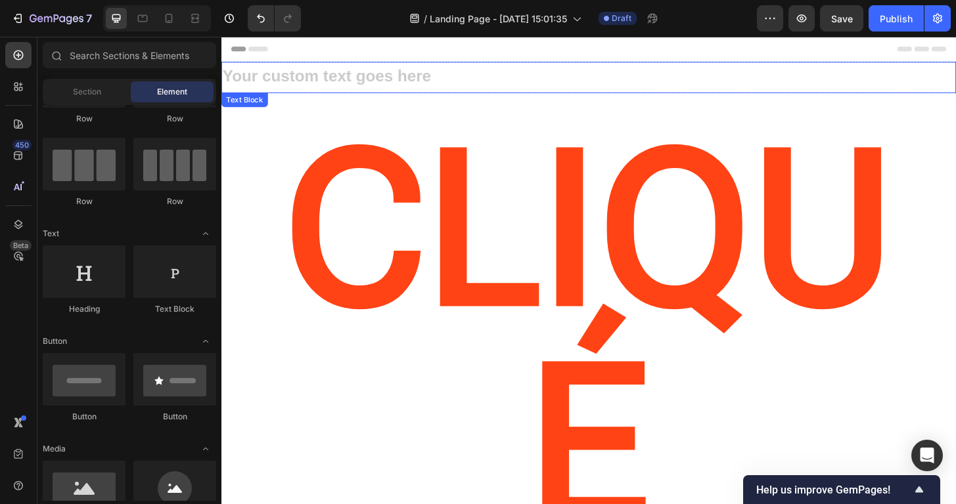
click at [453, 76] on div "Rich Text Editor. Editing area: main" at bounding box center [615, 80] width 788 height 33
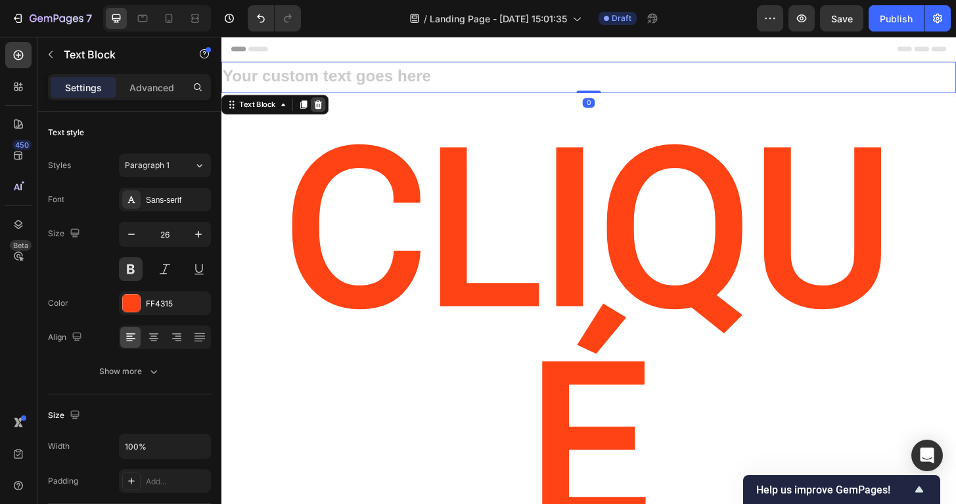
click at [324, 103] on div at bounding box center [325, 110] width 16 height 16
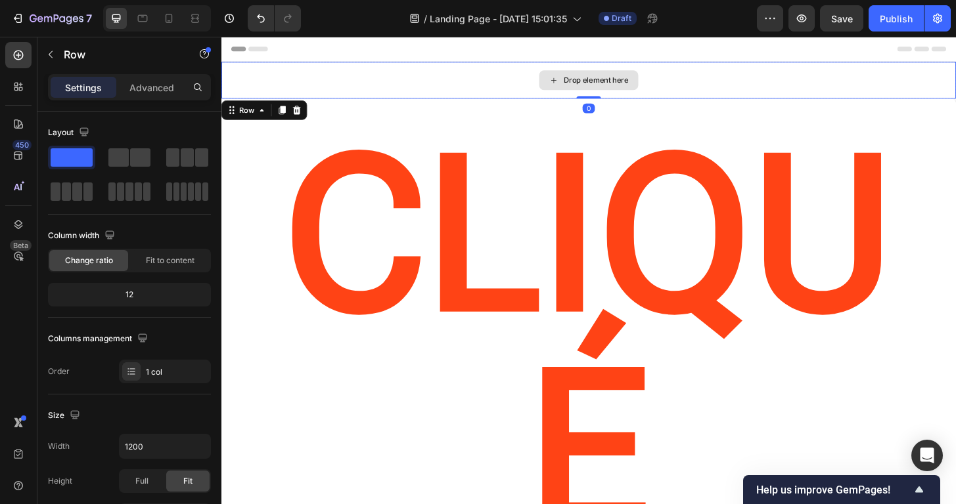
click at [424, 78] on div "Drop element here" at bounding box center [615, 83] width 788 height 39
click at [301, 115] on icon at bounding box center [302, 115] width 11 height 11
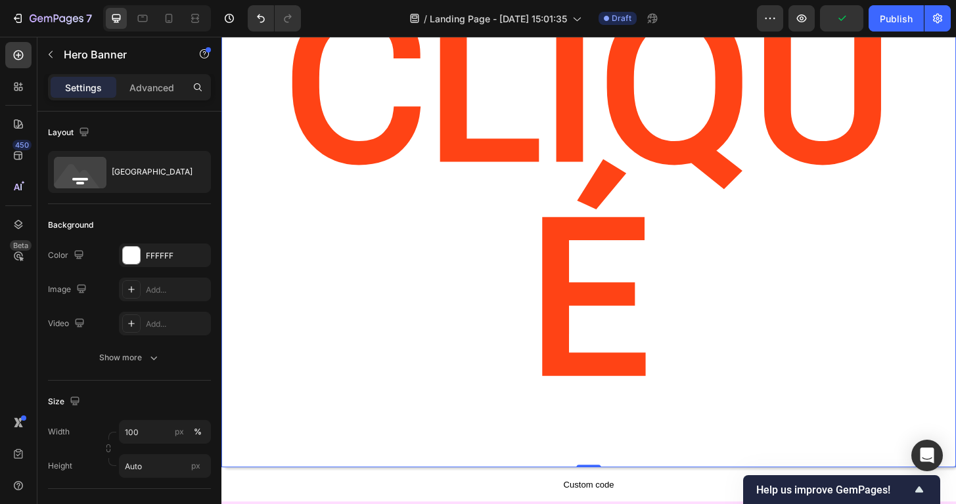
scroll to position [157, 0]
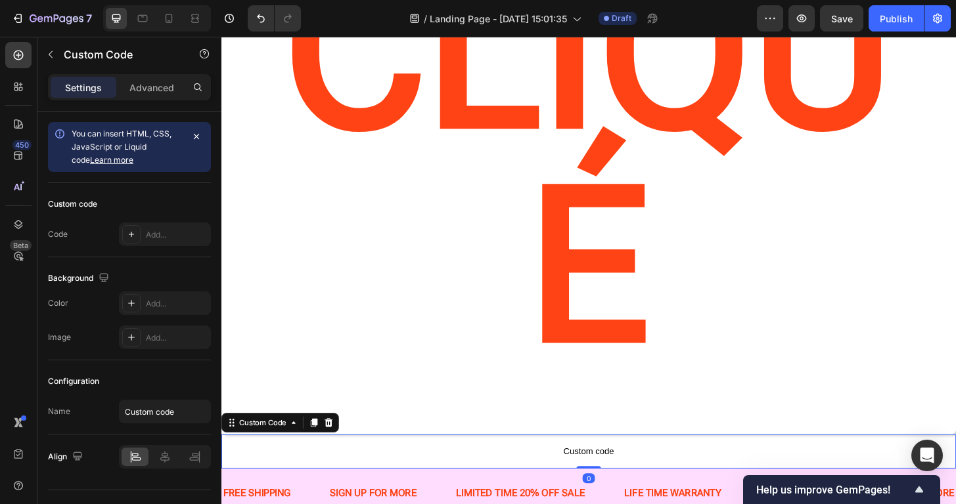
click at [558, 474] on span "Custom code" at bounding box center [615, 482] width 788 height 16
click at [337, 447] on icon at bounding box center [336, 451] width 9 height 9
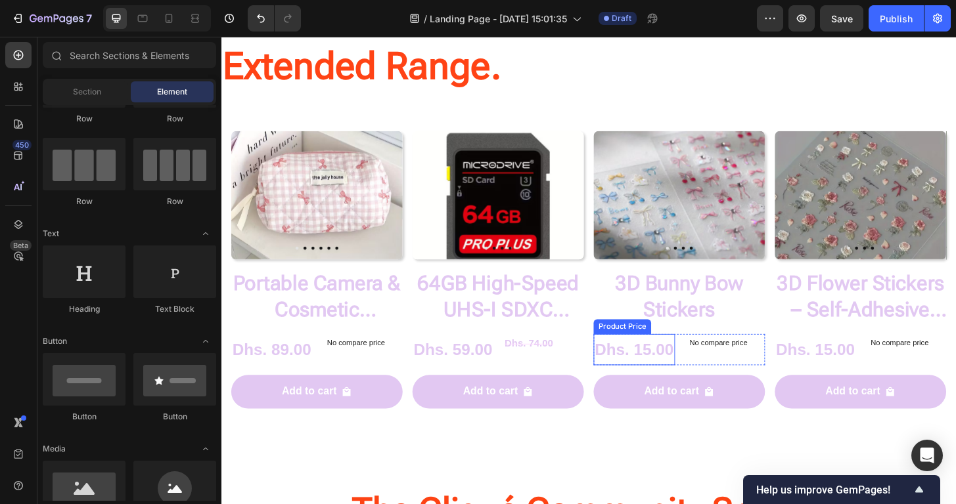
scroll to position [1057, 0]
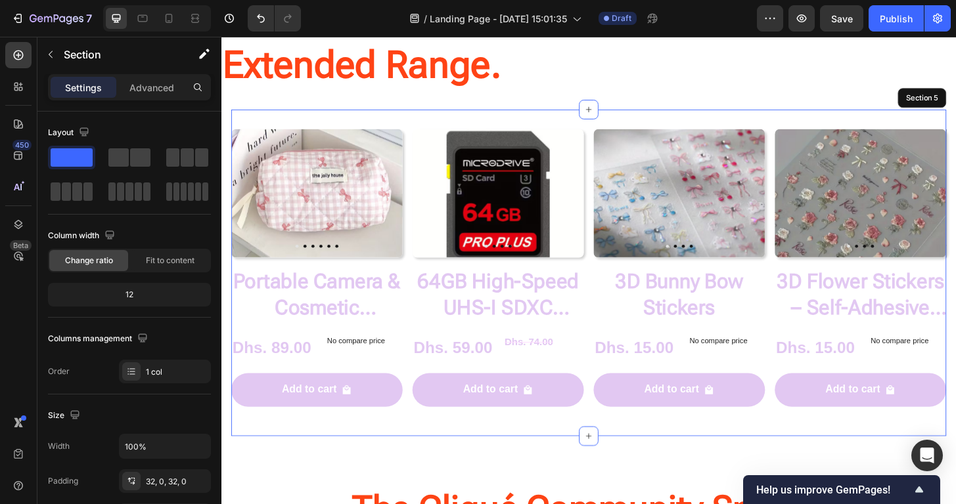
click at [520, 118] on div "Product Images Portable Camera & Cosmetic Accessory Bag Product Title Dhs. 89.0…" at bounding box center [615, 290] width 767 height 350
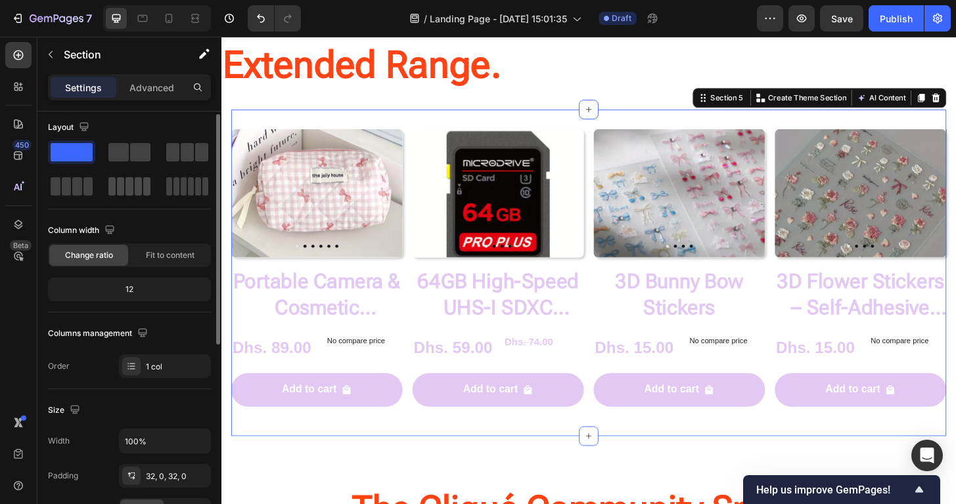
scroll to position [26, 0]
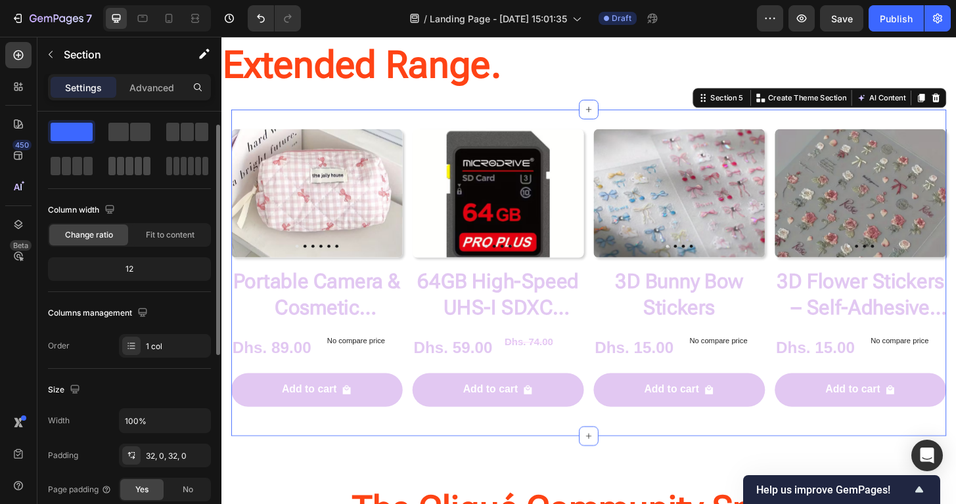
click at [132, 170] on span at bounding box center [128, 166] width 7 height 18
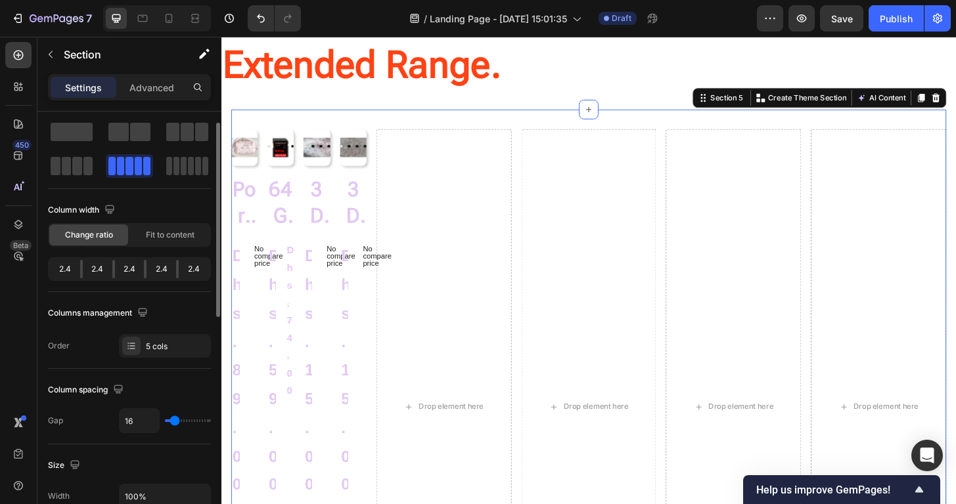
click at [132, 170] on span at bounding box center [128, 166] width 7 height 18
click at [82, 138] on span at bounding box center [72, 132] width 42 height 18
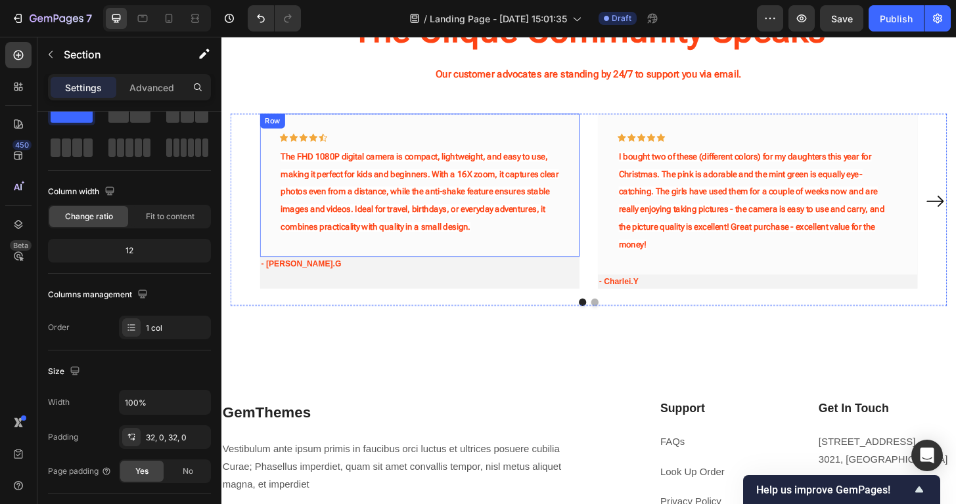
scroll to position [1572, 0]
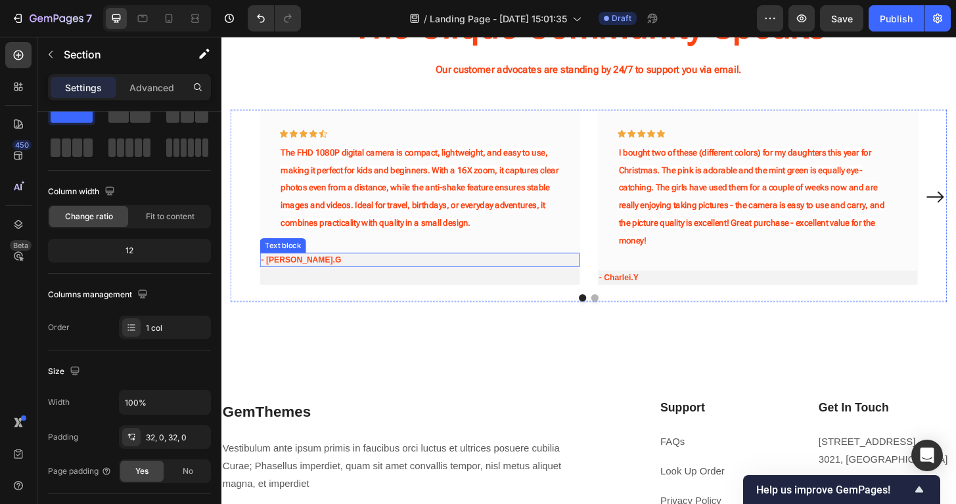
click at [606, 290] on div "Icon Icon Icon Icon Icon Row The FHD 1080P digital camera is compact, lightweig…" at bounding box center [615, 209] width 705 height 188
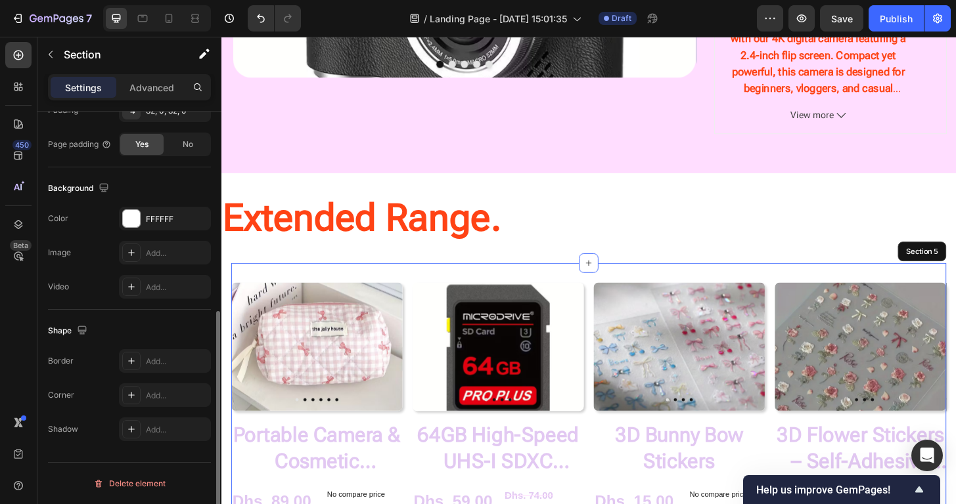
scroll to position [0, 0]
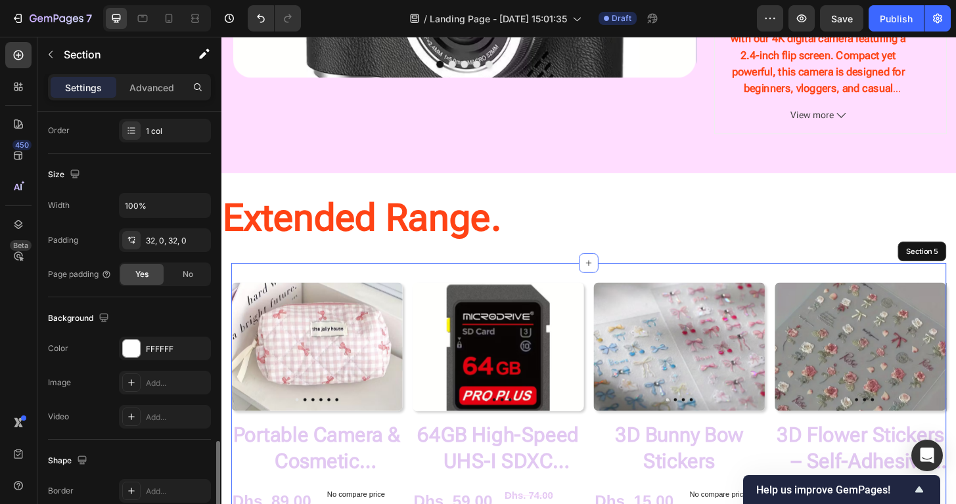
click at [449, 288] on div "Product Images Portable Camera & Cosmetic Accessory Bag Product Title Dhs. 89.0…" at bounding box center [615, 455] width 767 height 350
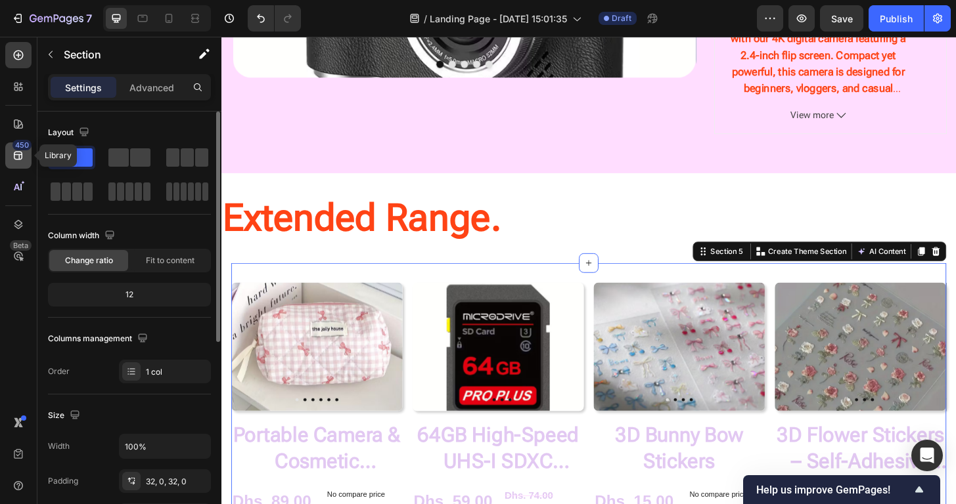
click at [22, 153] on icon at bounding box center [18, 156] width 9 height 9
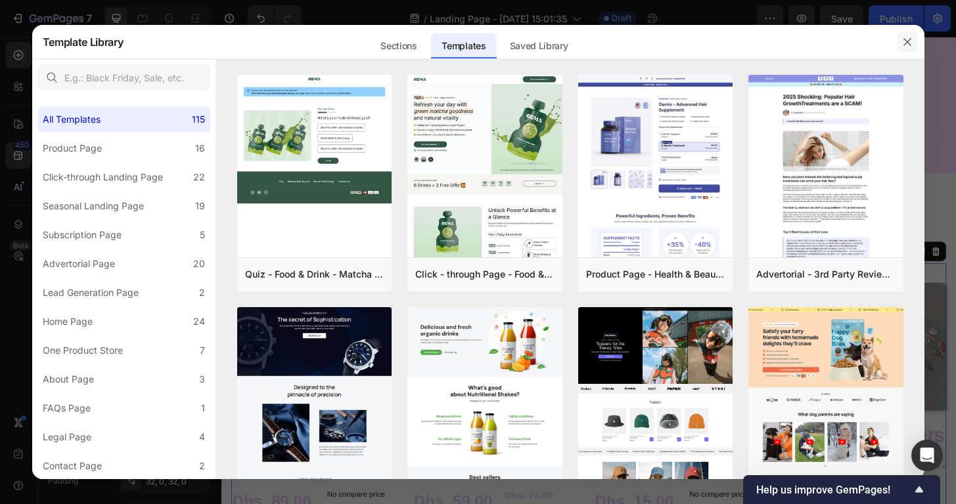
click at [909, 45] on icon "button" at bounding box center [907, 42] width 11 height 11
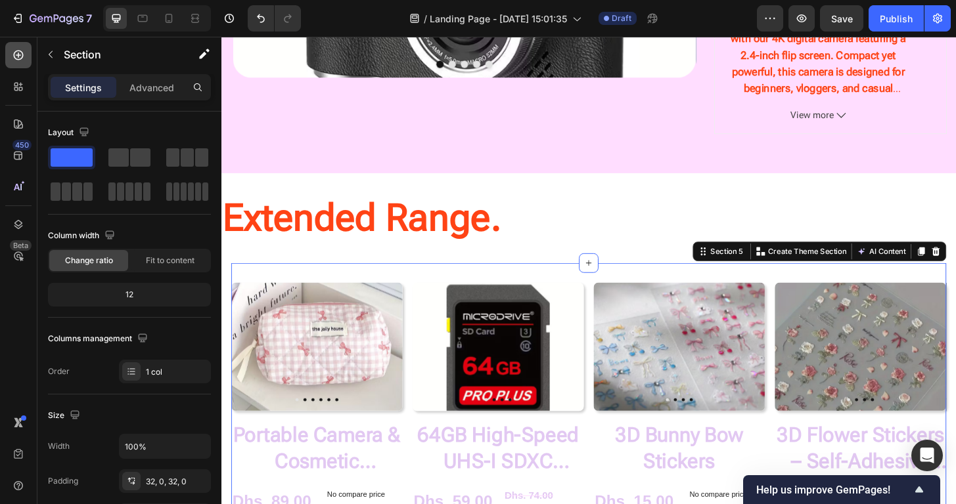
click at [17, 65] on div at bounding box center [18, 55] width 26 height 26
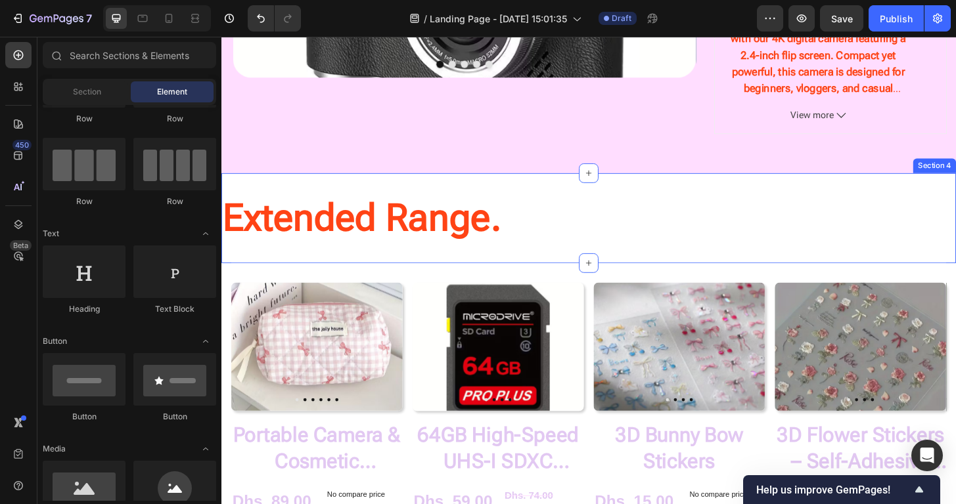
click at [329, 278] on div "Extended Range. Heading Section 4" at bounding box center [615, 231] width 788 height 97
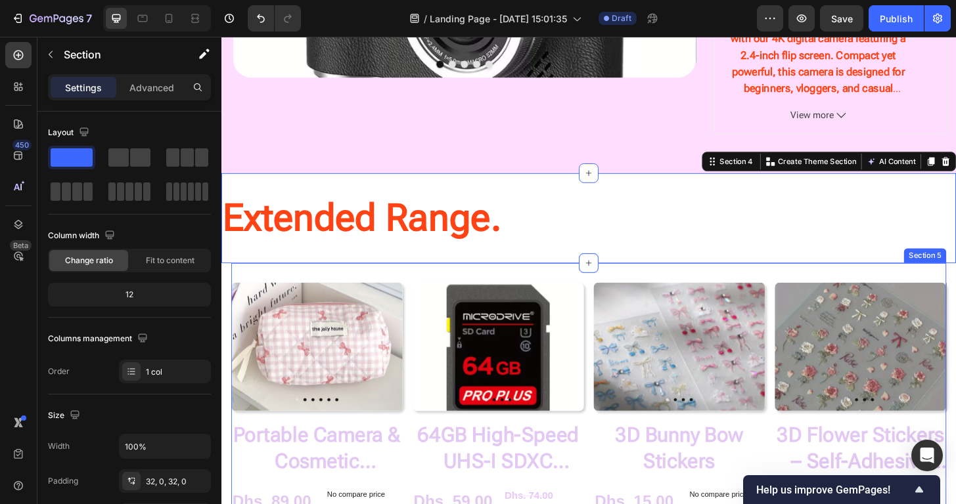
click at [321, 288] on div "Product Images Portable Camera & Cosmetic Accessory Bag Product Title Dhs. 89.0…" at bounding box center [615, 455] width 767 height 350
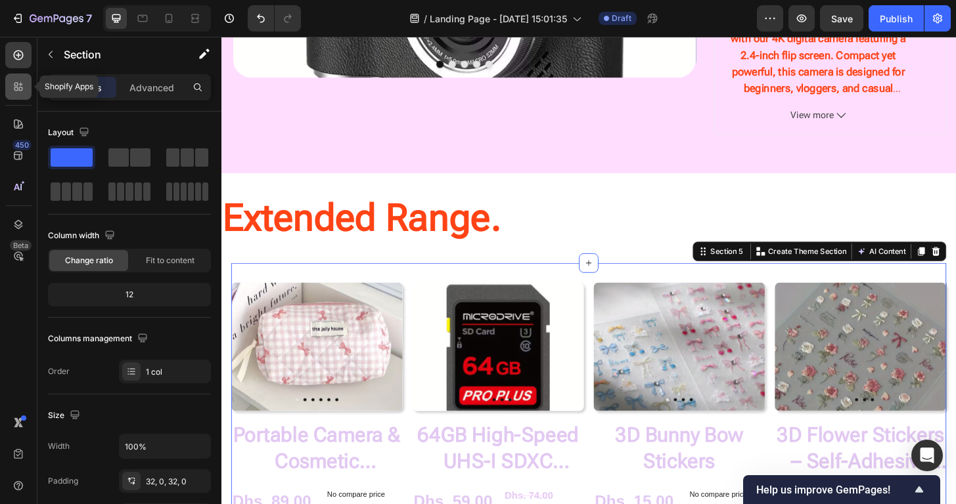
click at [22, 81] on icon at bounding box center [18, 86] width 13 height 13
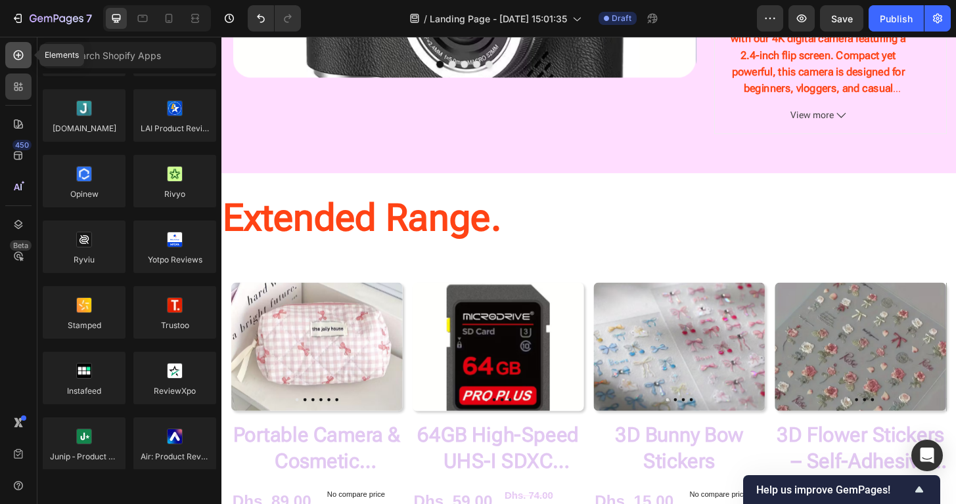
click at [18, 57] on icon at bounding box center [18, 55] width 5 height 5
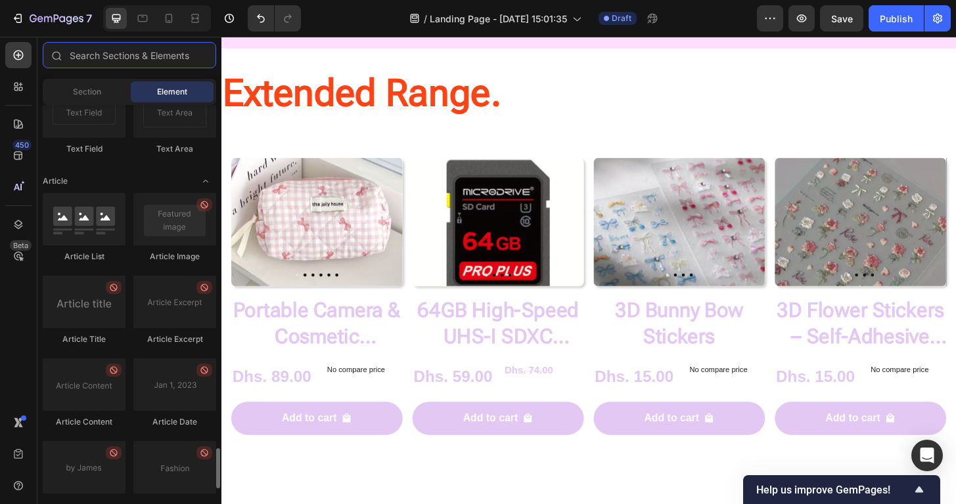
scroll to position [3292, 0]
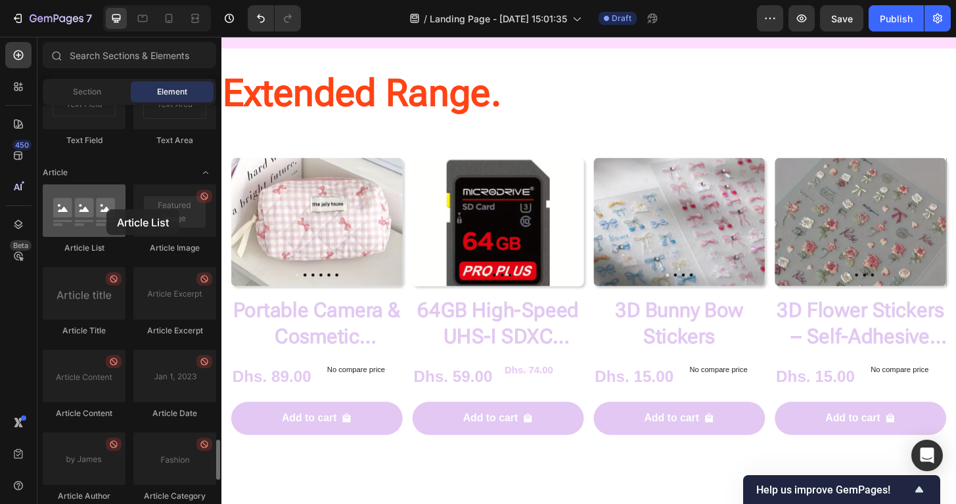
click at [106, 210] on div at bounding box center [84, 211] width 83 height 53
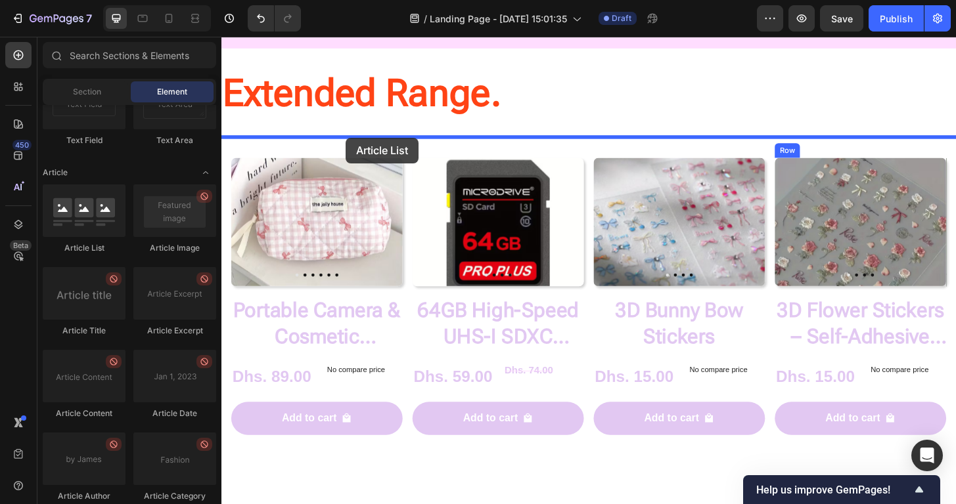
drag, startPoint x: 322, startPoint y: 255, endPoint x: 355, endPoint y: 145, distance: 115.1
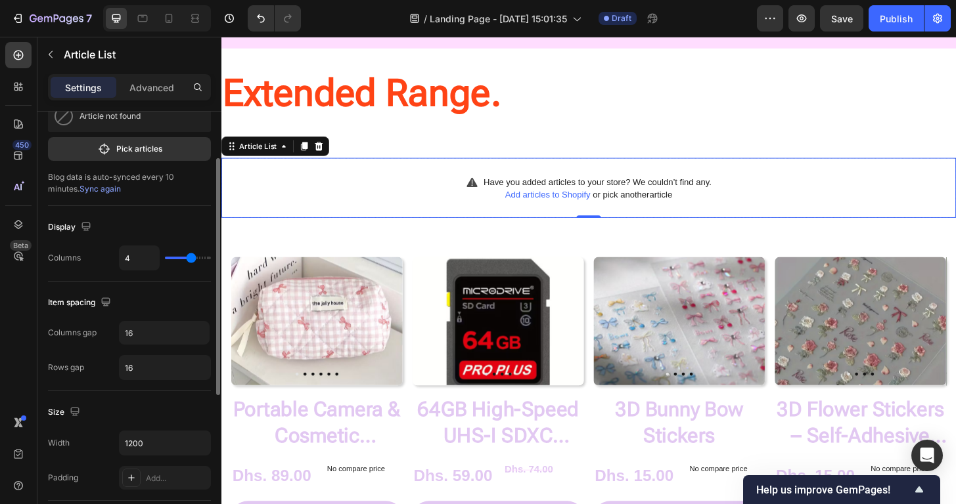
scroll to position [0, 0]
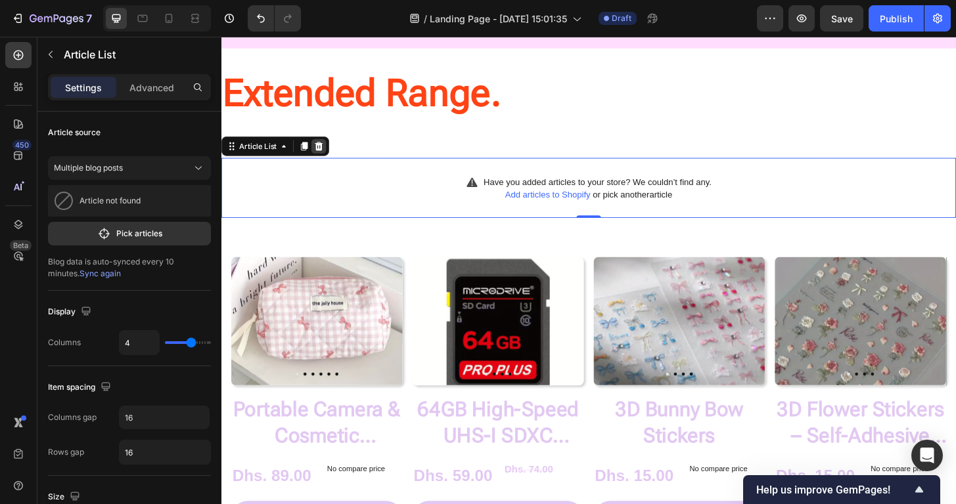
click at [328, 151] on icon at bounding box center [326, 154] width 9 height 9
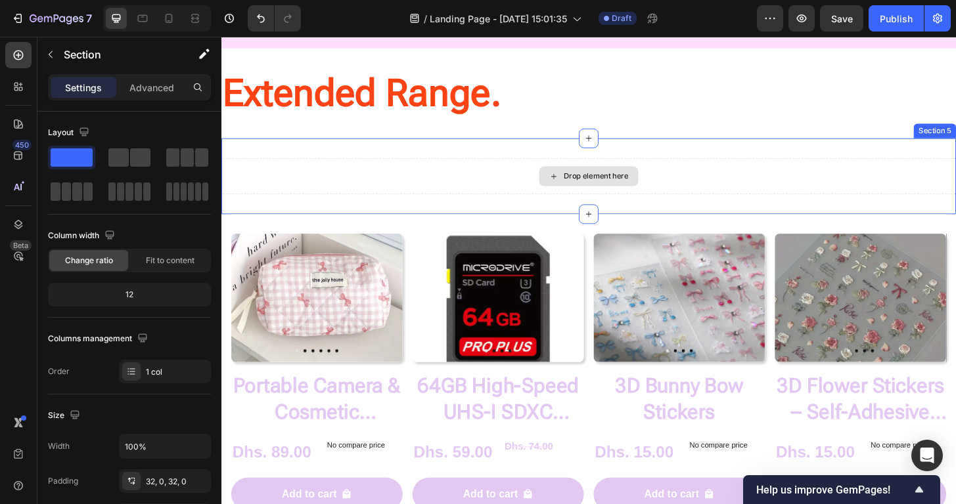
click at [405, 185] on div "Drop element here" at bounding box center [615, 186] width 788 height 39
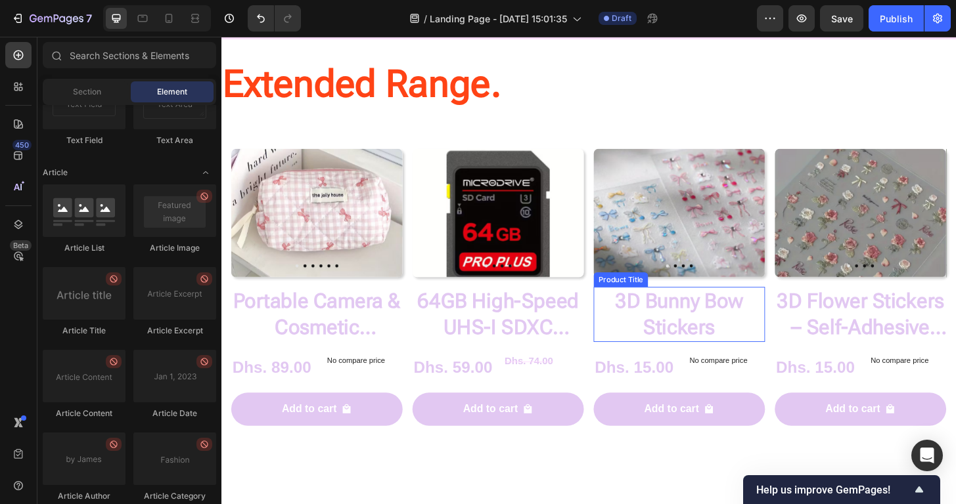
scroll to position [1025, 0]
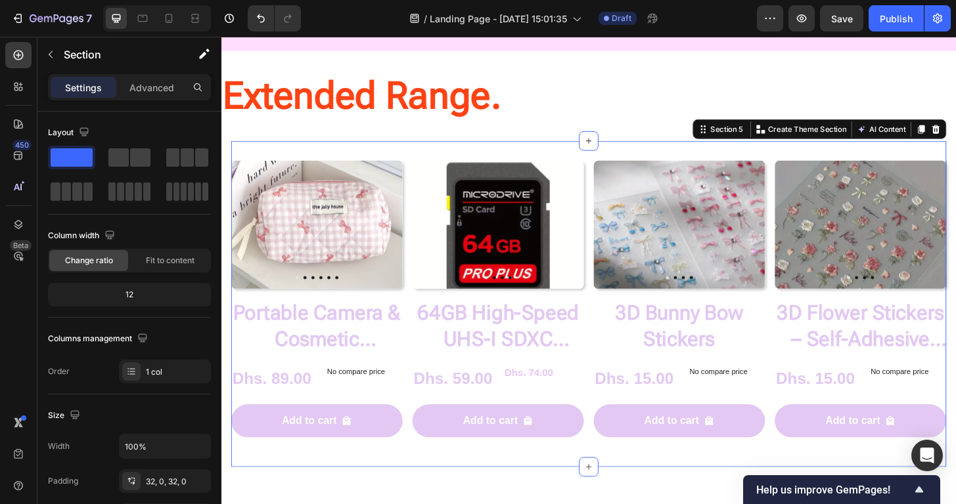
click at [492, 156] on div "Product Images Portable Camera & Cosmetic Accessory Bag Product Title Dhs. 89.0…" at bounding box center [615, 323] width 767 height 350
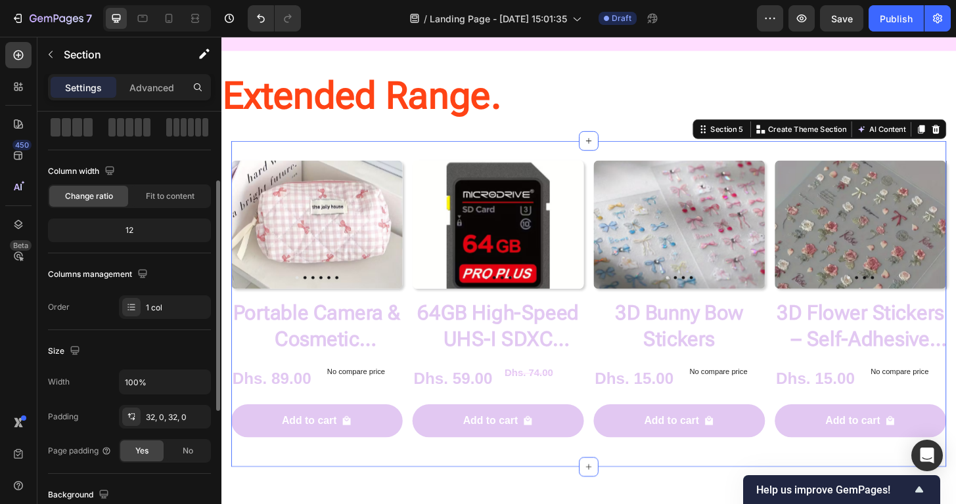
scroll to position [87, 0]
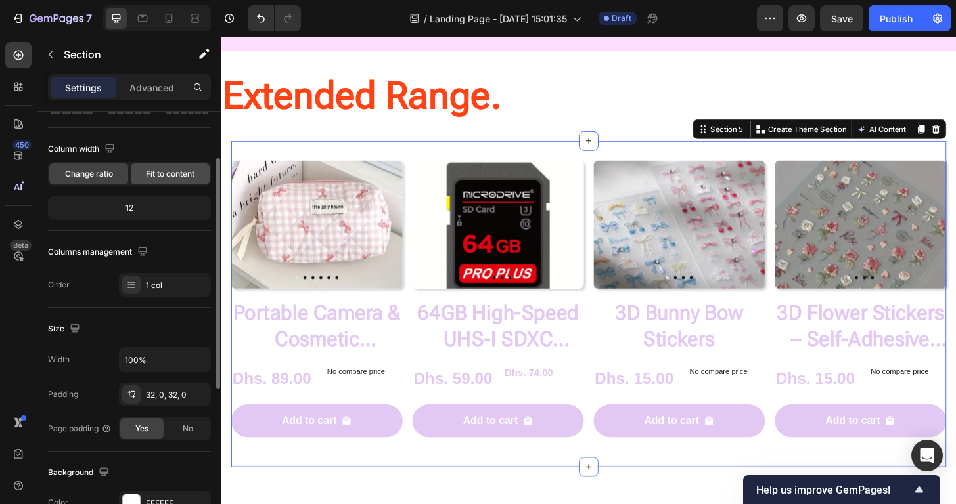
click at [169, 179] on span "Fit to content" at bounding box center [170, 174] width 49 height 12
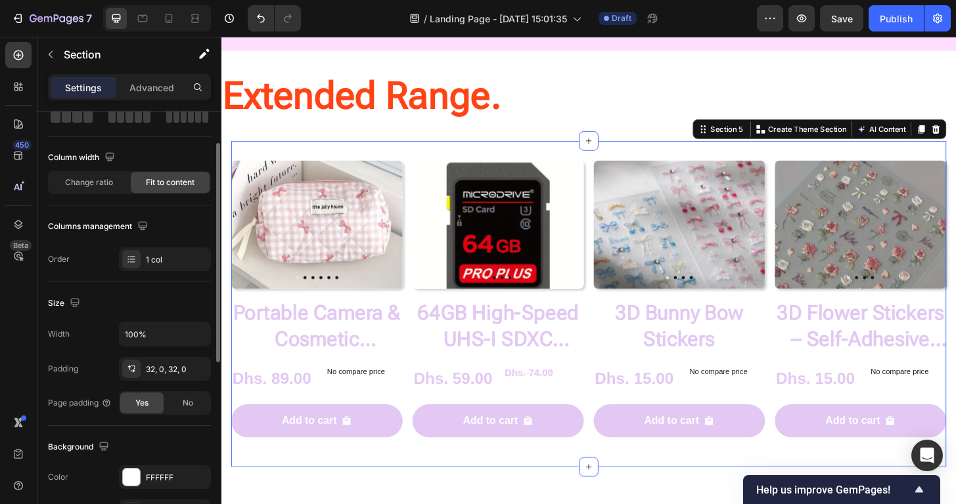
scroll to position [68, 0]
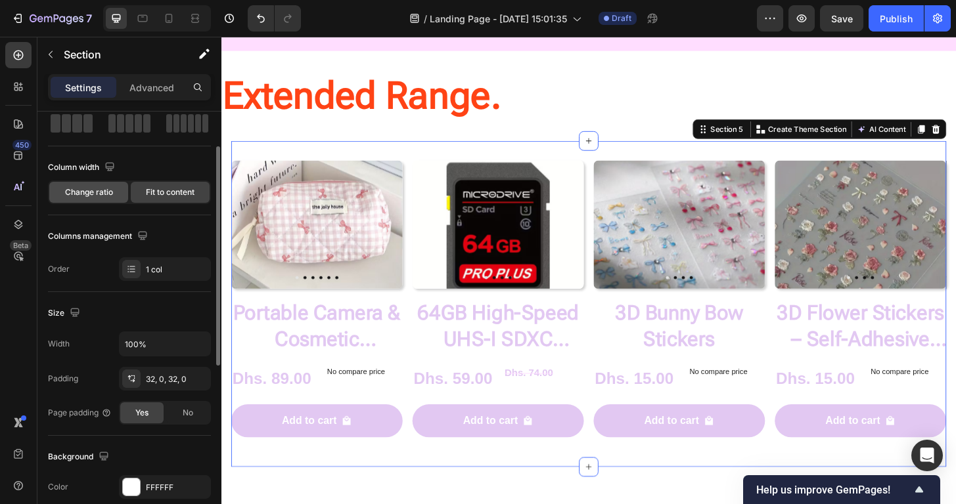
click at [101, 188] on span "Change ratio" at bounding box center [89, 193] width 48 height 12
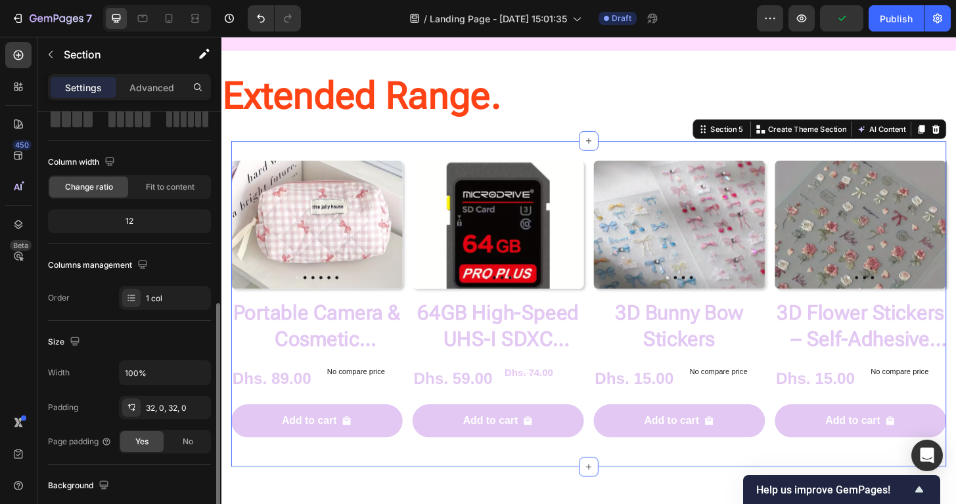
scroll to position [0, 0]
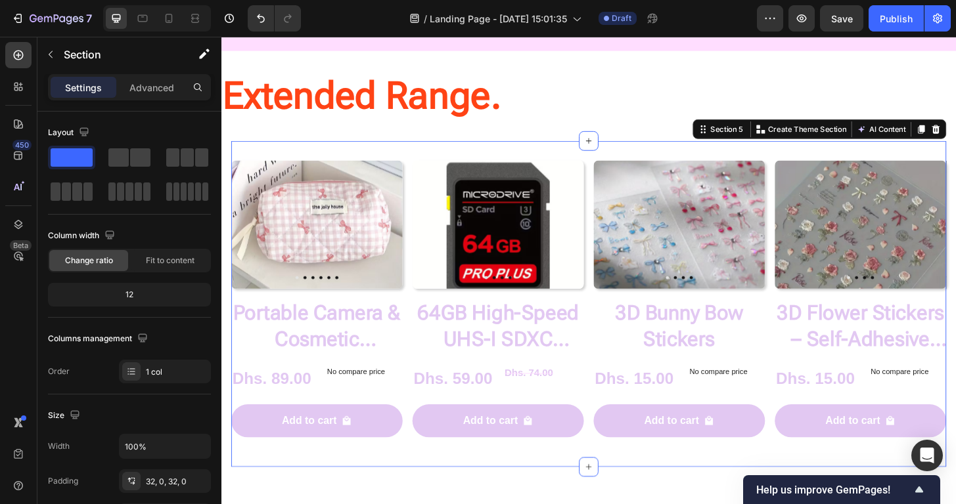
click at [290, 153] on div "Product Images Portable Camera & Cosmetic Accessory Bag Product Title Dhs. 89.0…" at bounding box center [615, 323] width 767 height 350
click at [26, 84] on div at bounding box center [18, 87] width 26 height 26
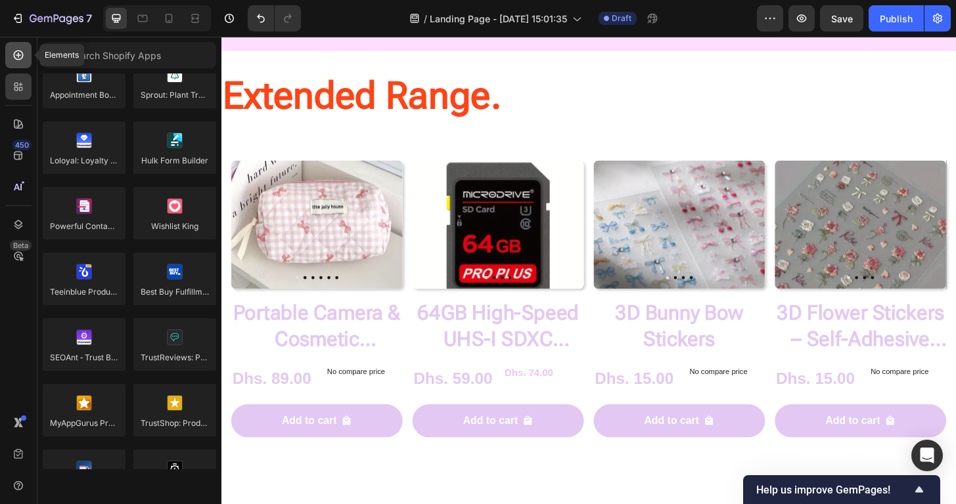
click at [26, 56] on div at bounding box center [18, 55] width 26 height 26
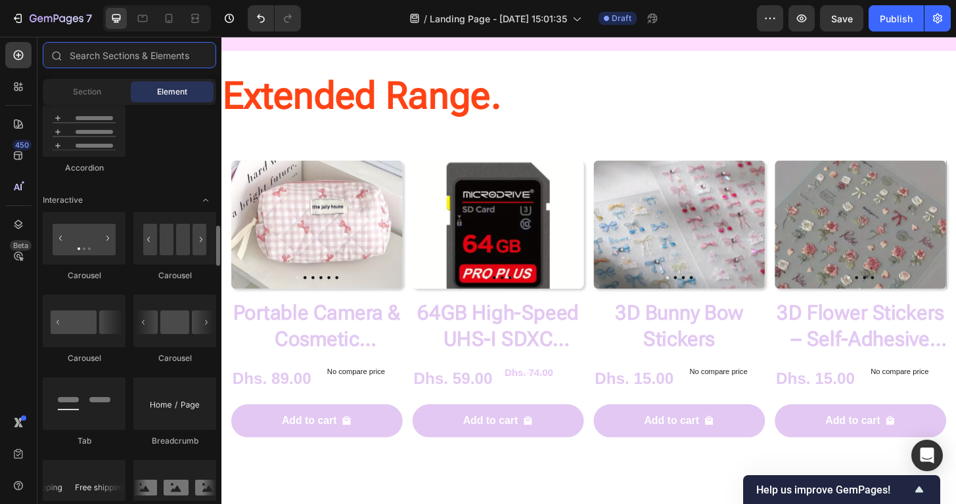
scroll to position [1236, 0]
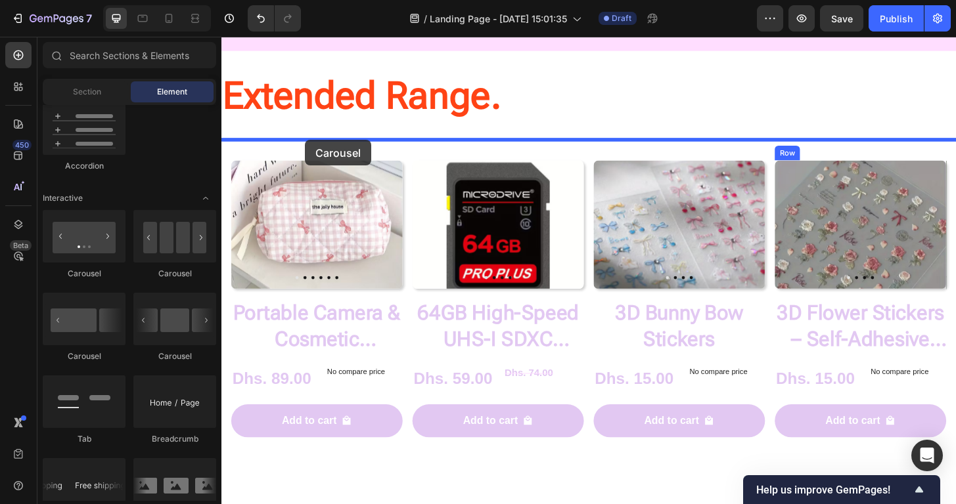
drag, startPoint x: 386, startPoint y: 351, endPoint x: 311, endPoint y: 148, distance: 216.9
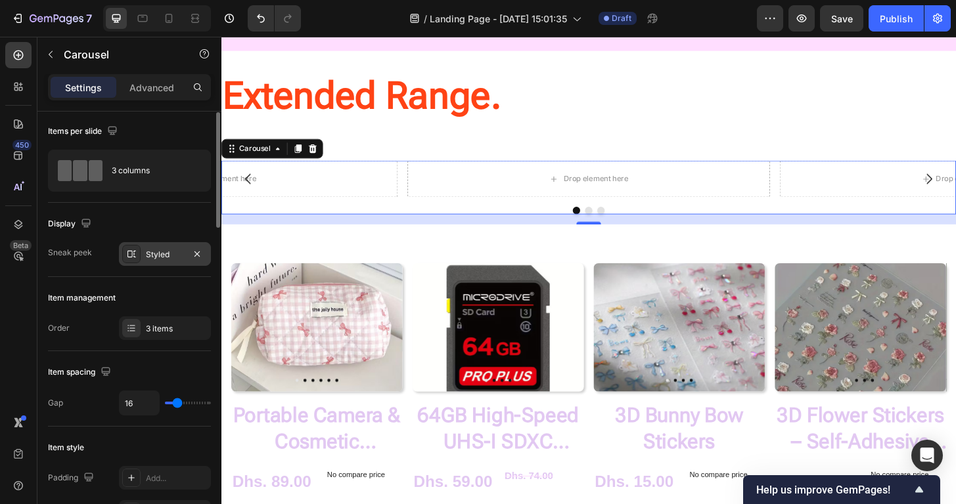
scroll to position [5, 0]
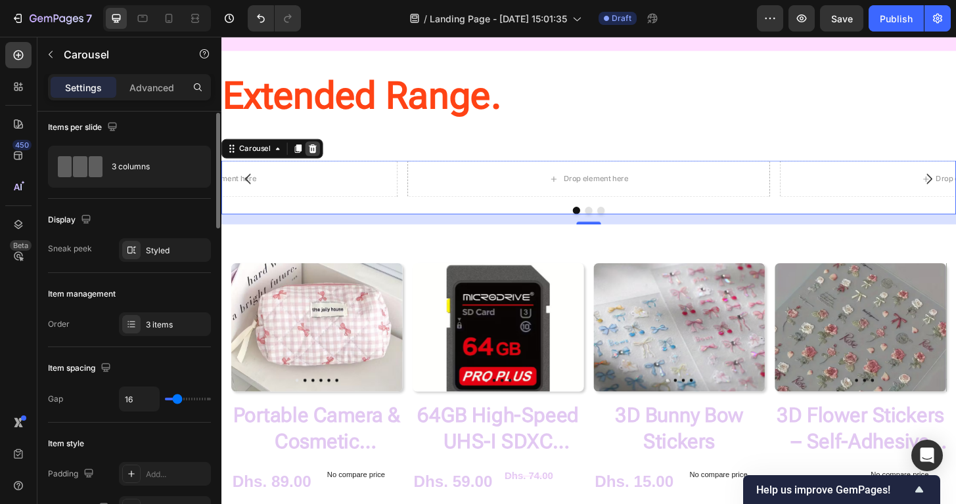
click at [317, 152] on icon at bounding box center [319, 156] width 9 height 9
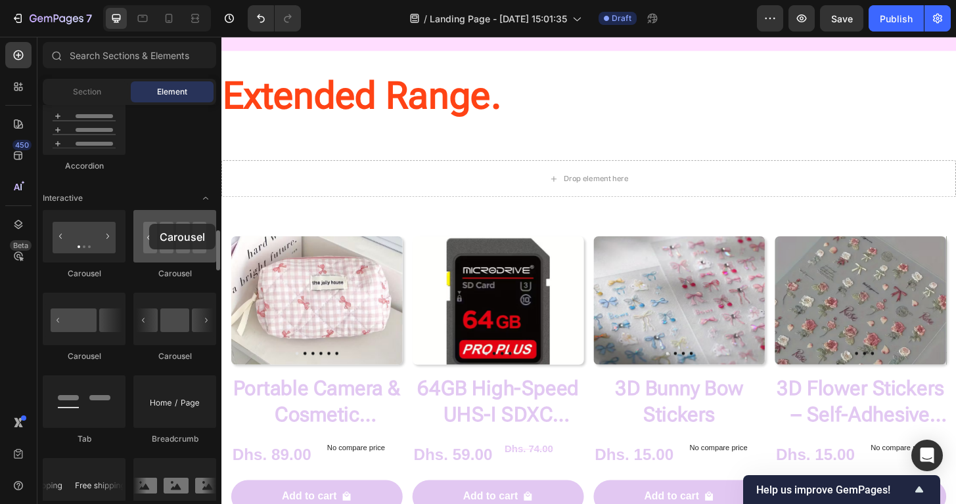
drag, startPoint x: 154, startPoint y: 244, endPoint x: 149, endPoint y: 224, distance: 20.9
click at [149, 224] on div at bounding box center [174, 236] width 83 height 53
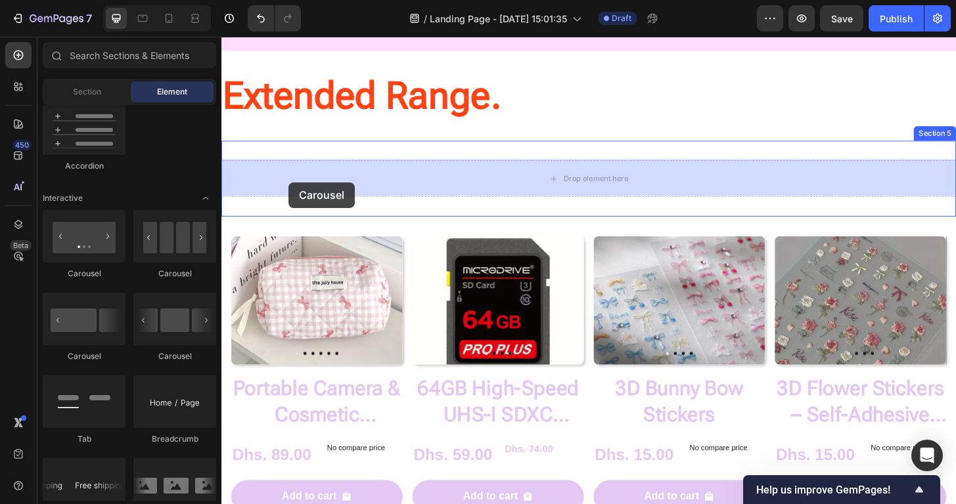
drag, startPoint x: 308, startPoint y: 351, endPoint x: 293, endPoint y: 193, distance: 159.0
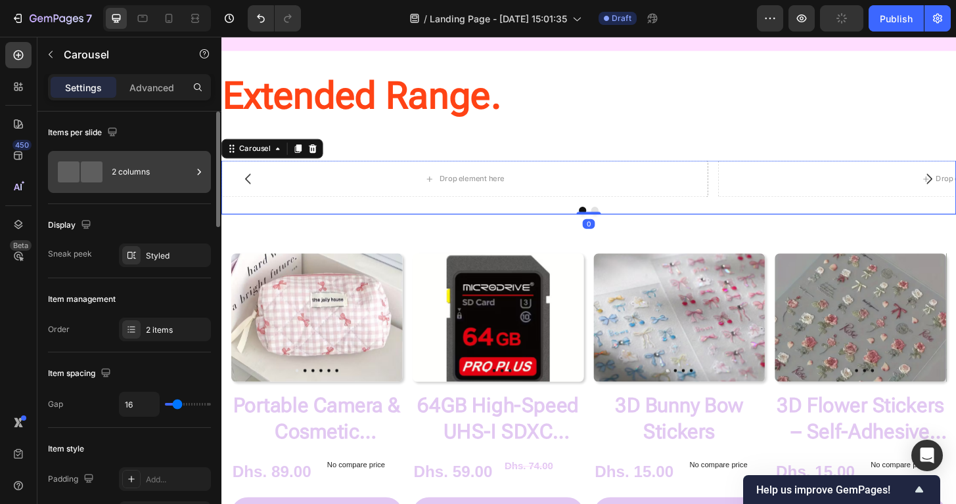
click at [137, 169] on div "2 columns" at bounding box center [152, 172] width 80 height 30
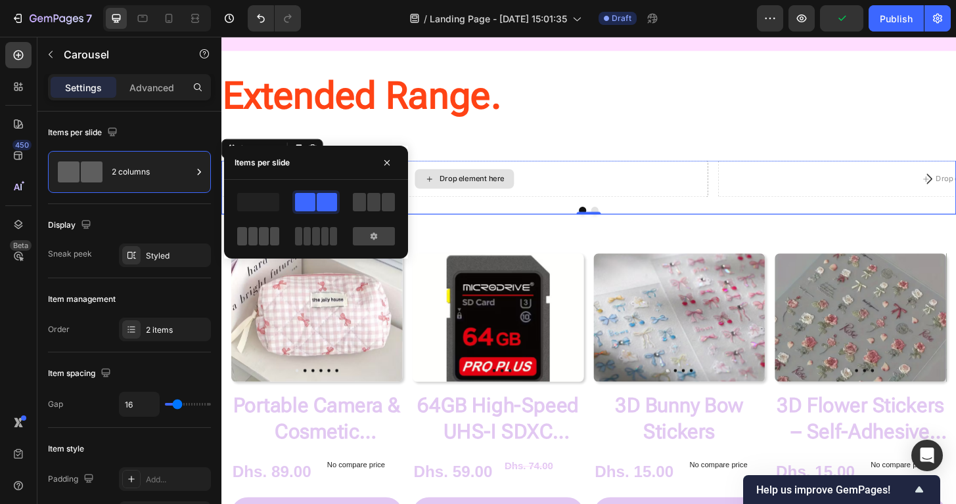
click at [261, 236] on span at bounding box center [264, 236] width 10 height 18
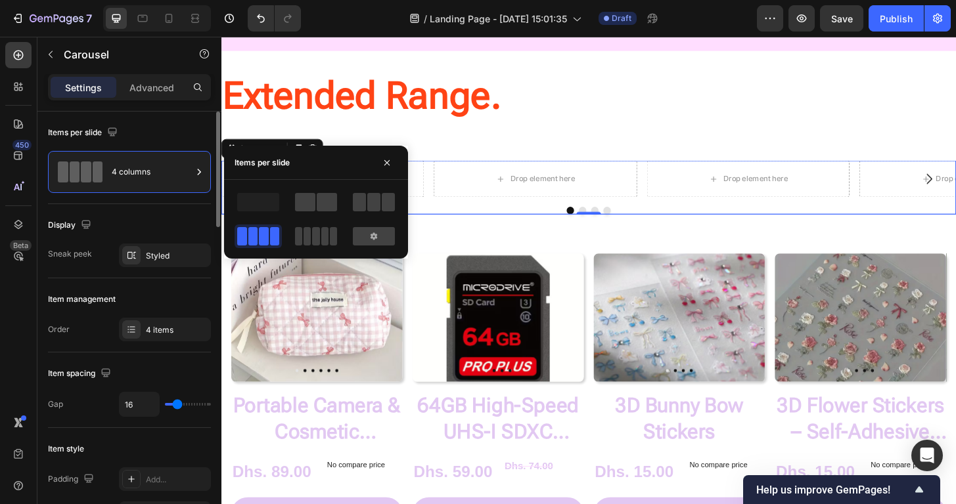
click at [196, 135] on div "Items per slide" at bounding box center [129, 132] width 163 height 21
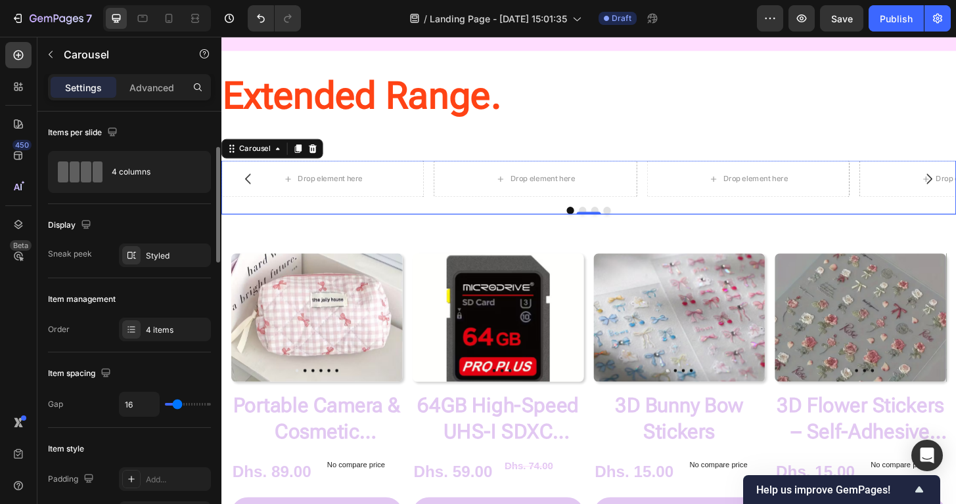
scroll to position [43, 0]
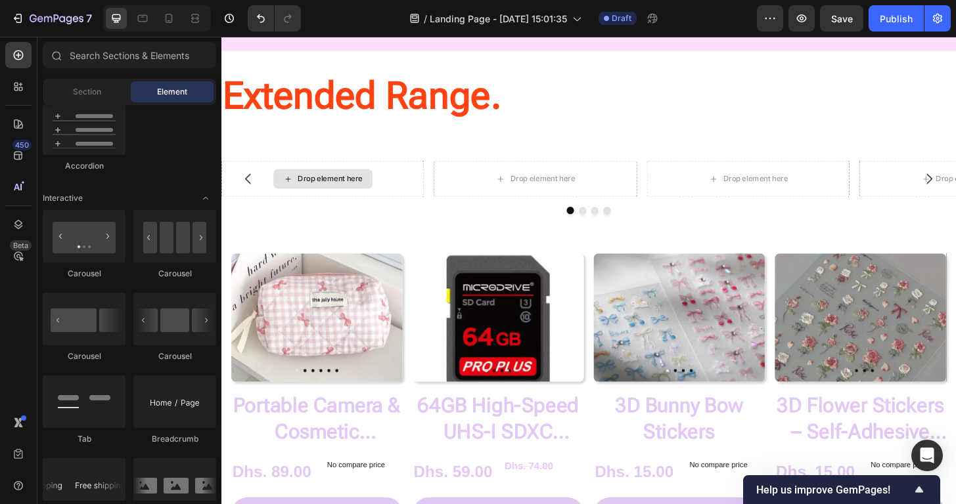
click at [307, 194] on div "Drop element here" at bounding box center [330, 189] width 106 height 21
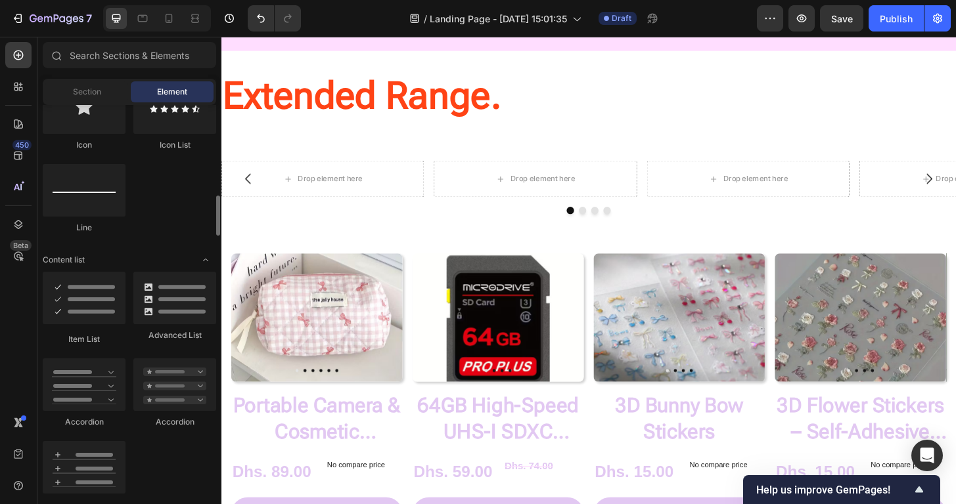
scroll to position [898, 0]
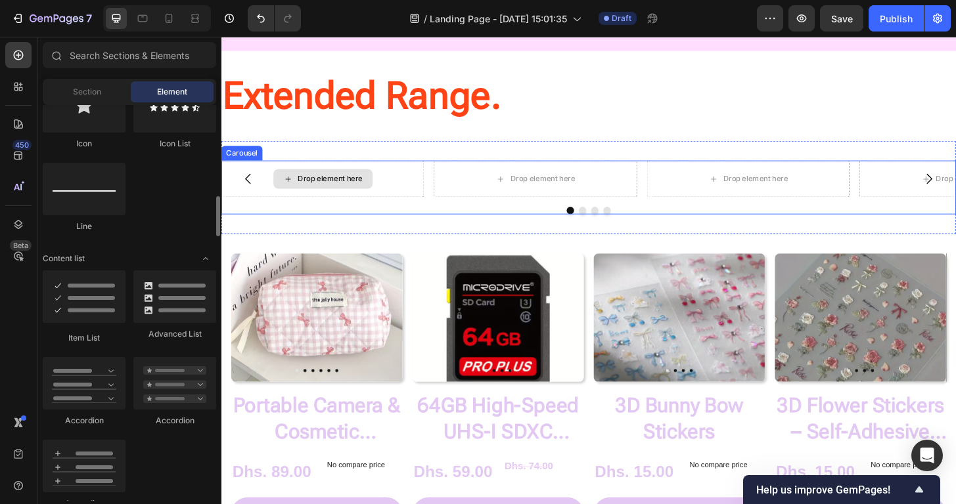
click at [310, 184] on div "Drop element here" at bounding box center [338, 189] width 70 height 11
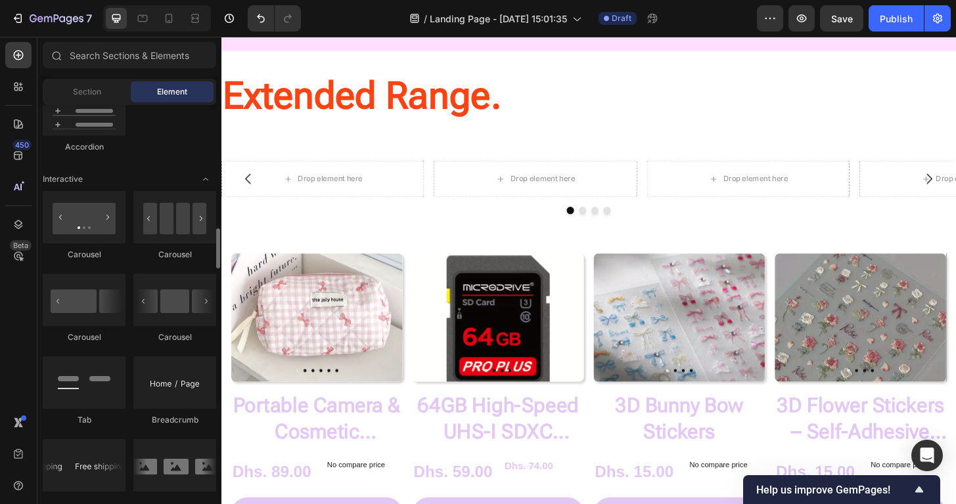
scroll to position [1252, 0]
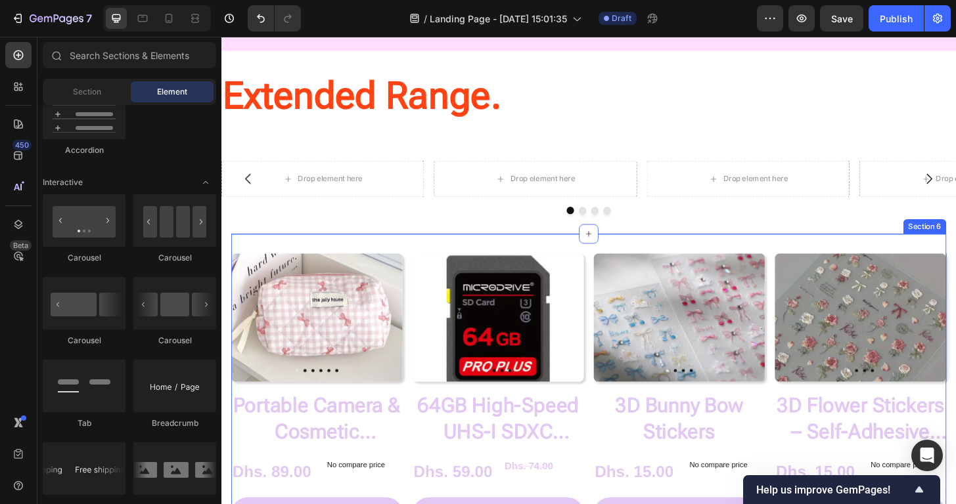
click at [424, 265] on div "Product Images Portable Camera & Cosmetic Accessory Bag Product Title Dhs. 89.0…" at bounding box center [615, 423] width 767 height 350
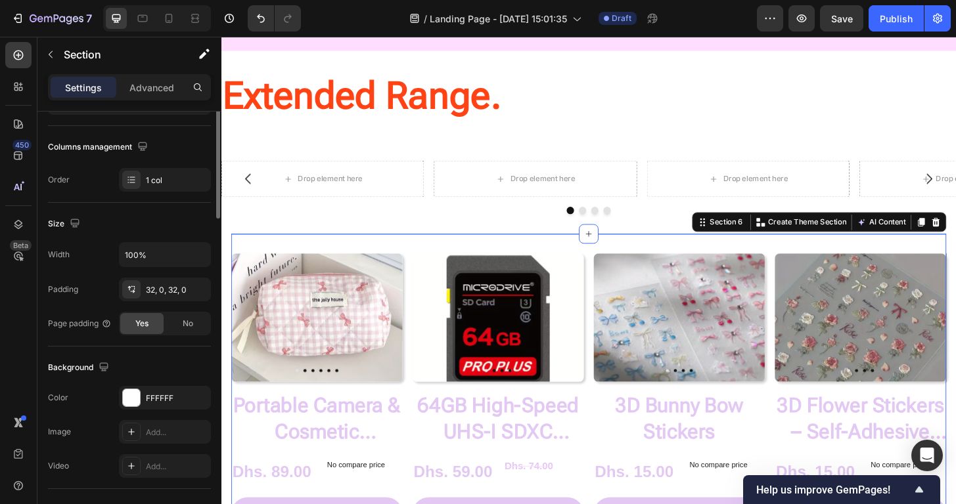
scroll to position [0, 0]
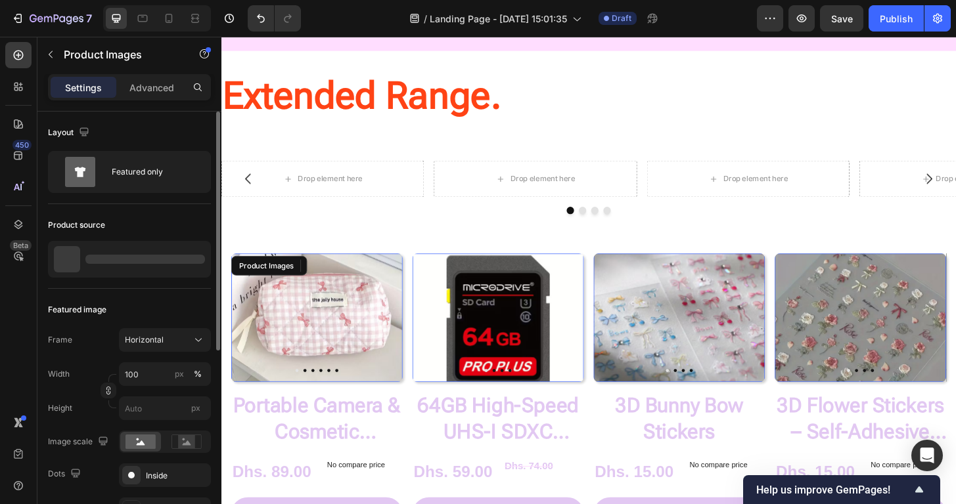
click at [346, 346] on img at bounding box center [324, 338] width 184 height 138
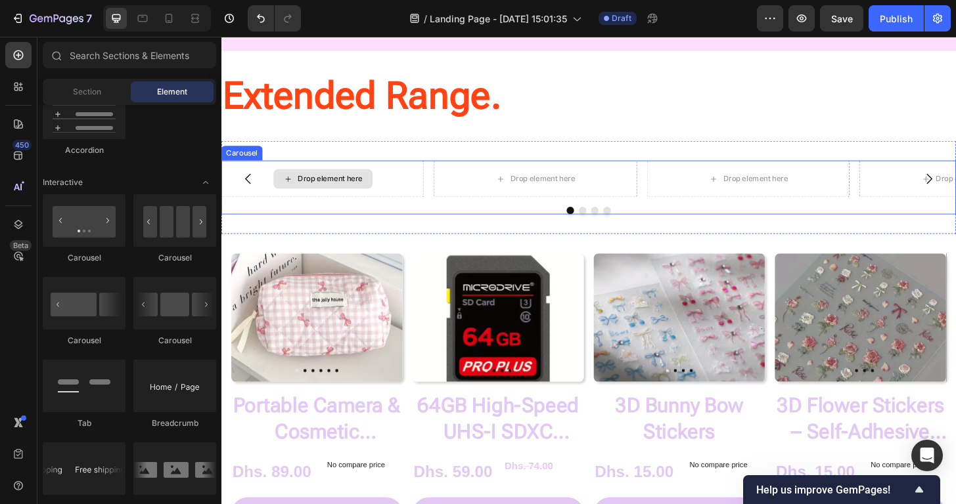
click at [286, 182] on div "Drop element here" at bounding box center [330, 189] width 106 height 21
click at [317, 182] on div "Drop element here" at bounding box center [330, 189] width 106 height 21
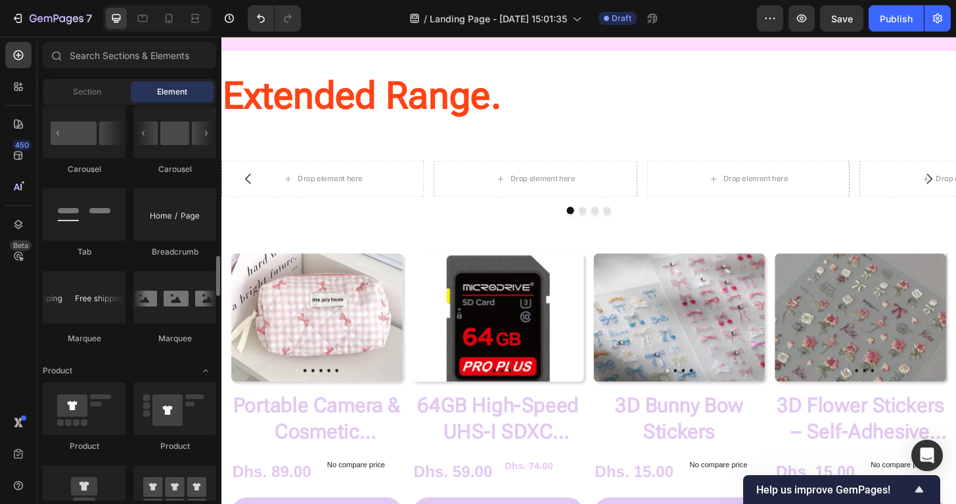
scroll to position [1460, 0]
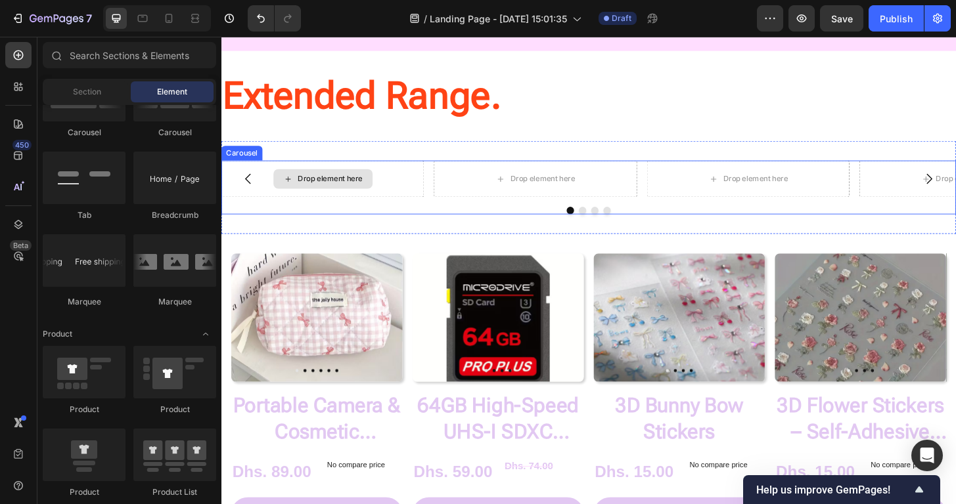
click at [309, 180] on div "Drop element here" at bounding box center [330, 189] width 106 height 21
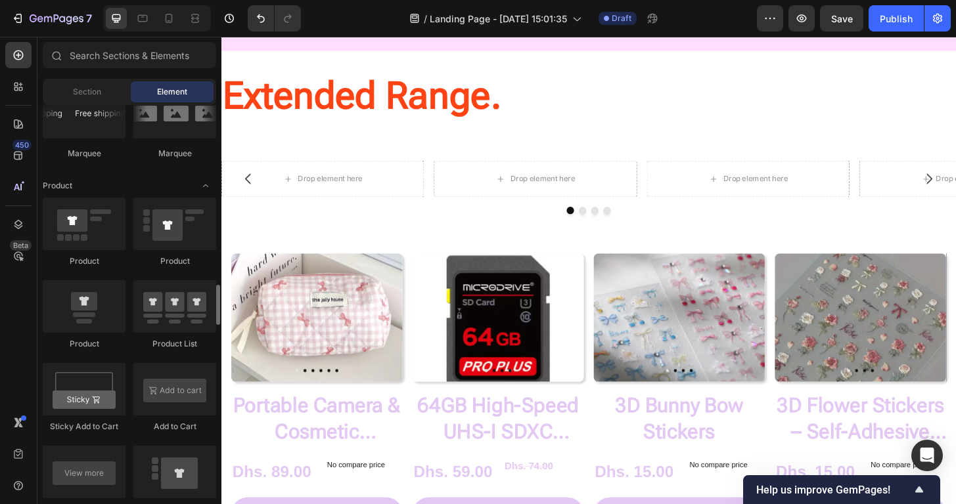
scroll to position [1643, 0]
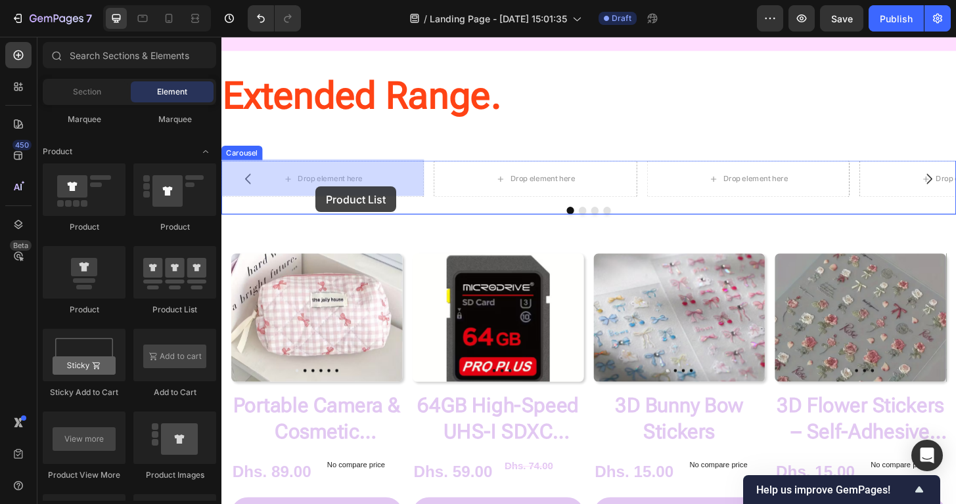
drag, startPoint x: 389, startPoint y: 327, endPoint x: 322, endPoint y: 198, distance: 145.7
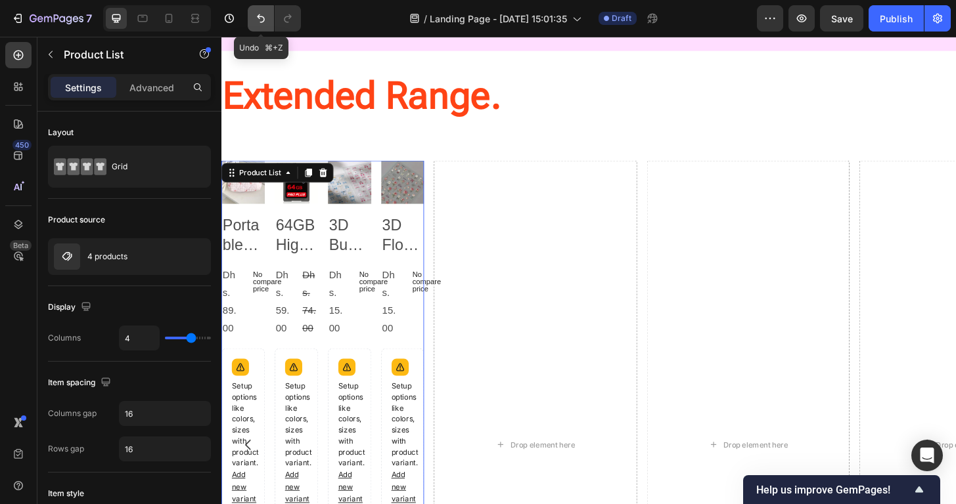
click at [266, 26] on button "Undo/Redo" at bounding box center [261, 18] width 26 height 26
click at [257, 20] on icon "Undo/Redo" at bounding box center [260, 18] width 13 height 13
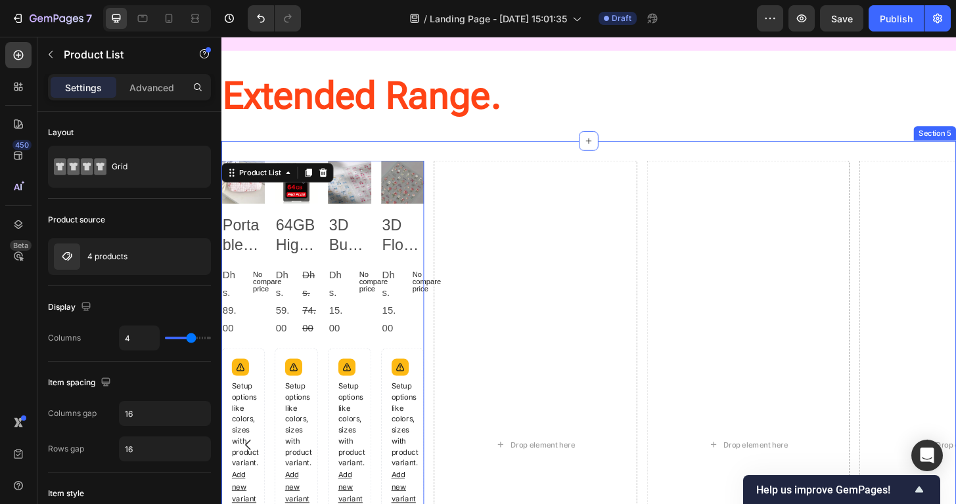
click at [383, 153] on div "Product Images Portable Camera & Cosmetic Accessory Bag Product Title Dhs. 89.0…" at bounding box center [615, 483] width 788 height 671
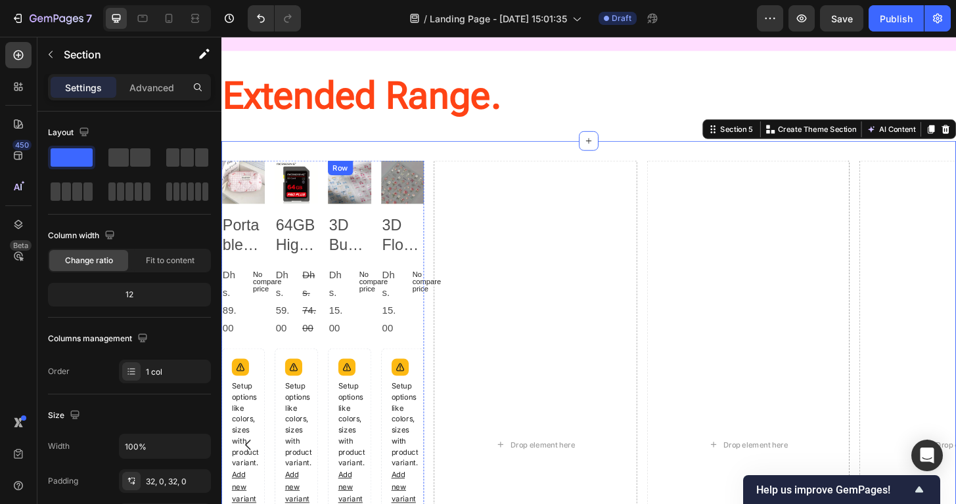
click at [361, 223] on div "Product Images 3D Bunny Bow Stickers Product Title Dhs. 15.00 Product Price Pro…" at bounding box center [359, 474] width 47 height 610
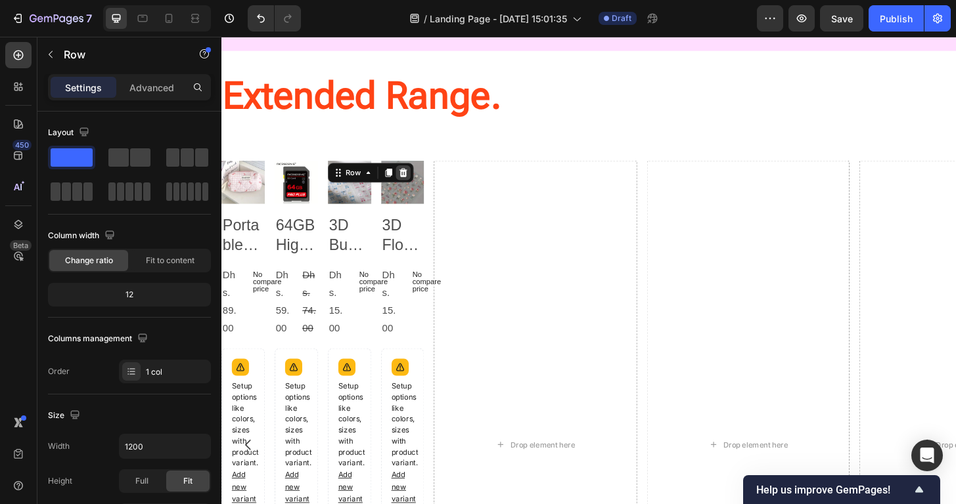
click at [415, 183] on icon at bounding box center [416, 182] width 11 height 11
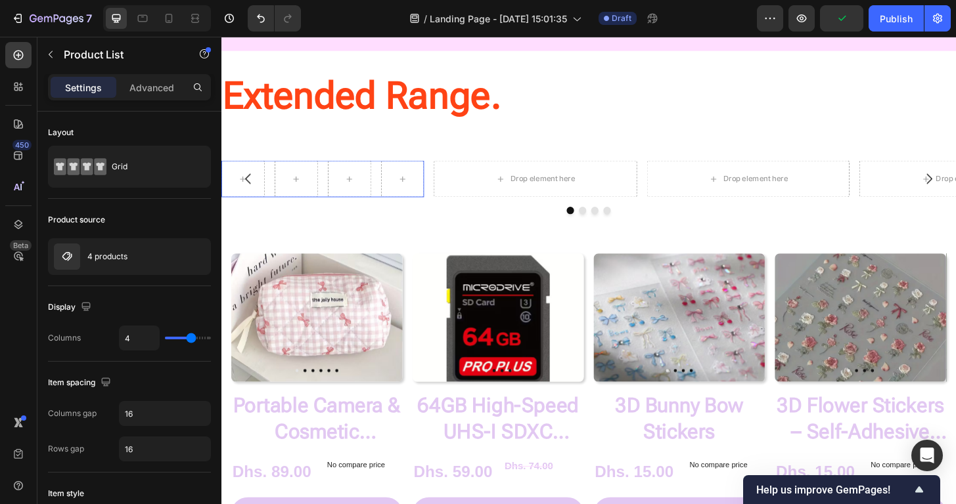
click at [334, 189] on div at bounding box center [329, 188] width 217 height 39
click at [259, 22] on icon "Undo/Redo" at bounding box center [260, 18] width 13 height 13
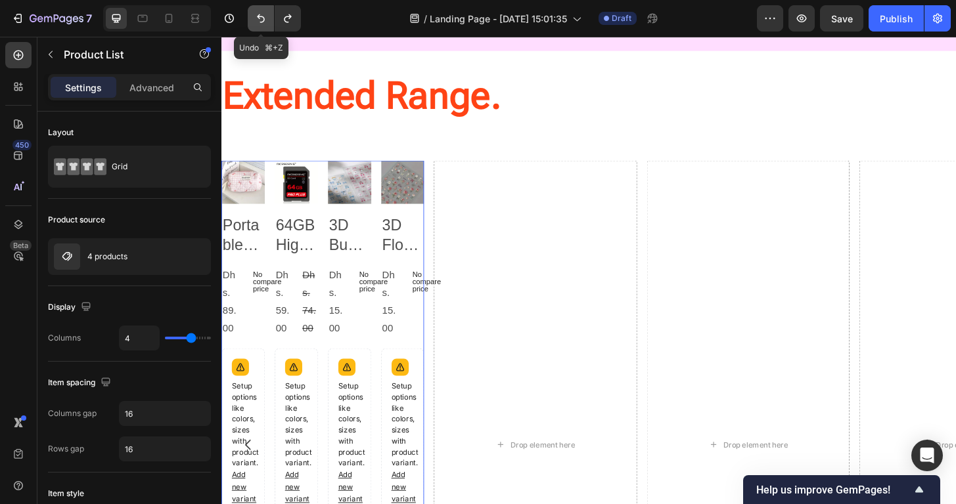
click at [259, 22] on icon "Undo/Redo" at bounding box center [260, 18] width 13 height 13
click at [257, 24] on icon "Undo/Redo" at bounding box center [260, 18] width 13 height 13
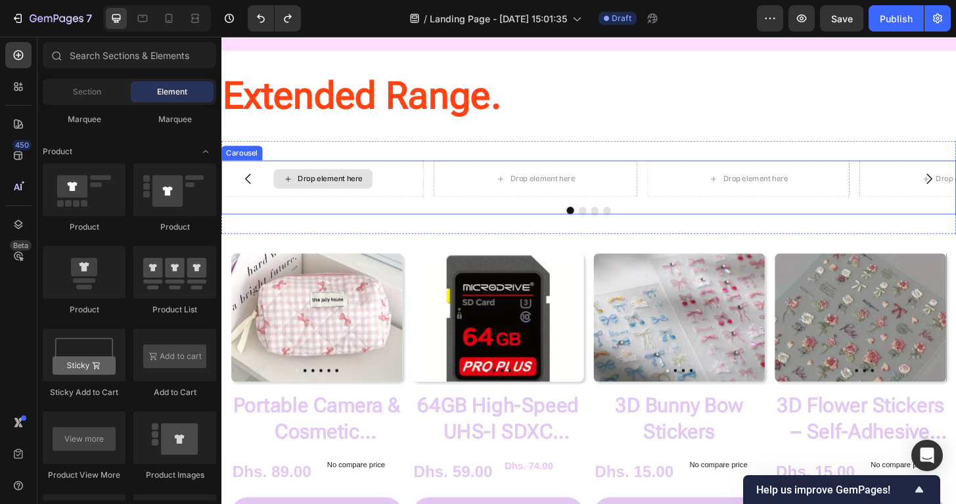
click at [342, 185] on div "Drop element here" at bounding box center [338, 189] width 70 height 11
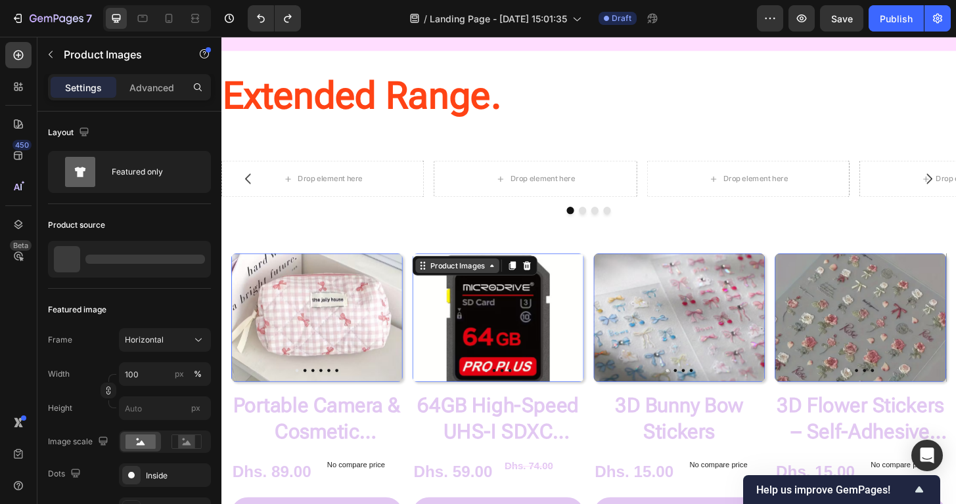
click at [439, 275] on div "Product Images" at bounding box center [475, 283] width 90 height 16
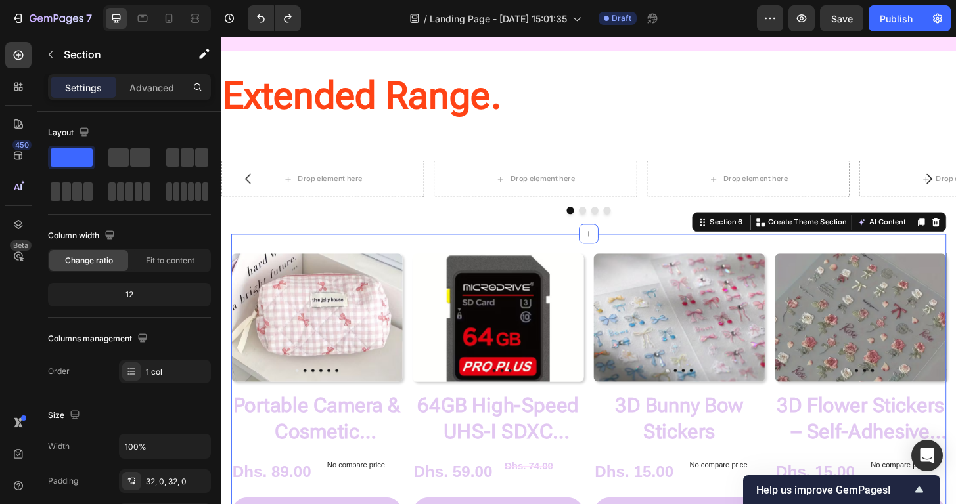
click at [422, 252] on div "Product Images Portable Camera & Cosmetic Accessory Bag Product Title Dhs. 89.0…" at bounding box center [615, 423] width 767 height 350
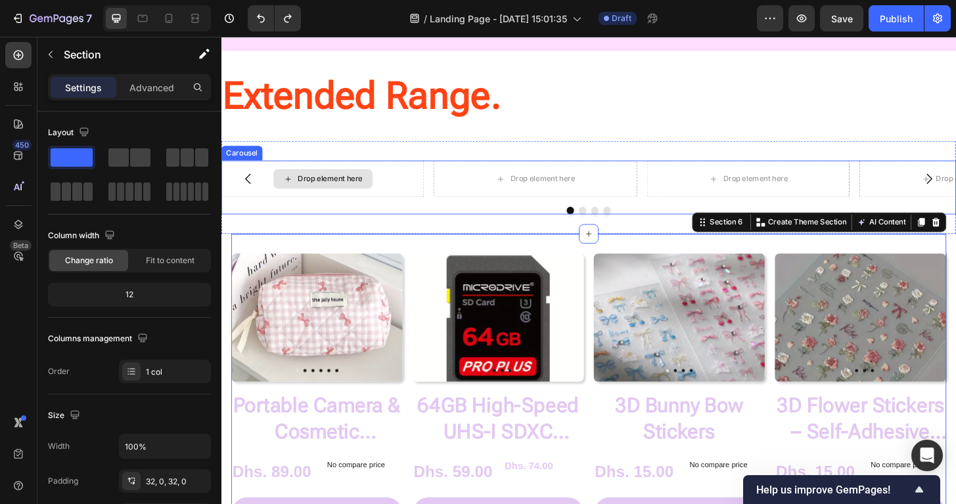
click at [361, 190] on div "Drop element here" at bounding box center [338, 189] width 70 height 11
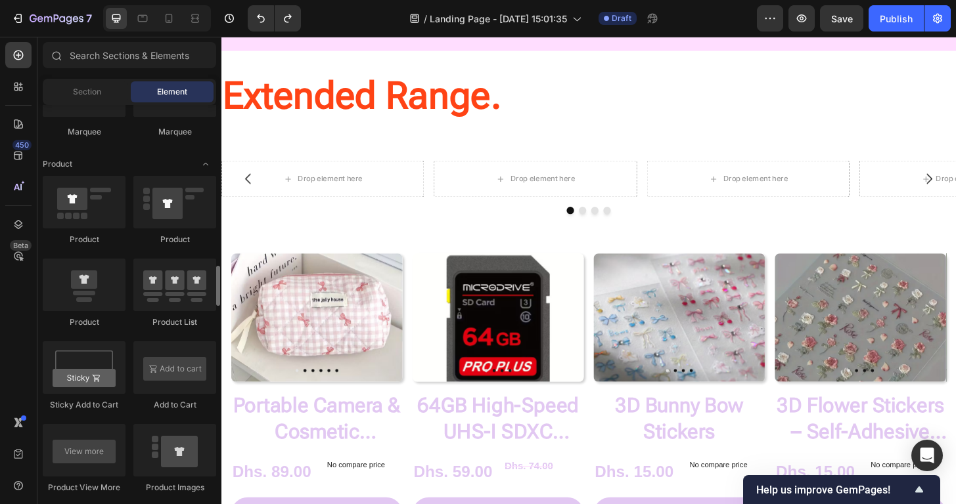
scroll to position [1626, 0]
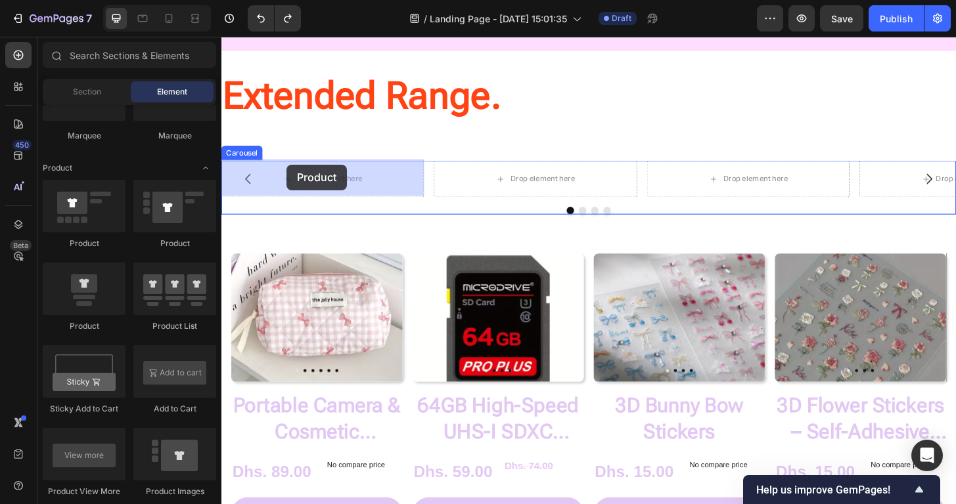
drag, startPoint x: 309, startPoint y: 252, endPoint x: 291, endPoint y: 174, distance: 80.3
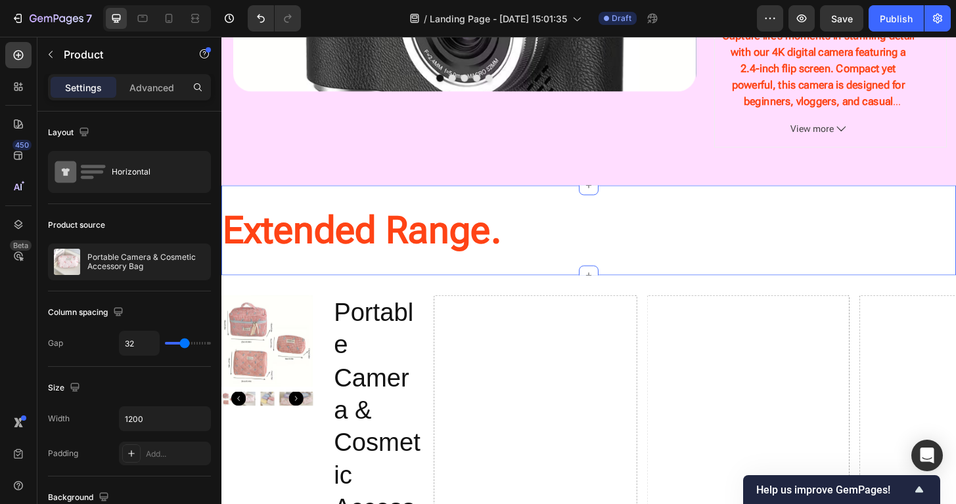
scroll to position [874, 0]
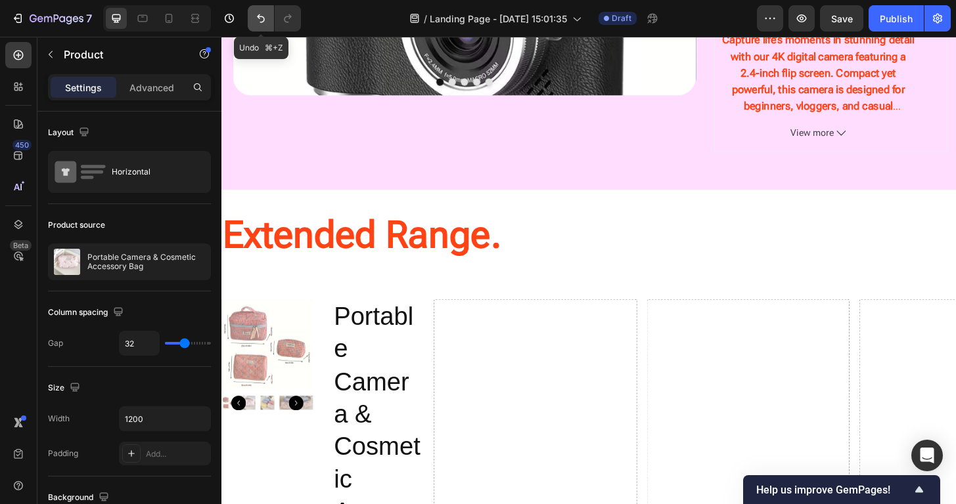
click at [259, 14] on icon "Undo/Redo" at bounding box center [260, 18] width 13 height 13
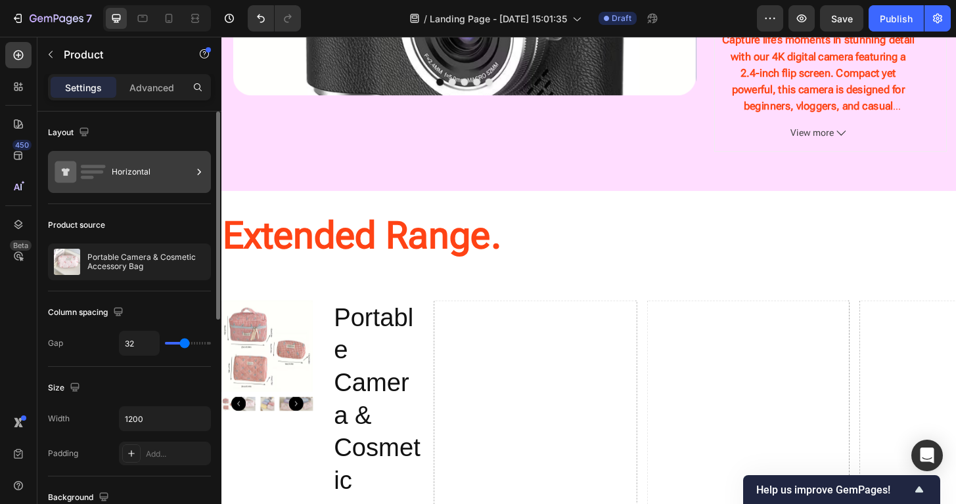
click at [160, 173] on div "Horizontal" at bounding box center [152, 172] width 80 height 30
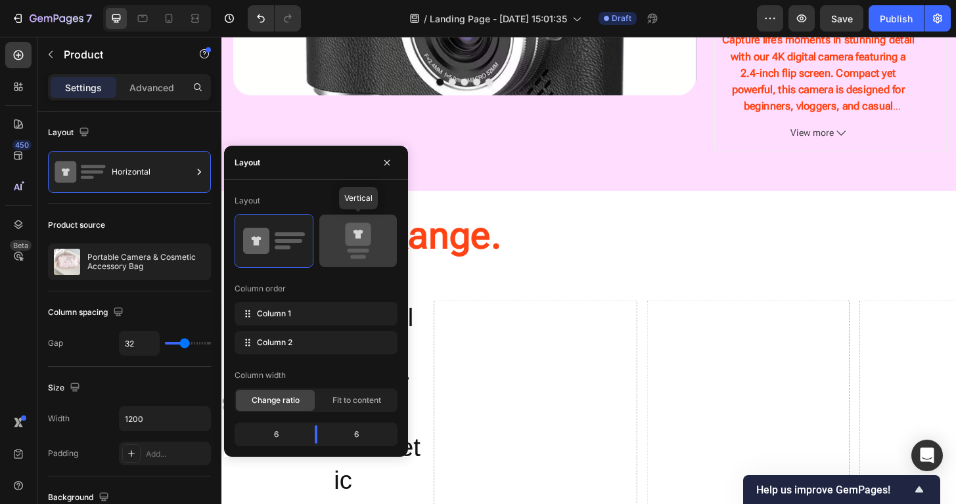
click at [372, 245] on icon at bounding box center [358, 241] width 62 height 37
type input "16"
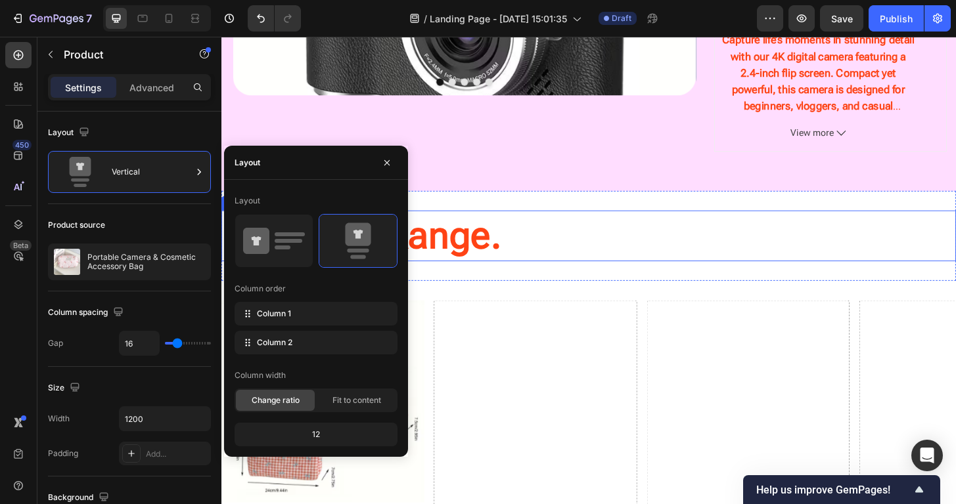
click at [517, 259] on h2 "Extended Range." at bounding box center [615, 250] width 788 height 55
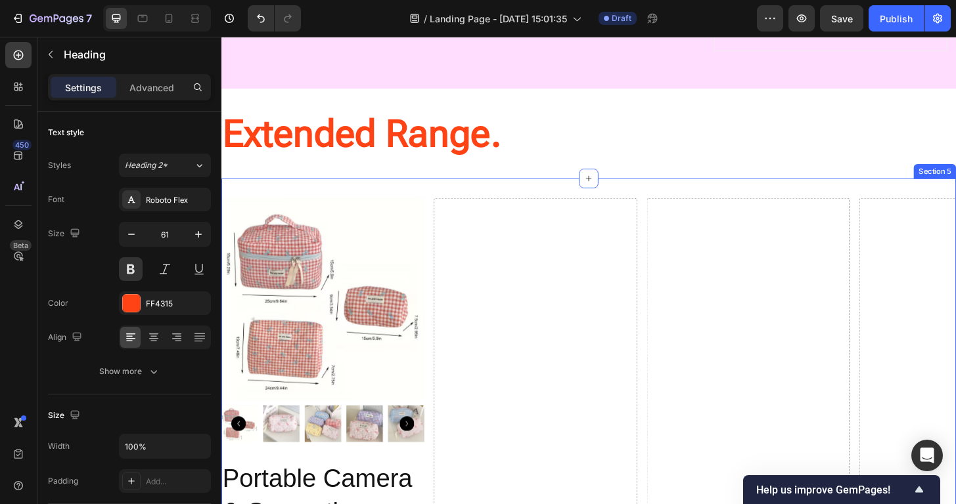
scroll to position [953, 0]
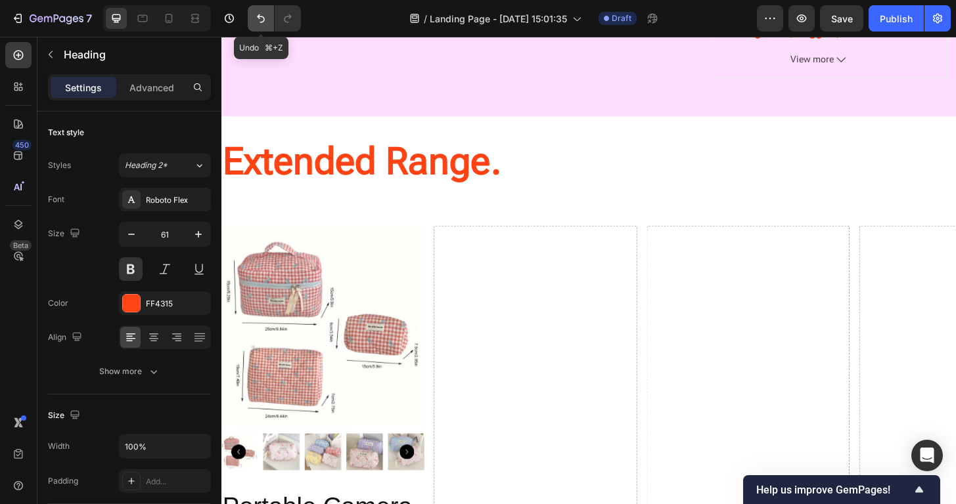
click at [263, 16] on icon "Undo/Redo" at bounding box center [260, 18] width 13 height 13
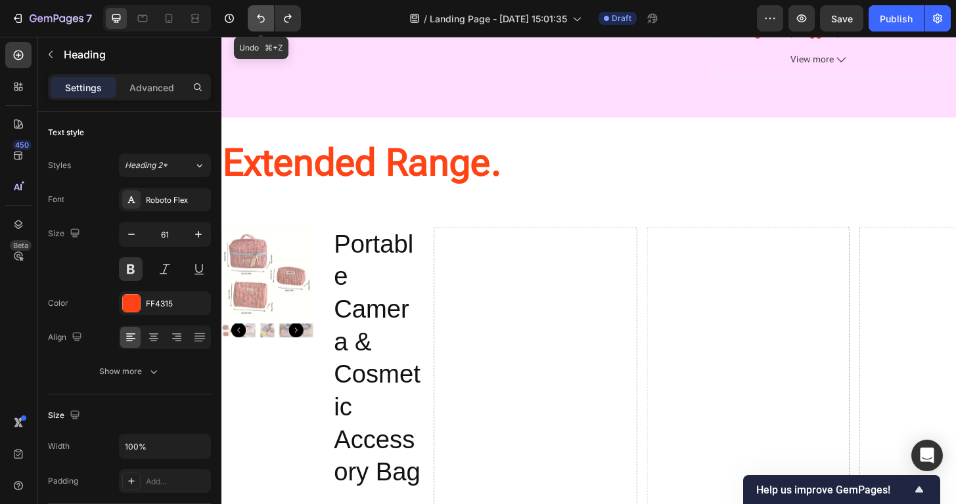
click at [263, 16] on icon "Undo/Redo" at bounding box center [260, 18] width 13 height 13
click at [260, 19] on icon "Undo/Redo" at bounding box center [260, 18] width 13 height 13
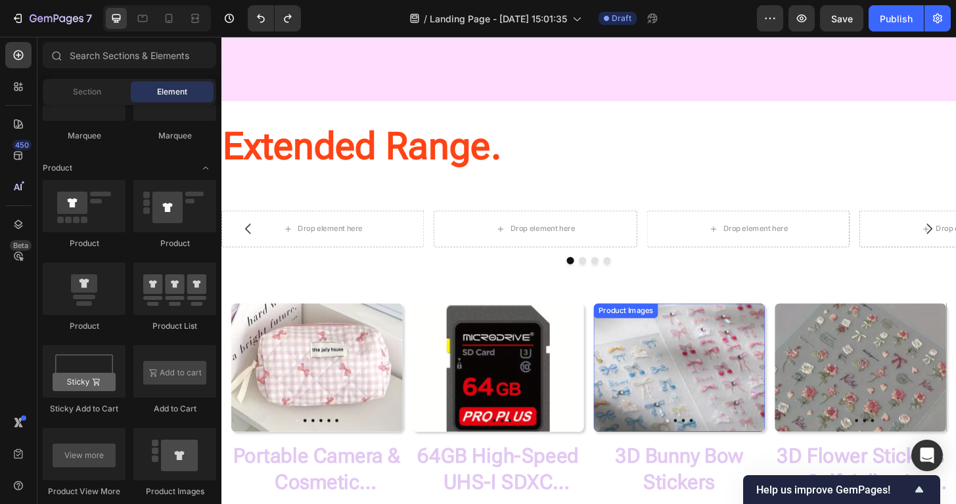
scroll to position [956, 0]
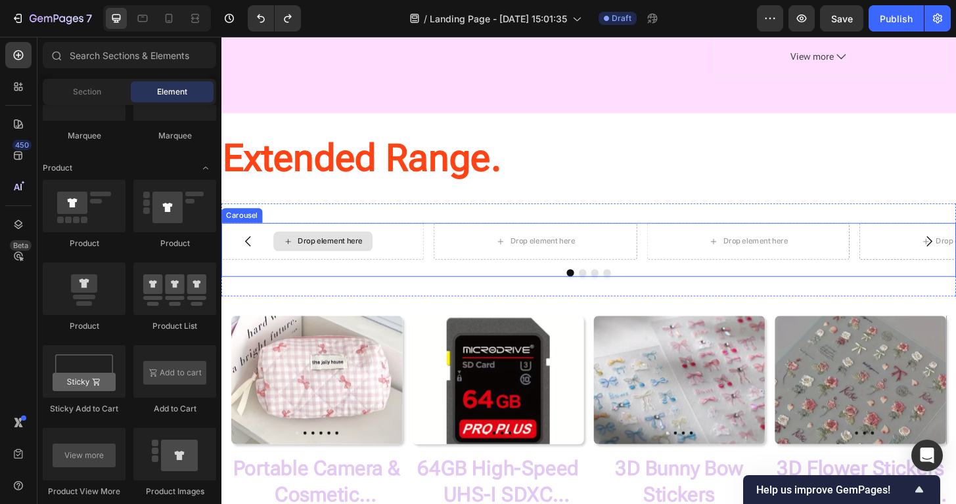
click at [344, 262] on div "Drop element here" at bounding box center [330, 256] width 106 height 21
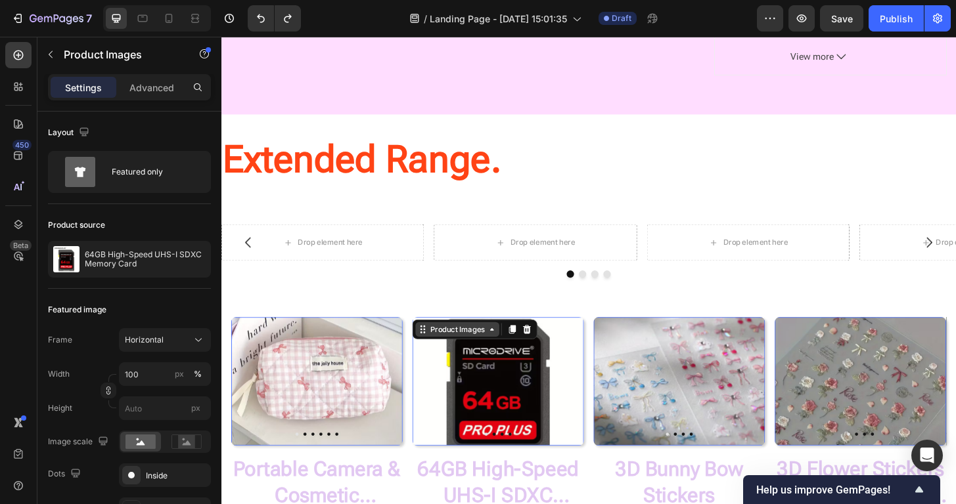
click at [430, 340] on div "Product Images" at bounding box center [493, 350] width 134 height 21
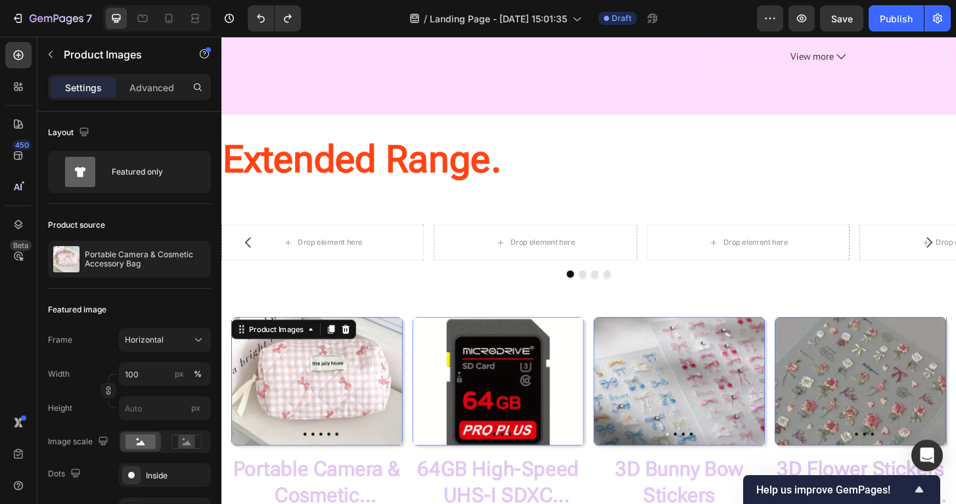
click at [370, 369] on img at bounding box center [324, 407] width 184 height 138
click at [401, 314] on div "Drop element here Drop element here Drop element here Drop element here Carouse…" at bounding box center [615, 267] width 788 height 100
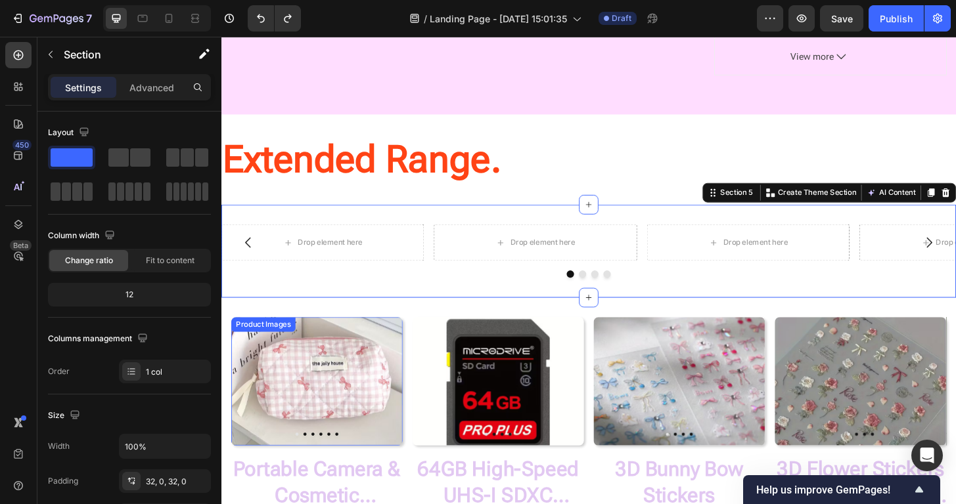
click at [380, 355] on img at bounding box center [324, 407] width 184 height 138
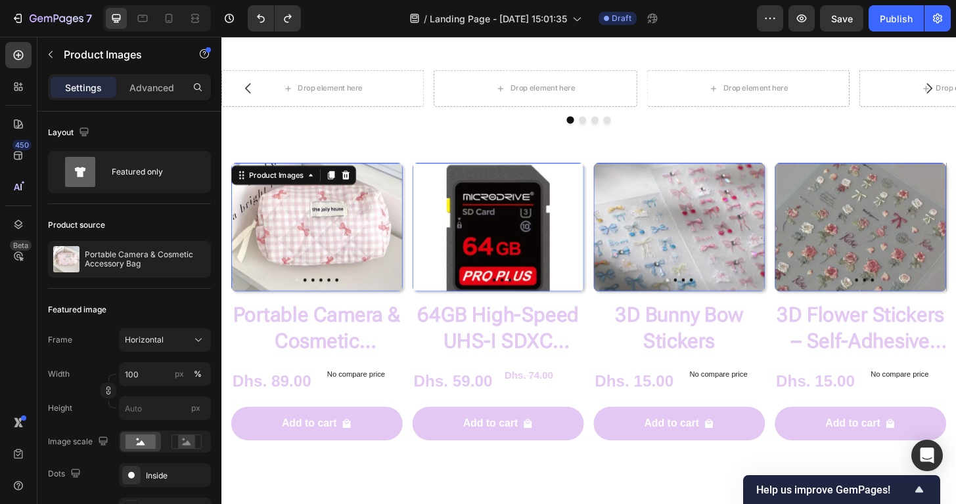
scroll to position [1149, 0]
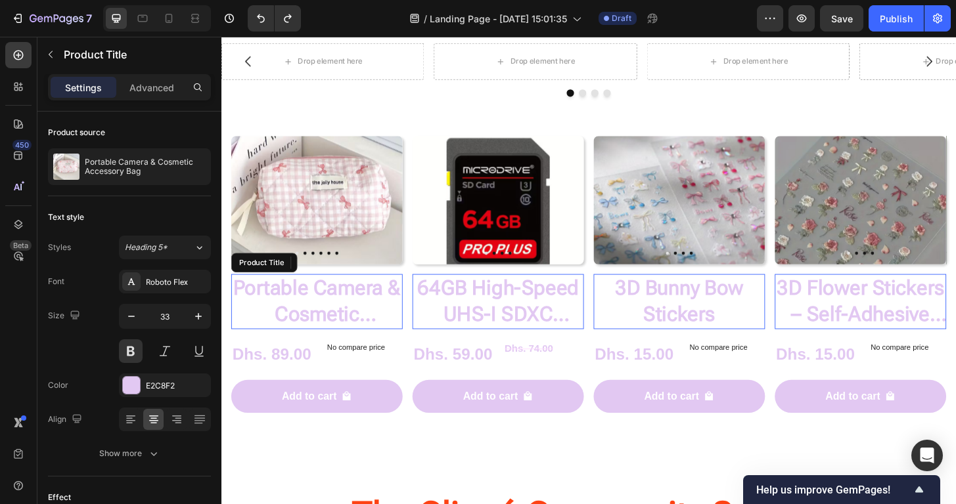
click at [294, 329] on h2 "Portable Camera & Cosmetic Accessory Bag" at bounding box center [324, 321] width 184 height 59
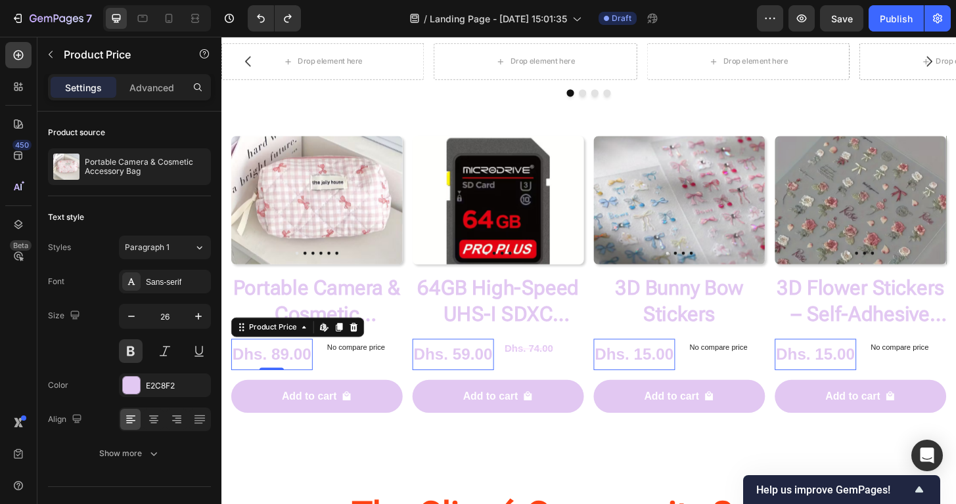
click at [298, 381] on div "Dhs. 89.00" at bounding box center [275, 377] width 87 height 33
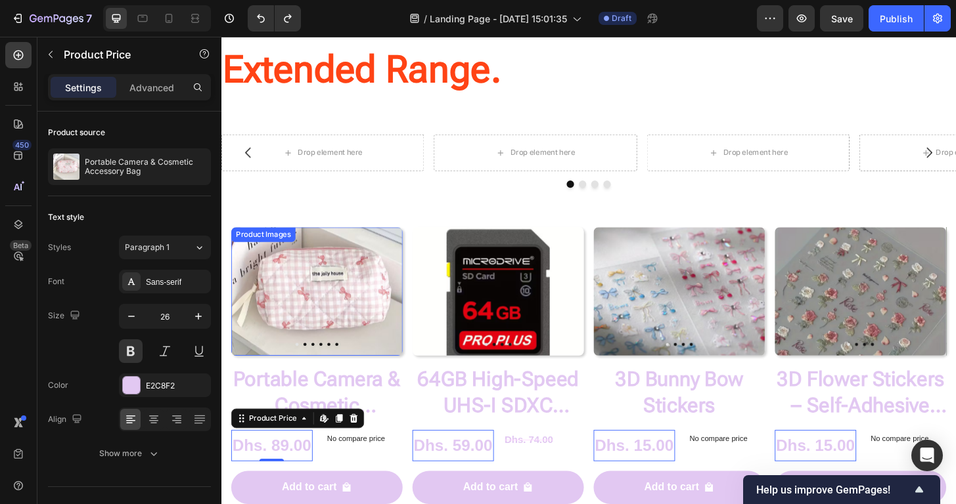
scroll to position [1045, 0]
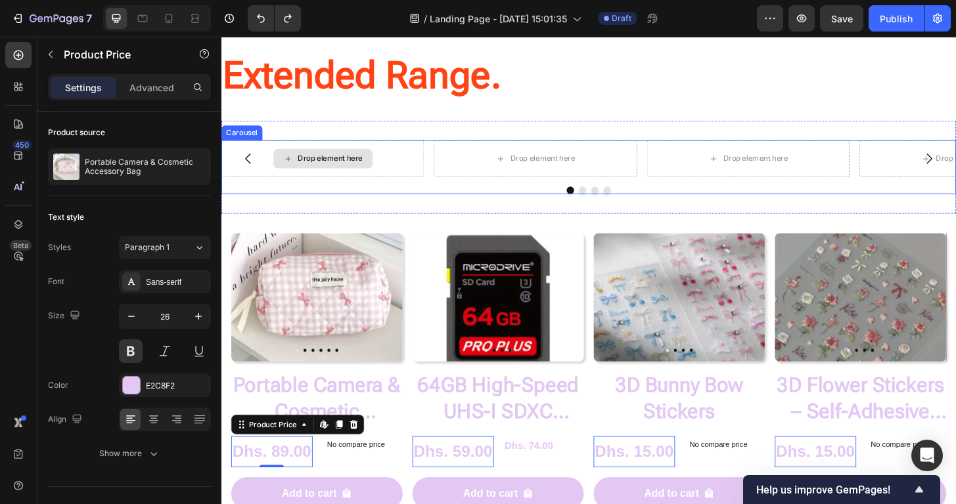
click at [337, 169] on div "Drop element here" at bounding box center [338, 167] width 70 height 11
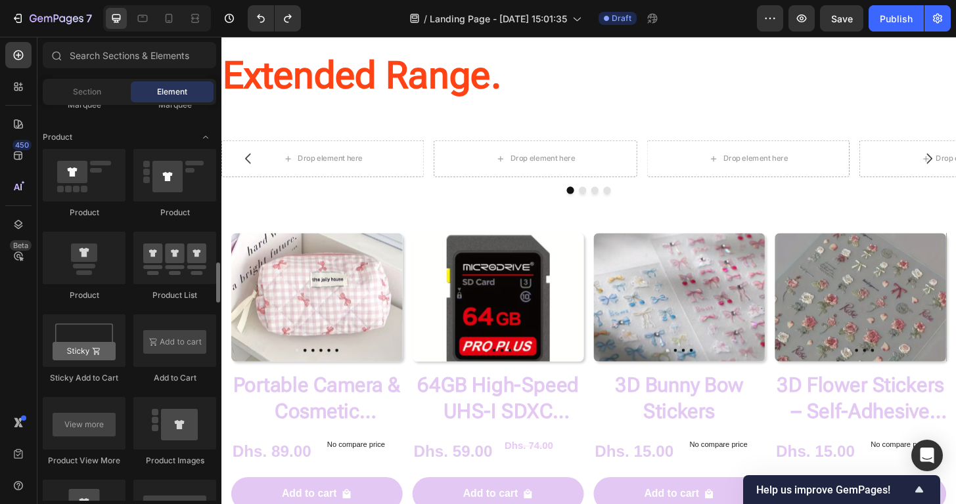
scroll to position [1658, 0]
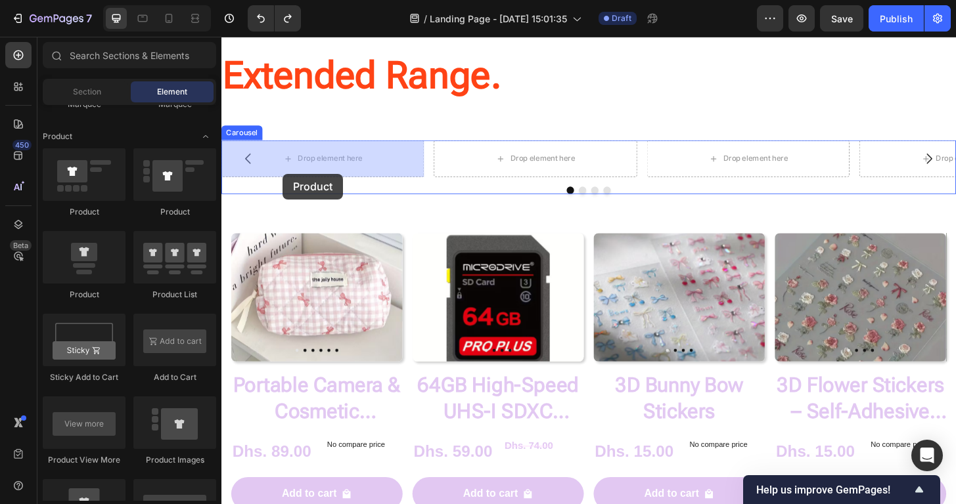
drag, startPoint x: 312, startPoint y: 313, endPoint x: 287, endPoint y: 184, distance: 131.1
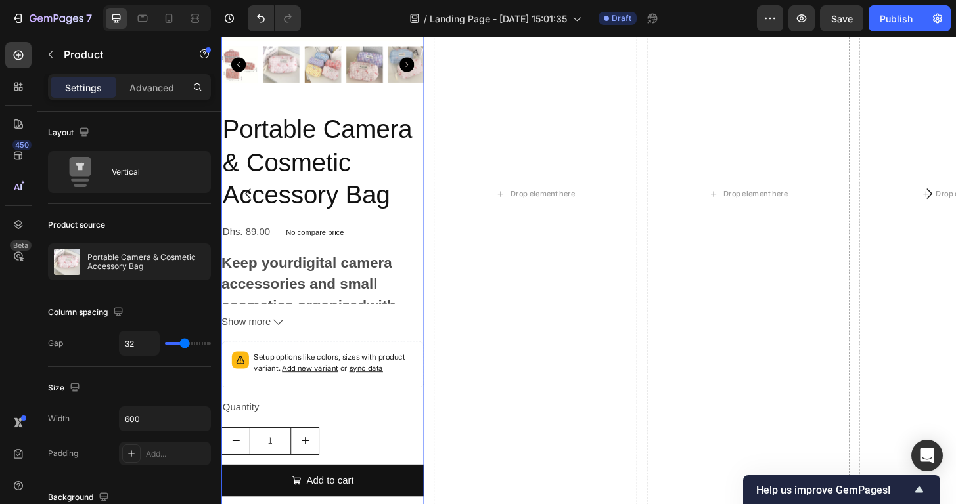
scroll to position [1254, 0]
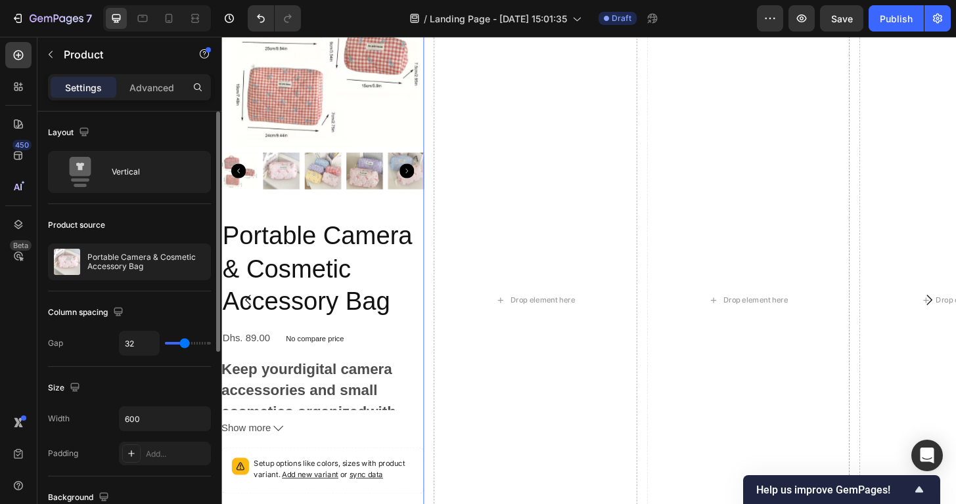
click at [167, 196] on div "Layout Vertical" at bounding box center [129, 158] width 163 height 93
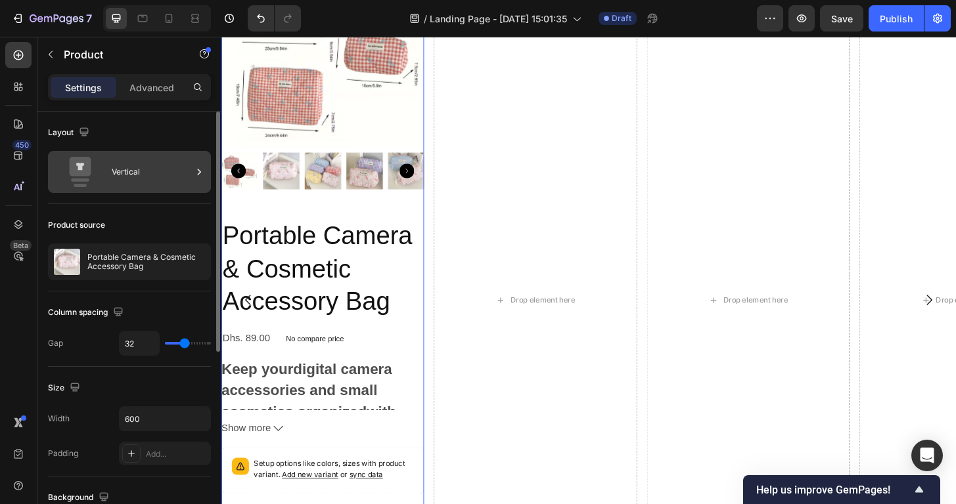
click at [153, 169] on div "Vertical" at bounding box center [152, 172] width 80 height 30
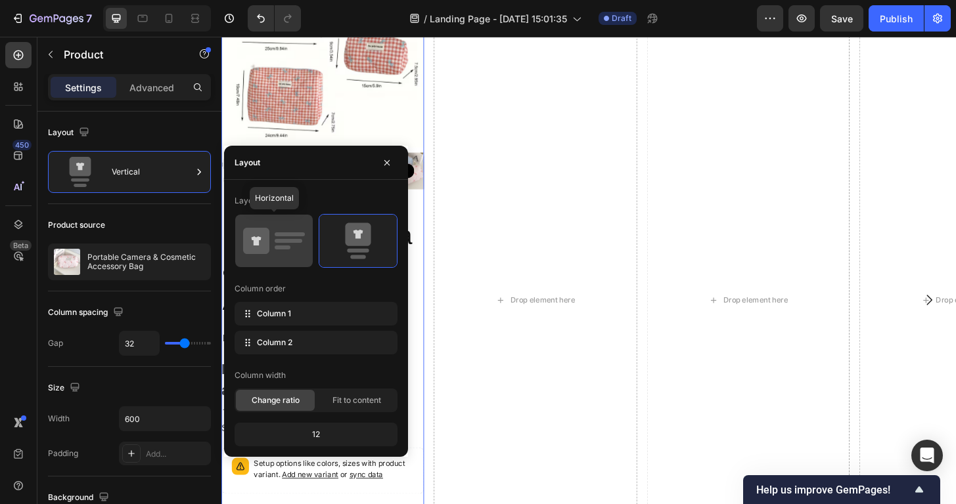
click at [274, 236] on icon at bounding box center [274, 241] width 62 height 37
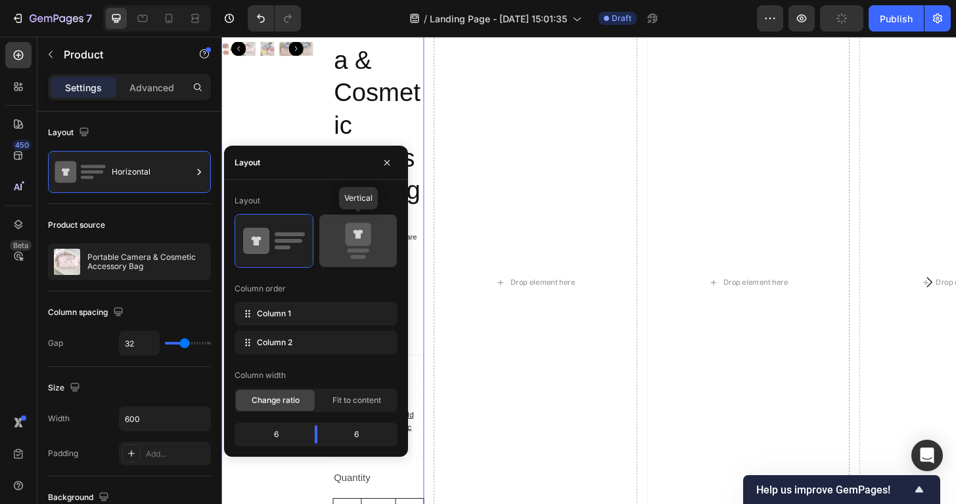
click at [361, 240] on icon at bounding box center [358, 234] width 26 height 23
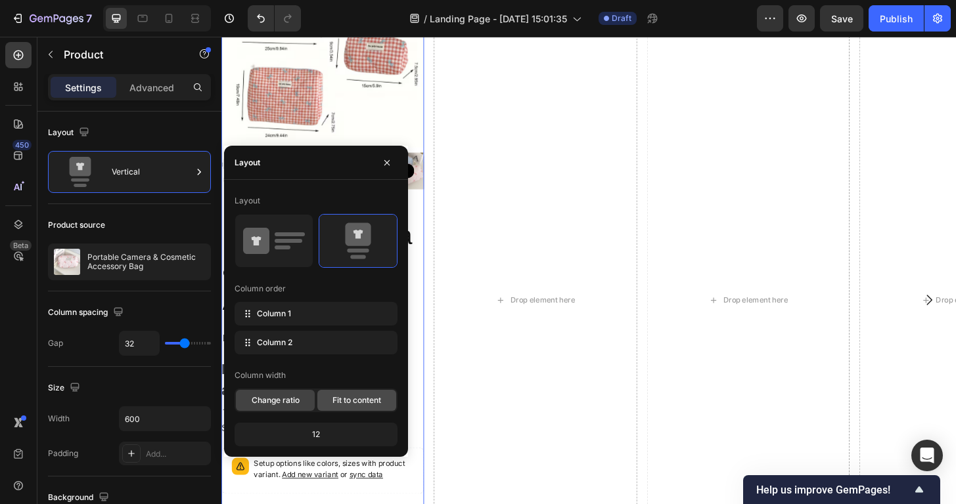
click at [353, 393] on div "Fit to content" at bounding box center [356, 400] width 79 height 21
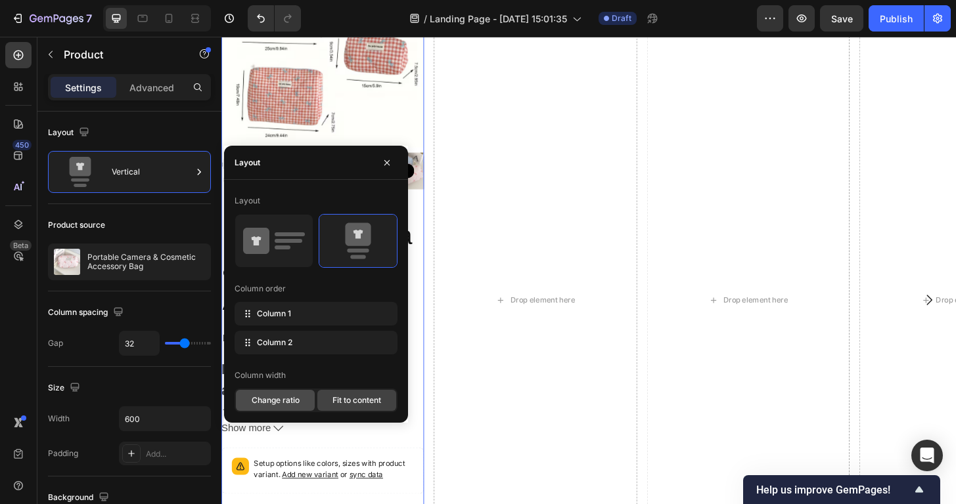
click at [272, 397] on span "Change ratio" at bounding box center [276, 401] width 48 height 12
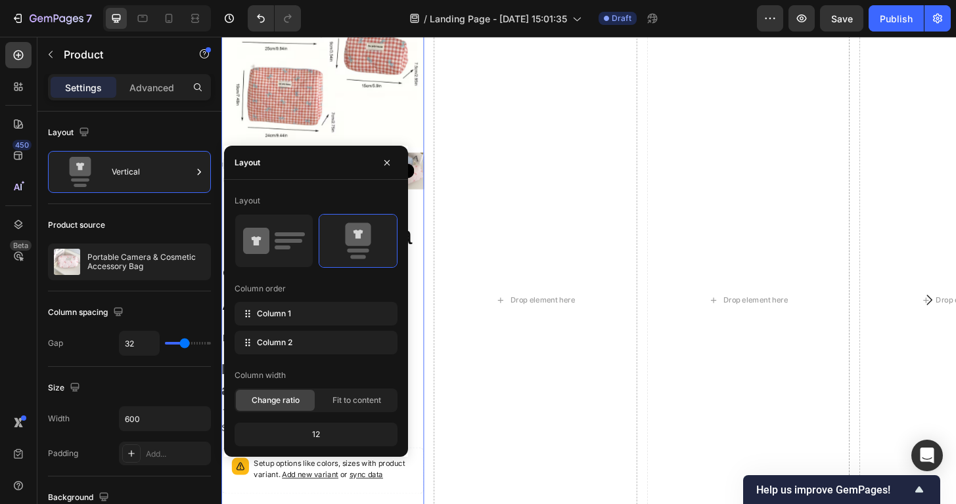
click at [318, 432] on div "12" at bounding box center [316, 435] width 158 height 18
click at [337, 437] on div "12" at bounding box center [316, 435] width 158 height 18
click at [317, 313] on div "Column 1" at bounding box center [315, 314] width 163 height 24
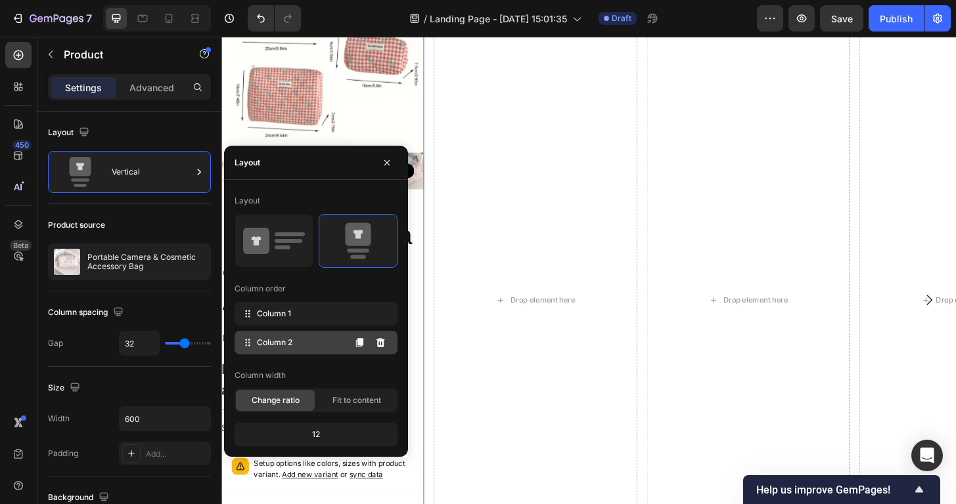
click at [303, 347] on div "Column 2" at bounding box center [315, 343] width 163 height 24
click at [305, 299] on div "Column order" at bounding box center [315, 288] width 163 height 21
click at [309, 348] on div "Column 2" at bounding box center [315, 343] width 163 height 24
click at [382, 344] on icon at bounding box center [380, 343] width 11 height 11
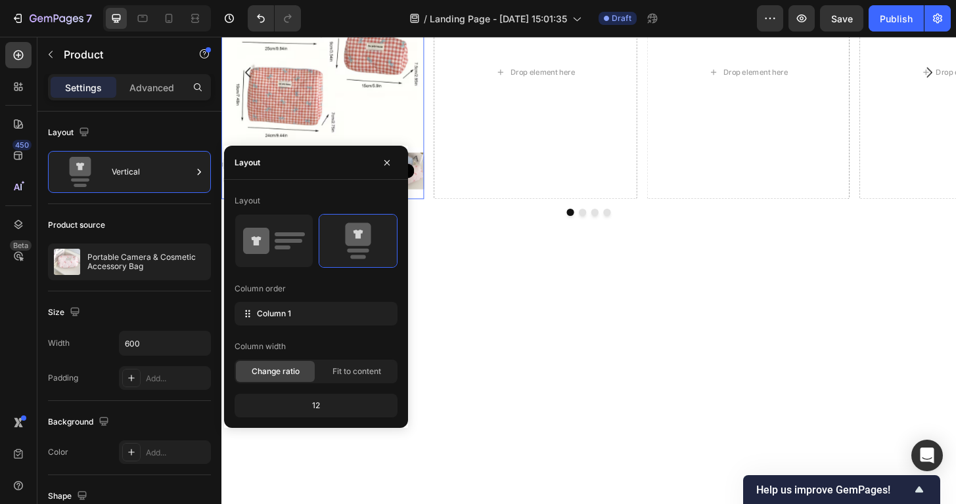
scroll to position [1250, 0]
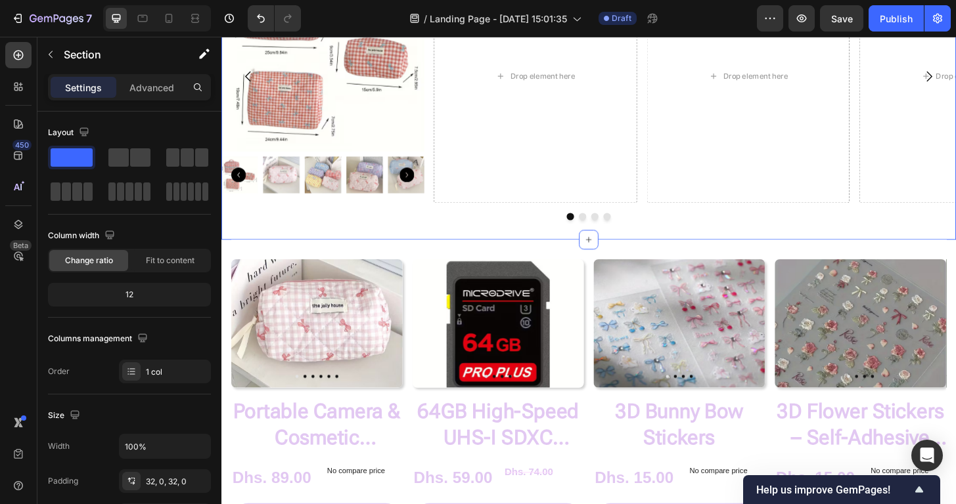
click at [371, 250] on div "Product Images Product Drop element here Drop element here Drop element here Ca…" at bounding box center [615, 88] width 788 height 333
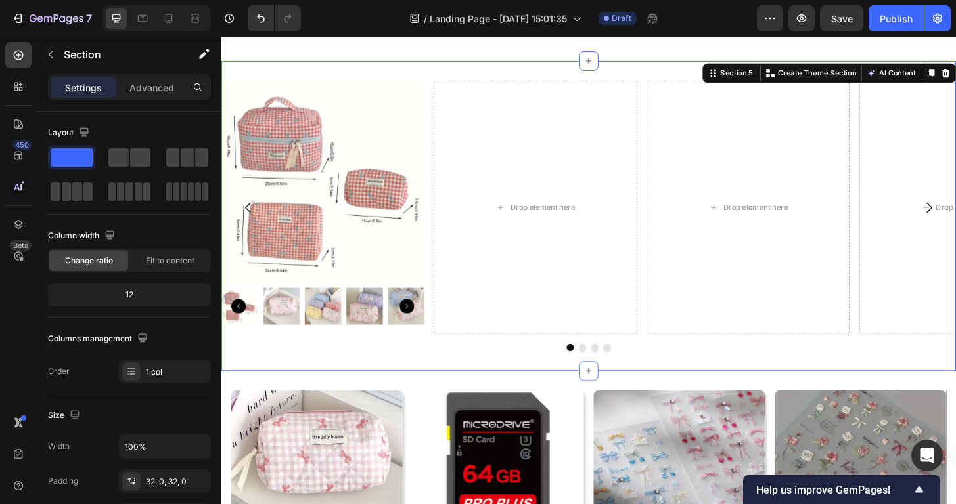
scroll to position [1055, 0]
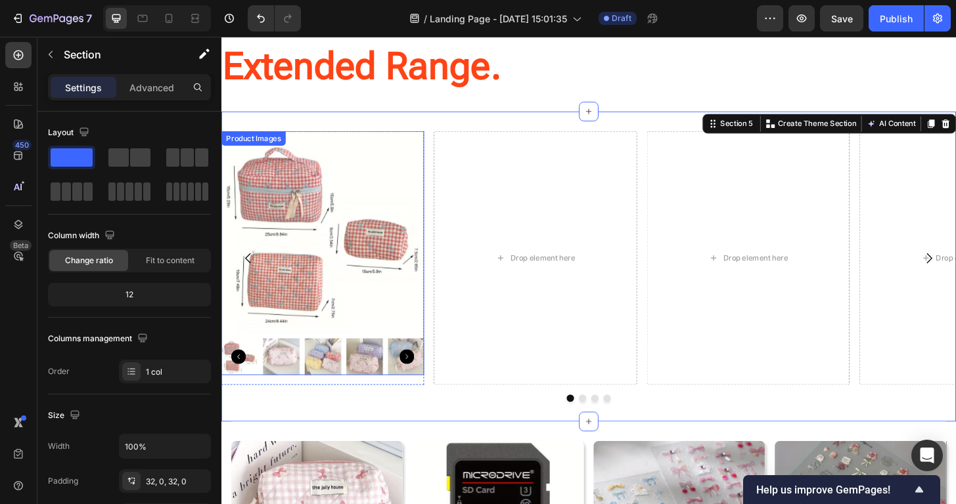
click at [419, 385] on icon "Carousel Next Arrow" at bounding box center [420, 380] width 16 height 16
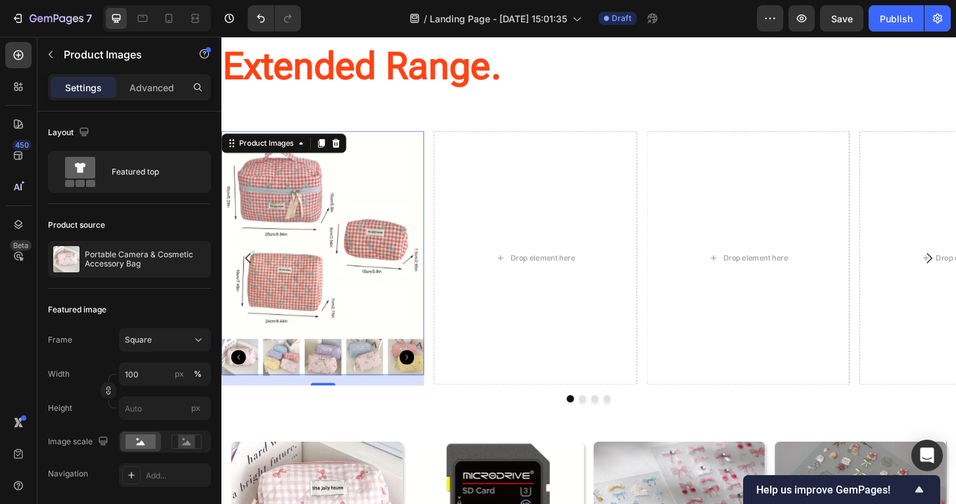
click at [419, 385] on icon "Carousel Next Arrow" at bounding box center [420, 381] width 16 height 16
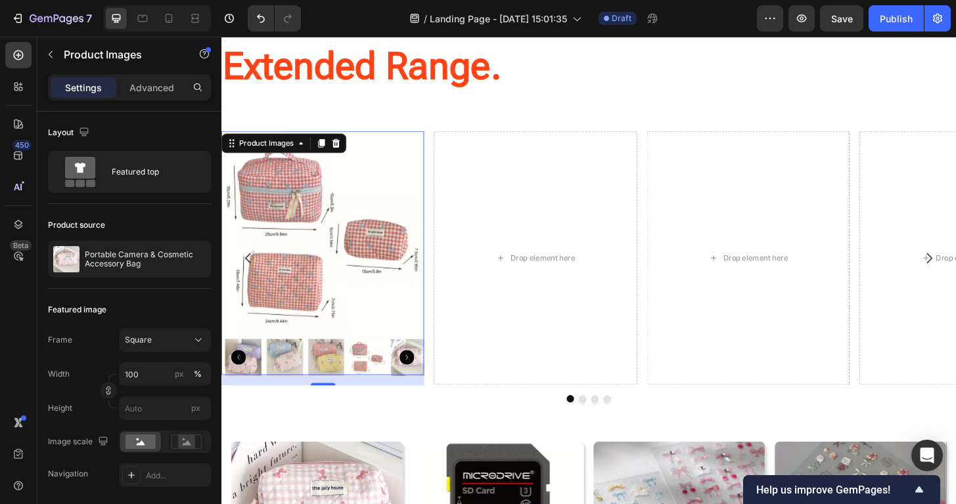
click at [419, 385] on icon "Carousel Next Arrow" at bounding box center [420, 381] width 16 height 16
click at [375, 271] on img at bounding box center [329, 246] width 217 height 217
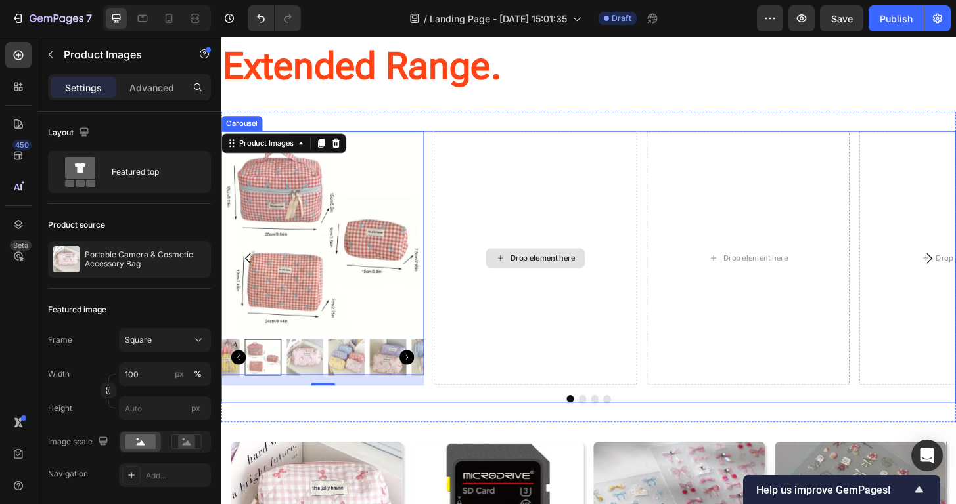
click at [523, 260] on div "Drop element here" at bounding box center [557, 274] width 217 height 273
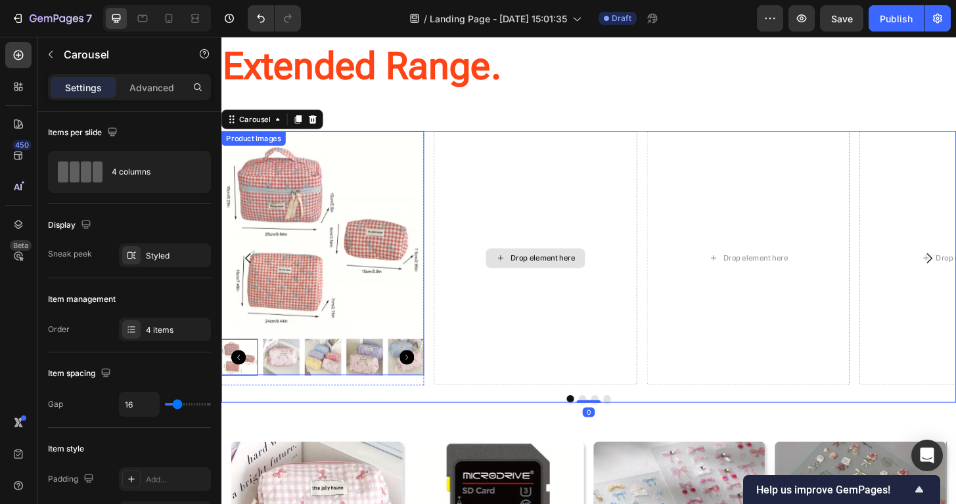
click at [337, 222] on img at bounding box center [329, 246] width 217 height 217
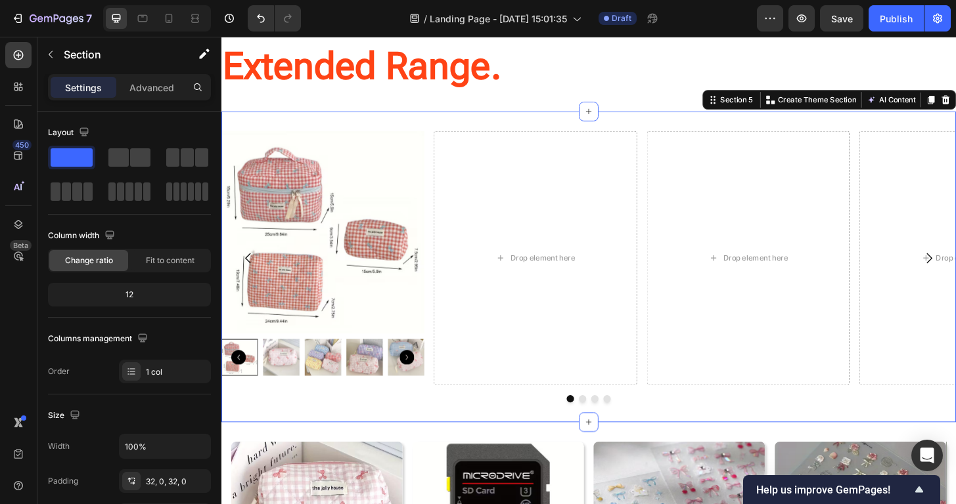
click at [477, 131] on div "Product Images Product Drop element here Drop element here Drop element here Ca…" at bounding box center [615, 283] width 788 height 333
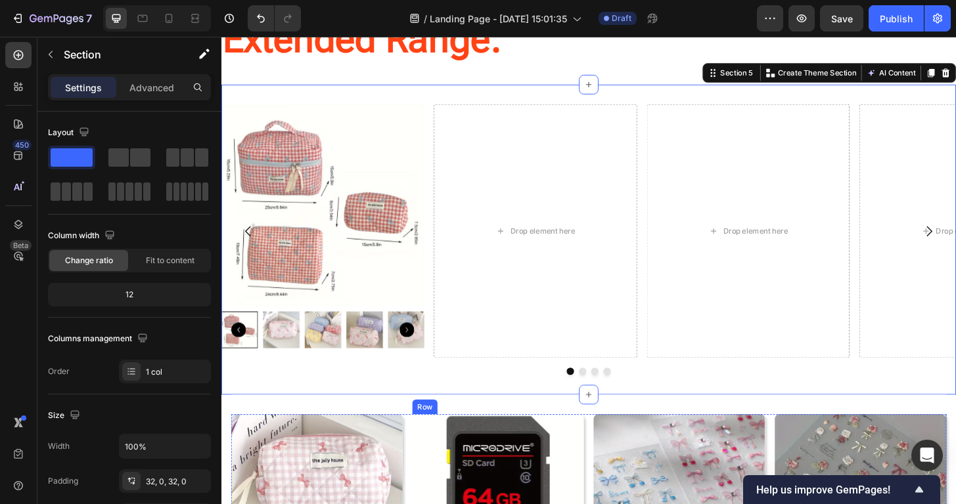
scroll to position [1050, 0]
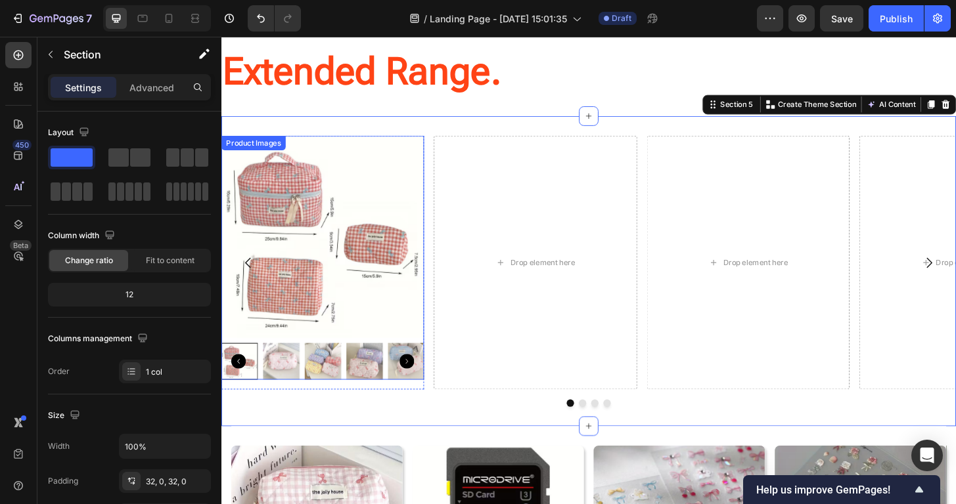
click at [403, 241] on img at bounding box center [329, 251] width 217 height 217
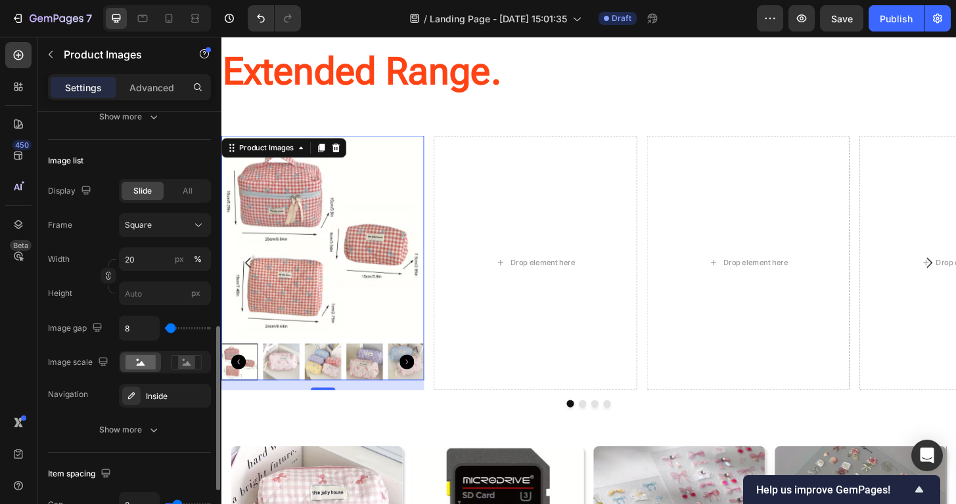
scroll to position [336, 0]
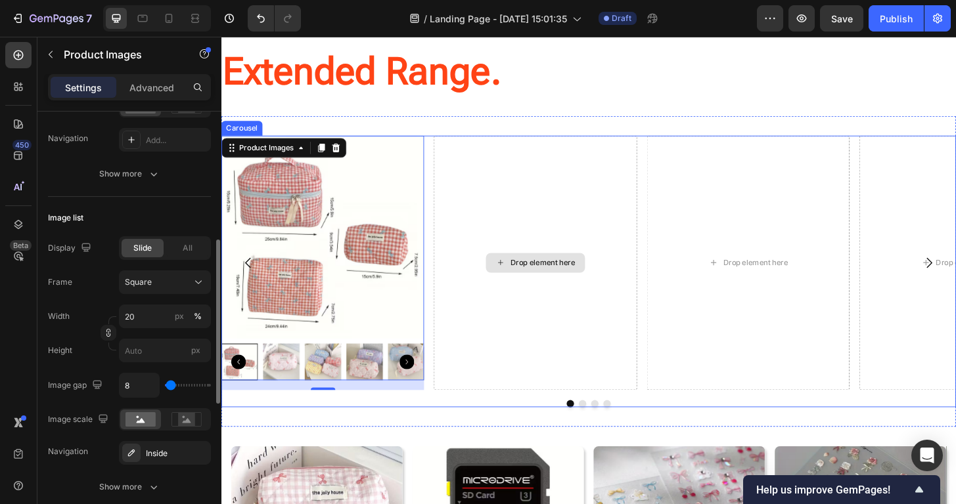
click at [488, 155] on div "Drop element here" at bounding box center [557, 279] width 217 height 273
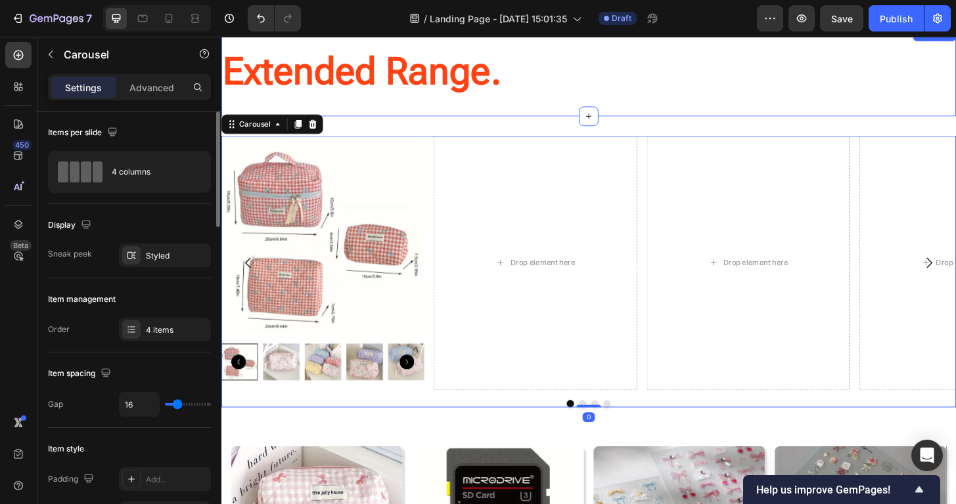
click at [463, 116] on div "Extended Range. Heading Section 4" at bounding box center [615, 74] width 788 height 97
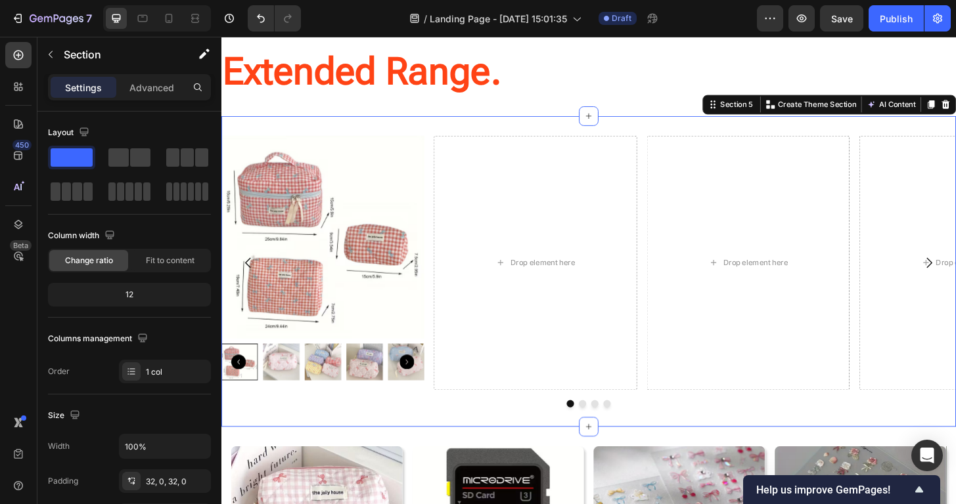
click at [451, 135] on div "Product Images Product Drop element here Drop element here Drop element here Ca…" at bounding box center [615, 288] width 788 height 333
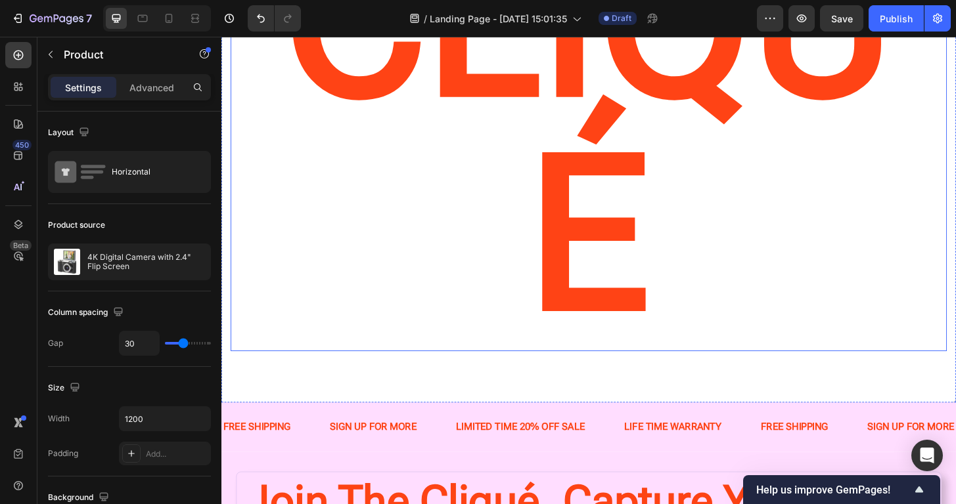
scroll to position [198, 0]
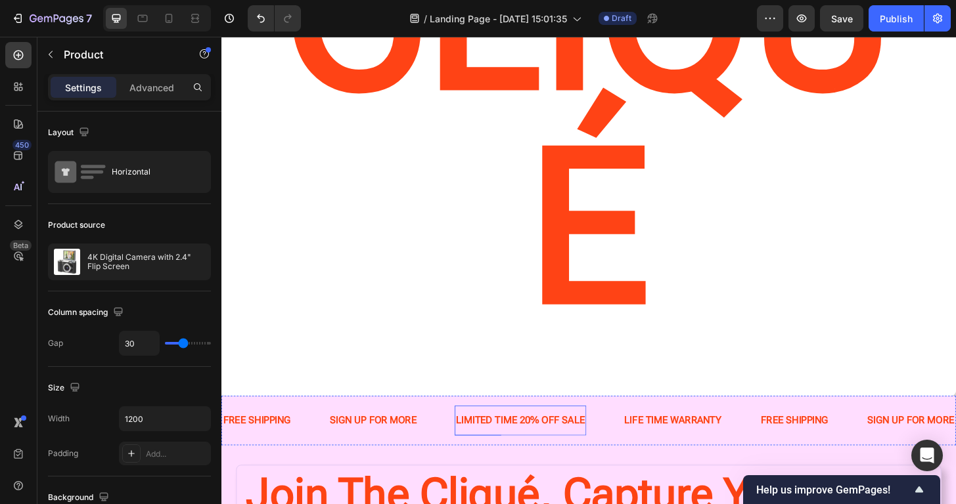
click at [567, 433] on div "LIMITED TIME 20% OFF SALE Text Block" at bounding box center [542, 449] width 141 height 32
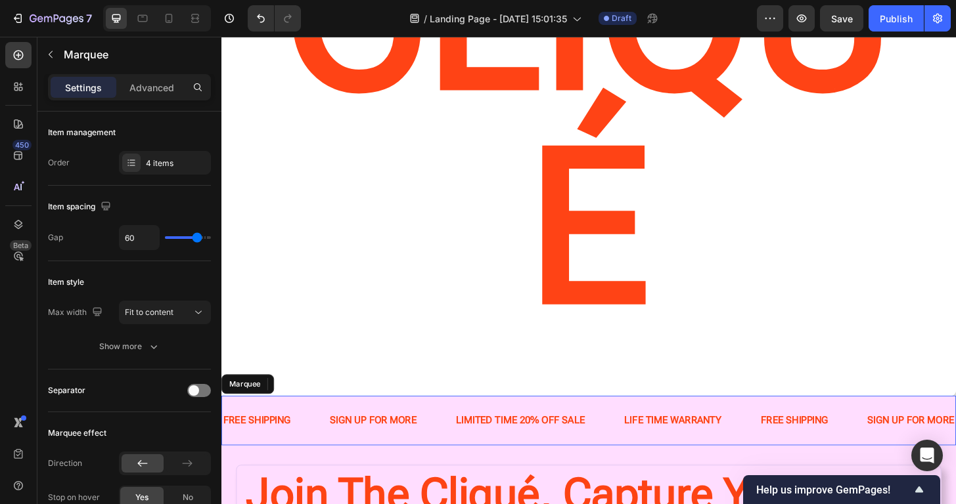
click at [648, 433] on div "LIMITED TIME 20% OFF SALE Text Block 0" at bounding box center [562, 449] width 181 height 32
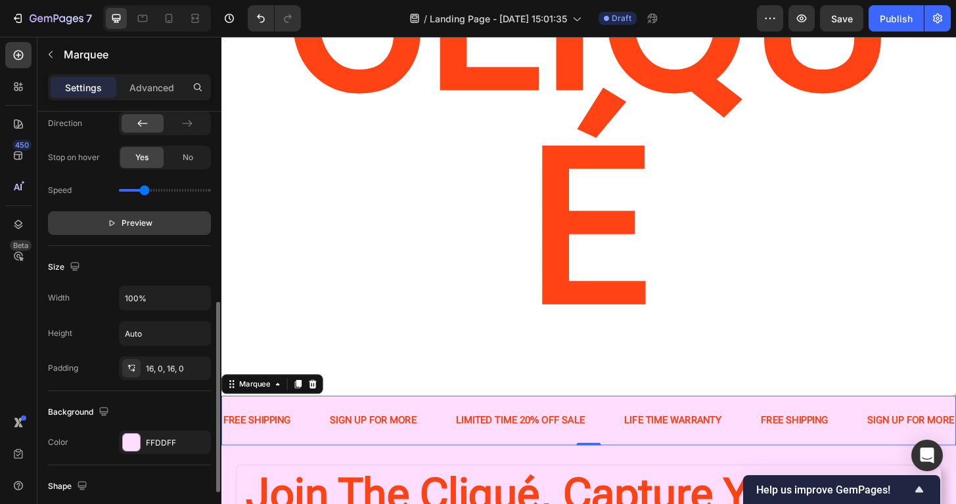
scroll to position [385, 0]
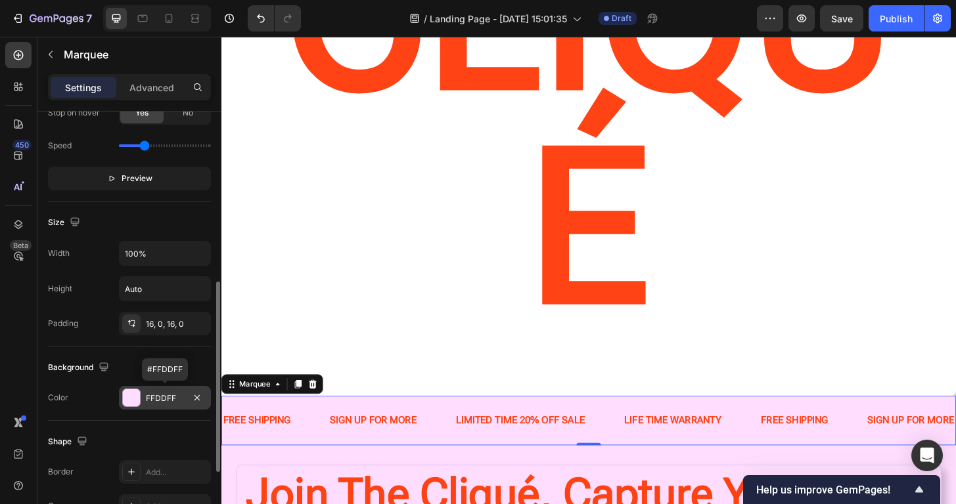
click at [156, 394] on div "FFDDFF" at bounding box center [165, 399] width 38 height 12
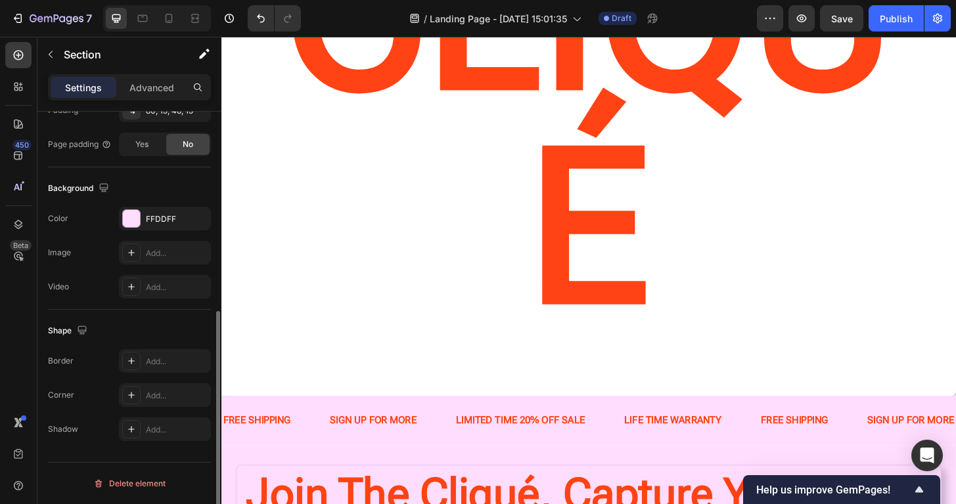
scroll to position [0, 0]
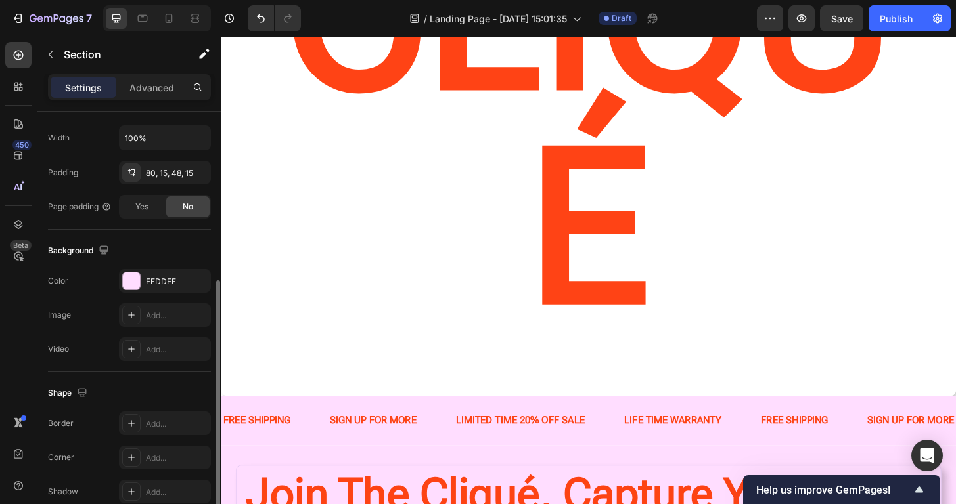
scroll to position [316, 0]
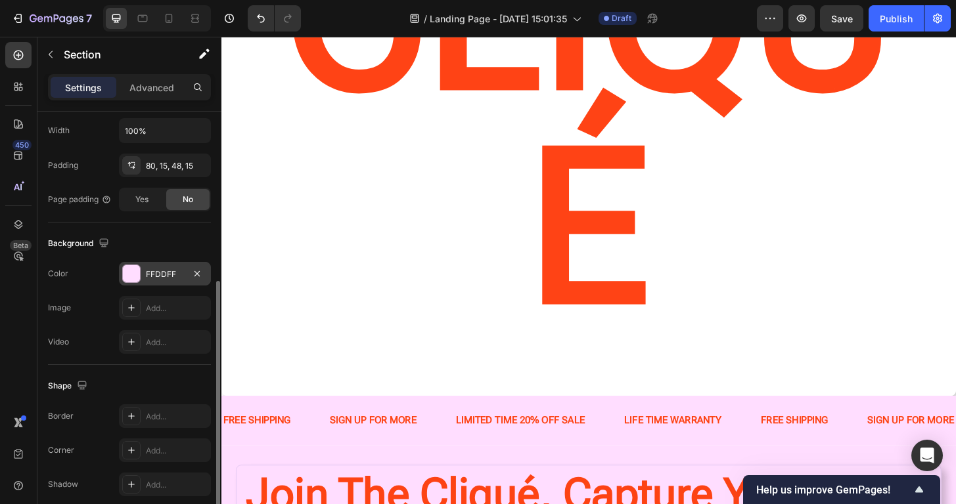
click at [170, 269] on div "FFDDFF" at bounding box center [165, 275] width 38 height 12
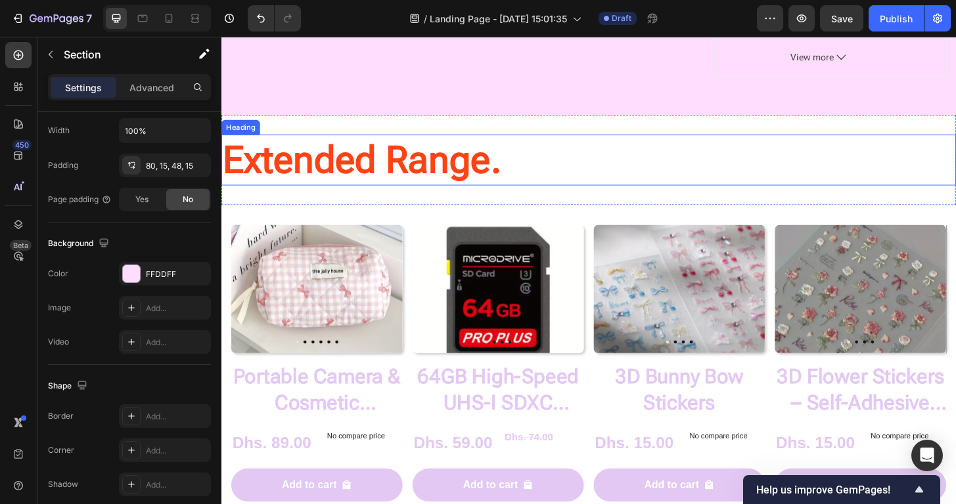
scroll to position [953, 0]
